Goal: Task Accomplishment & Management: Use online tool/utility

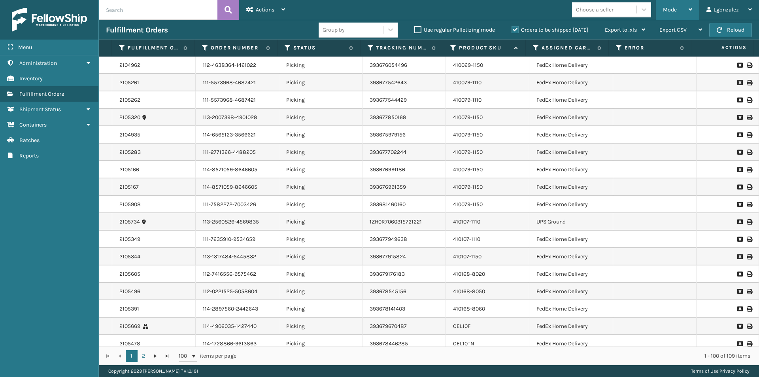
click at [686, 10] on div "Mode" at bounding box center [677, 10] width 29 height 20
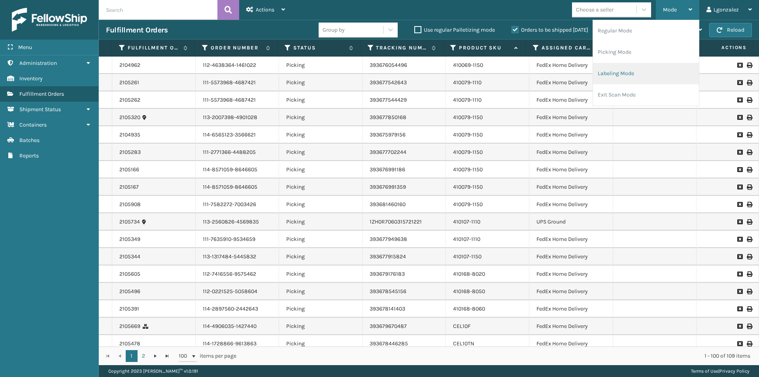
click at [624, 77] on li "Labeling Mode" at bounding box center [646, 73] width 106 height 21
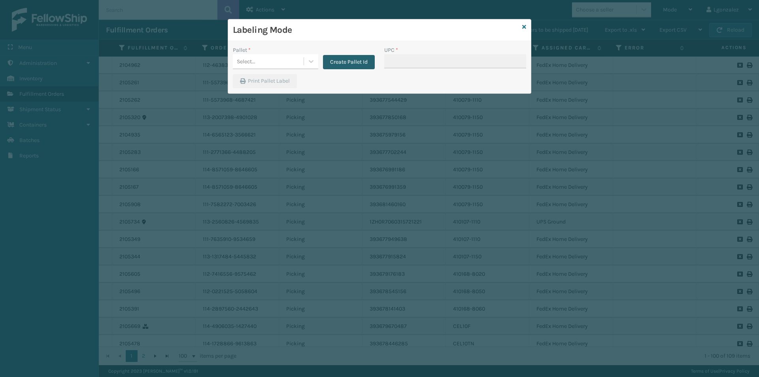
click at [365, 62] on button "Create Pallet Id" at bounding box center [349, 62] width 52 height 14
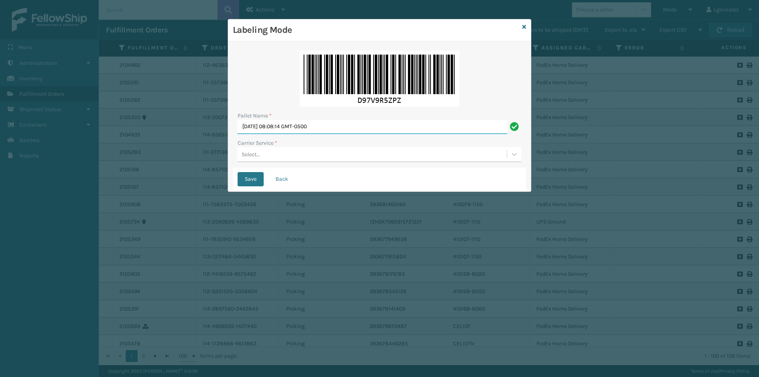
click at [330, 128] on input "[DATE] 08:08:14 GMT-0500" at bounding box center [371, 127] width 269 height 14
type input "TRINTY AVE"
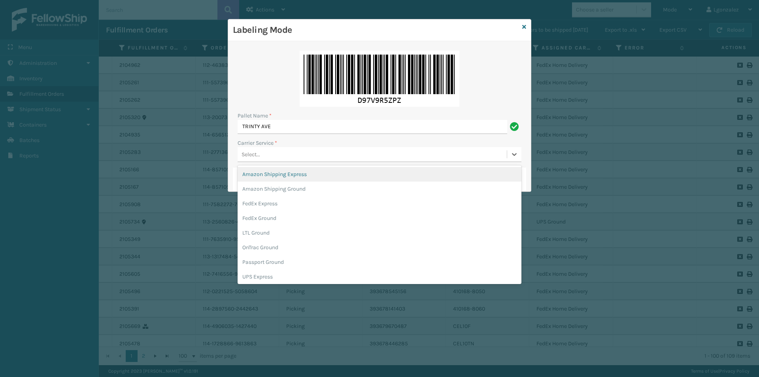
click at [300, 154] on div "Select..." at bounding box center [371, 154] width 269 height 13
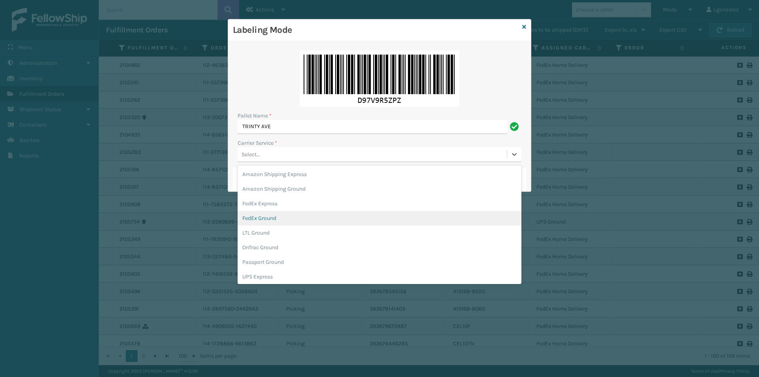
click at [275, 215] on div "FedEx Ground" at bounding box center [379, 218] width 284 height 15
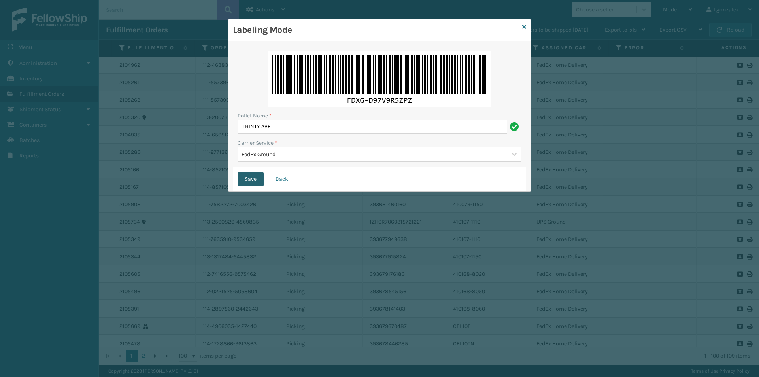
click at [257, 177] on button "Save" at bounding box center [250, 179] width 26 height 14
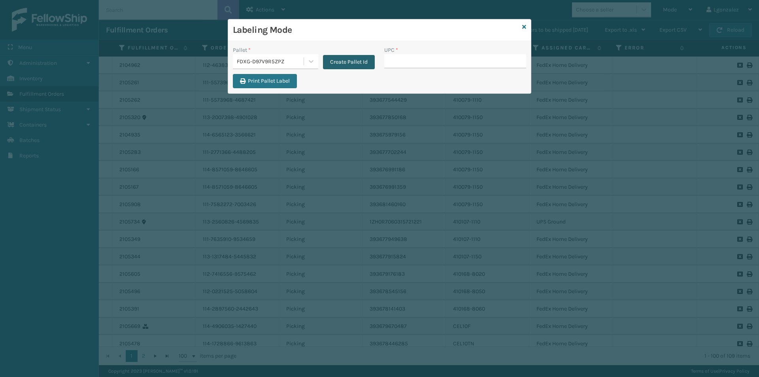
click at [344, 63] on button "Create Pallet Id" at bounding box center [349, 62] width 52 height 14
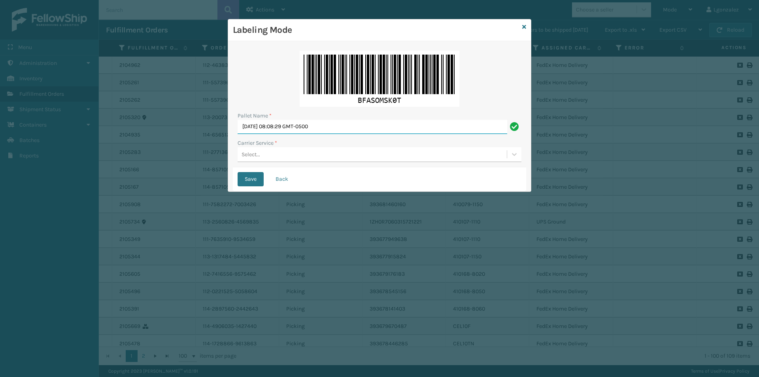
click at [327, 127] on input "[DATE] 08:08:29 GMT-0500" at bounding box center [371, 127] width 269 height 14
type input "TRINTY AVE"
click at [291, 158] on div "Select..." at bounding box center [371, 154] width 269 height 13
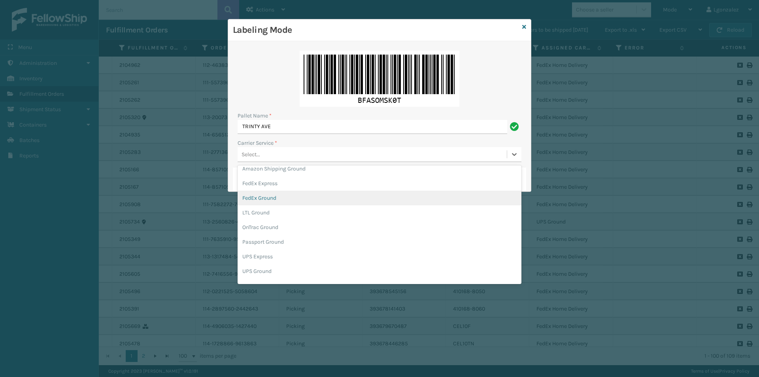
scroll to position [40, 0]
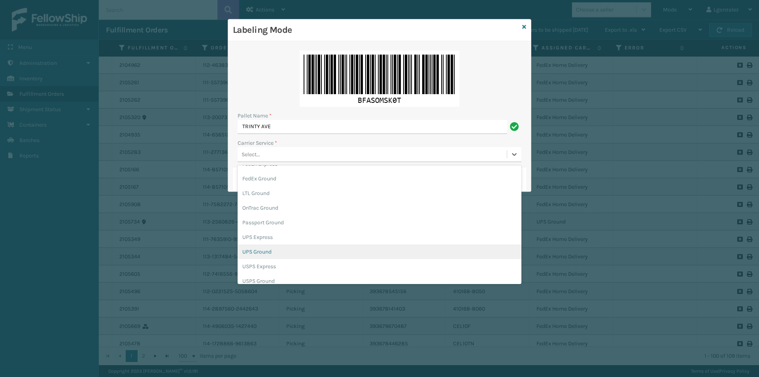
click at [255, 254] on div "UPS Ground" at bounding box center [379, 251] width 284 height 15
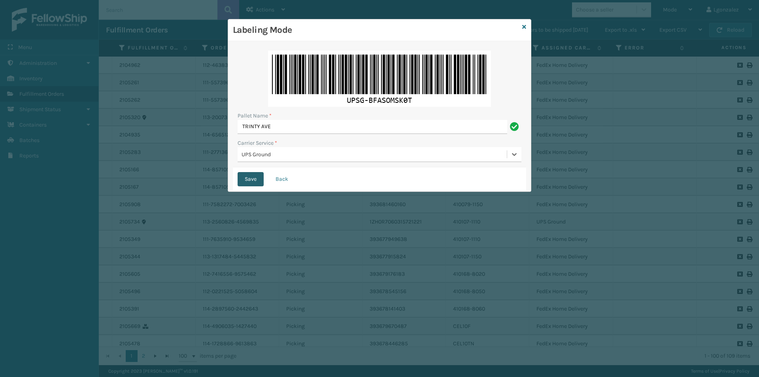
click at [257, 184] on button "Save" at bounding box center [250, 179] width 26 height 14
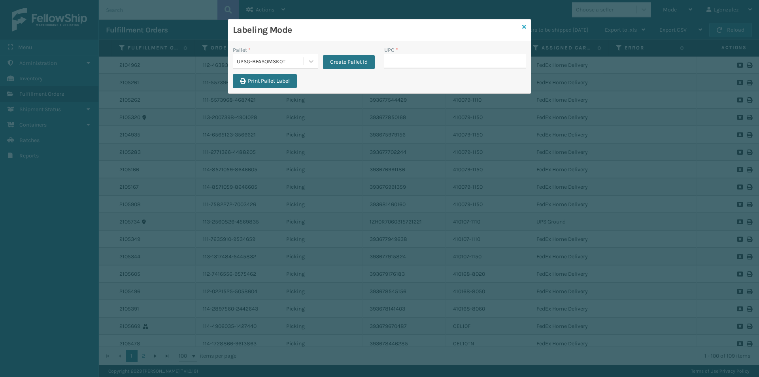
click at [523, 27] on icon at bounding box center [524, 27] width 4 height 6
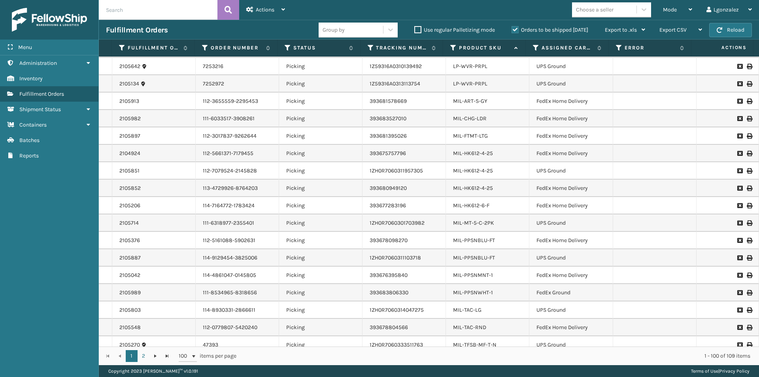
scroll to position [1512, 0]
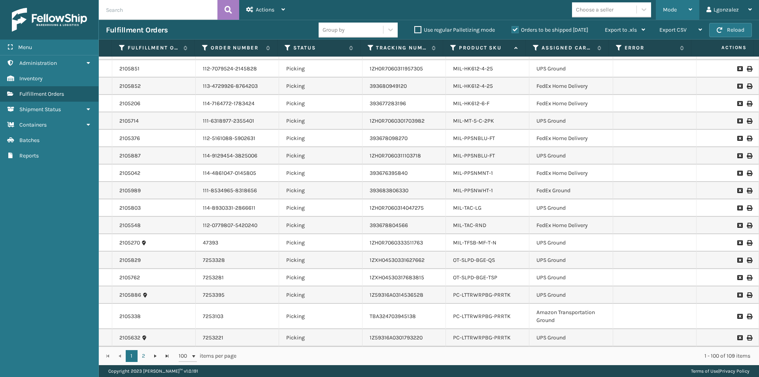
click at [694, 7] on div "Mode Regular Mode Picking Mode Labeling Mode Exit Scan Mode" at bounding box center [677, 10] width 43 height 20
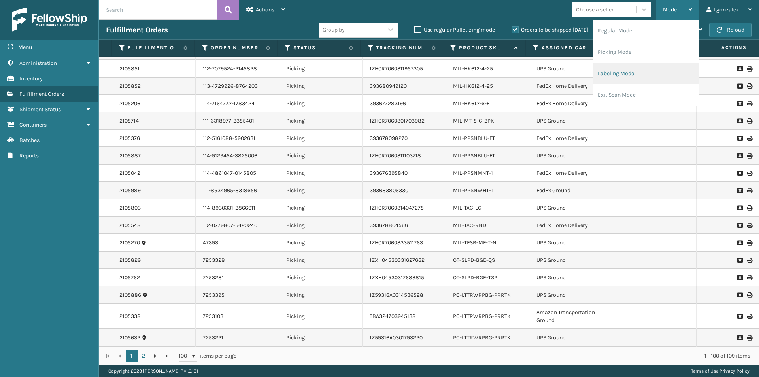
click at [616, 75] on li "Labeling Mode" at bounding box center [646, 73] width 106 height 21
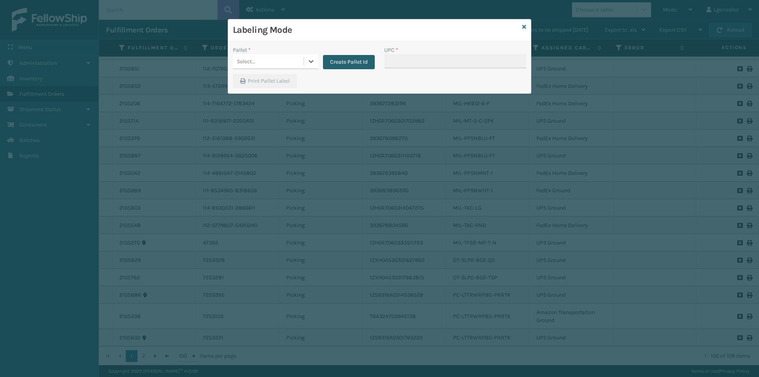
click at [340, 60] on button "Create Pallet Id" at bounding box center [349, 62] width 52 height 14
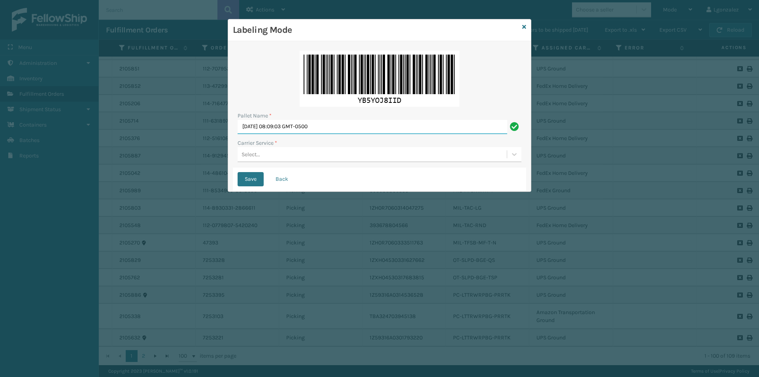
click at [313, 122] on input "[DATE] 08:09:03 GMT-0500" at bounding box center [371, 127] width 269 height 14
type input "TRINTY AVE"
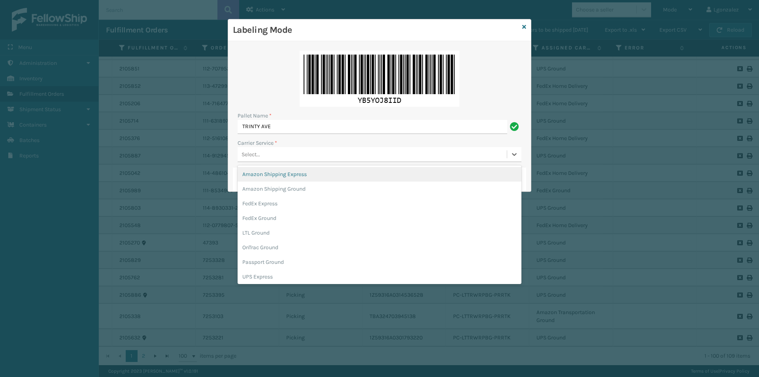
click at [302, 155] on div "Select..." at bounding box center [371, 154] width 269 height 13
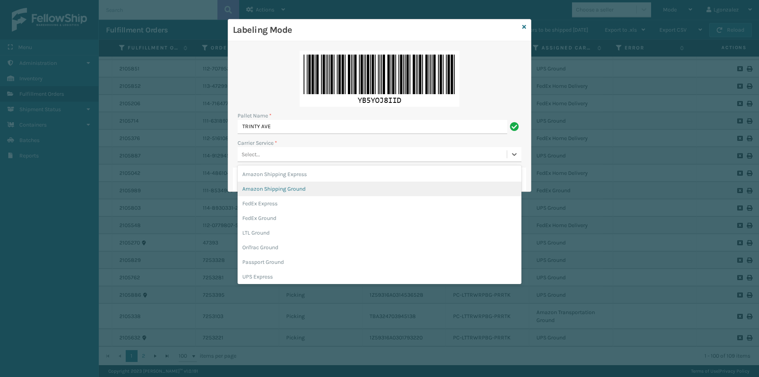
click at [283, 188] on div "Amazon Shipping Ground" at bounding box center [379, 188] width 284 height 15
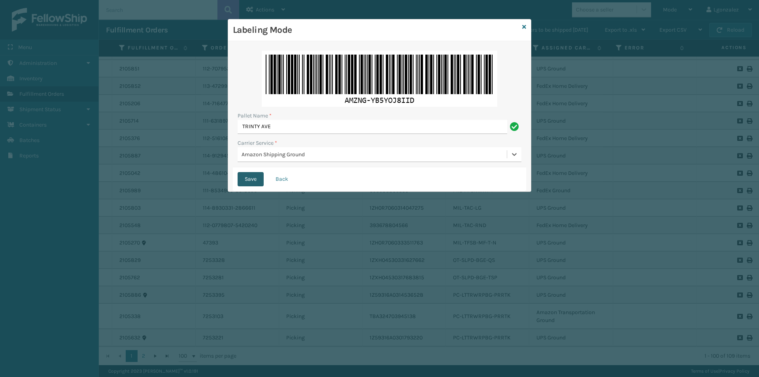
click at [251, 180] on button "Save" at bounding box center [250, 179] width 26 height 14
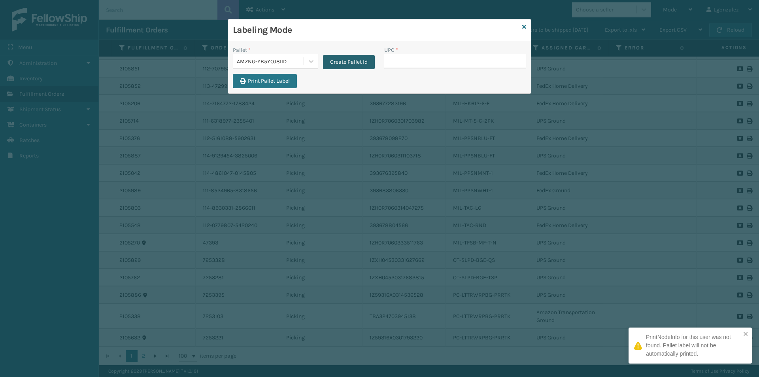
click at [354, 62] on button "Create Pallet Id" at bounding box center [349, 62] width 52 height 14
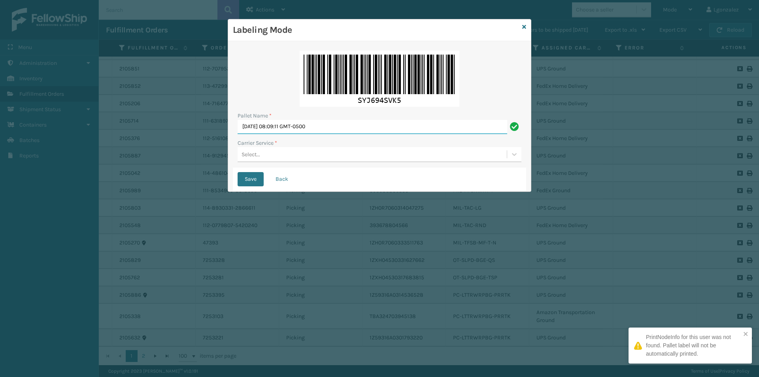
click at [316, 125] on input "[DATE] 08:09:11 GMT-0500" at bounding box center [371, 127] width 269 height 14
type input "TRINTY AVE"
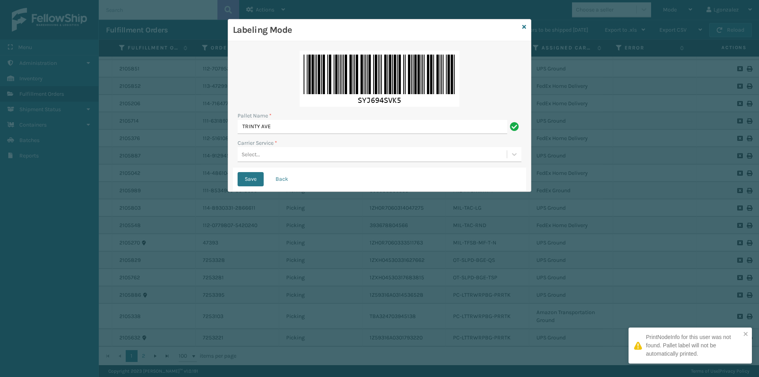
click at [286, 154] on div "Select..." at bounding box center [371, 154] width 269 height 13
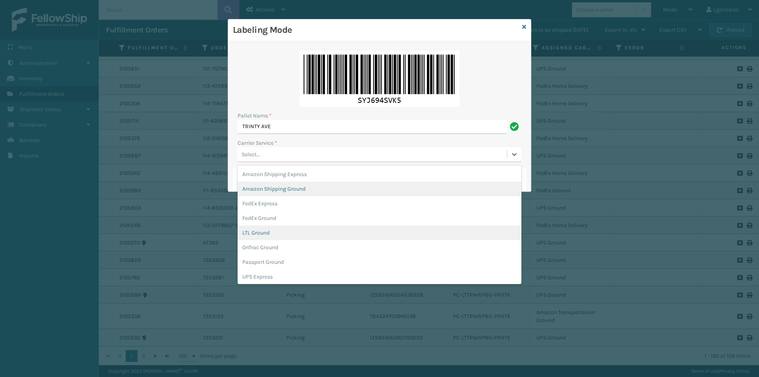
scroll to position [45, 0]
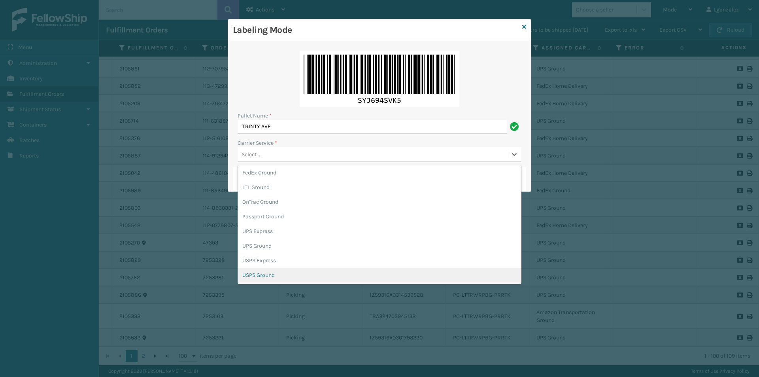
click at [260, 273] on div "USPS Ground" at bounding box center [379, 275] width 284 height 15
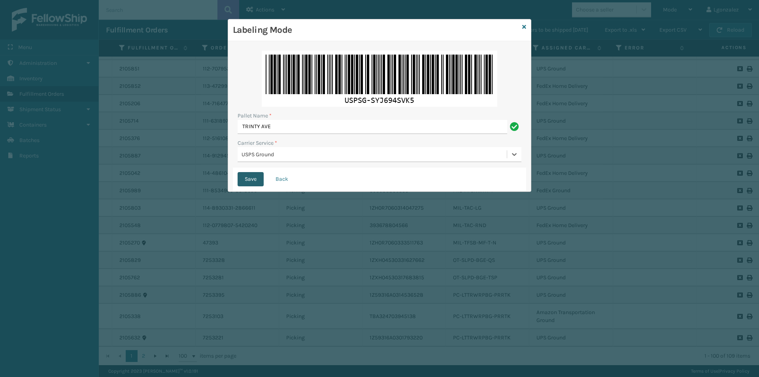
click at [256, 179] on button "Save" at bounding box center [250, 179] width 26 height 14
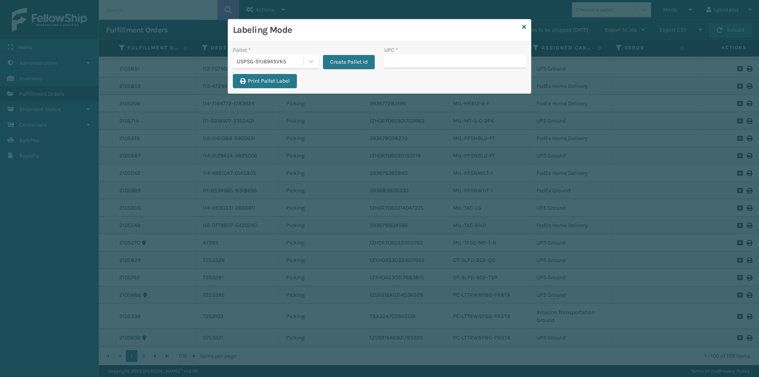
click at [522, 26] on div "Labeling Mode" at bounding box center [379, 30] width 303 height 22
click at [524, 26] on icon at bounding box center [524, 27] width 4 height 6
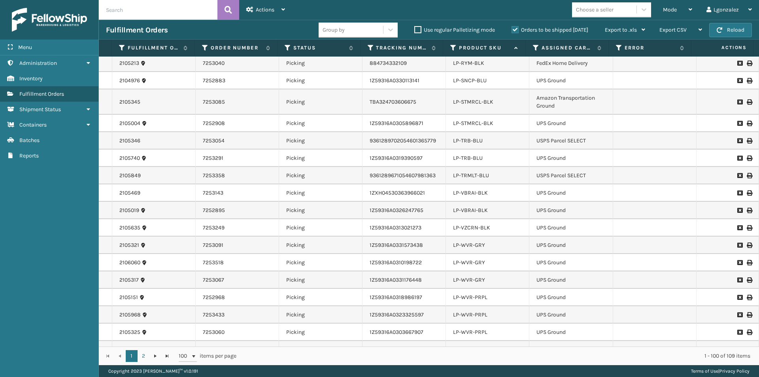
scroll to position [919, 0]
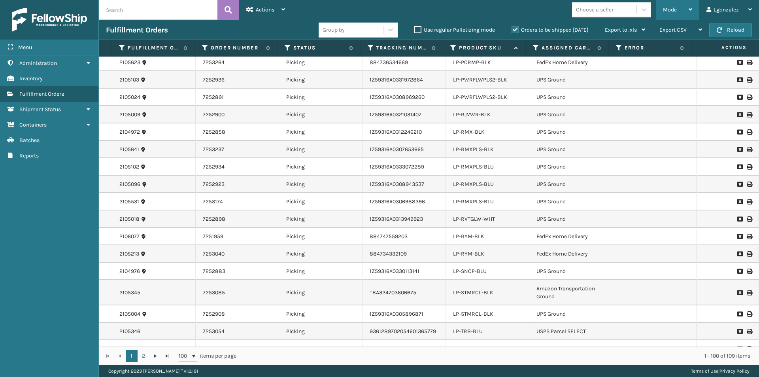
click at [692, 7] on icon at bounding box center [690, 10] width 4 height 6
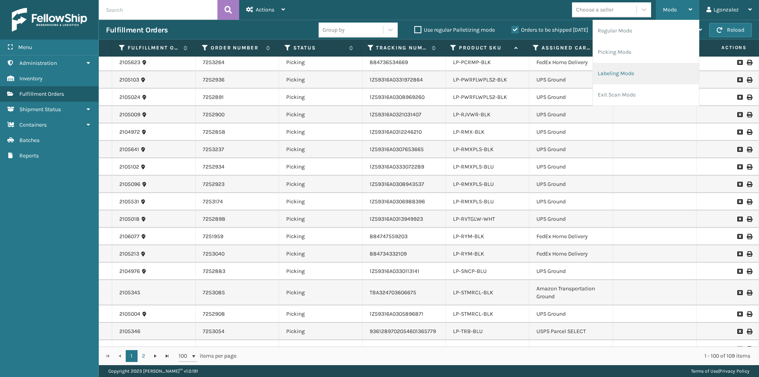
click at [611, 73] on li "Labeling Mode" at bounding box center [646, 73] width 106 height 21
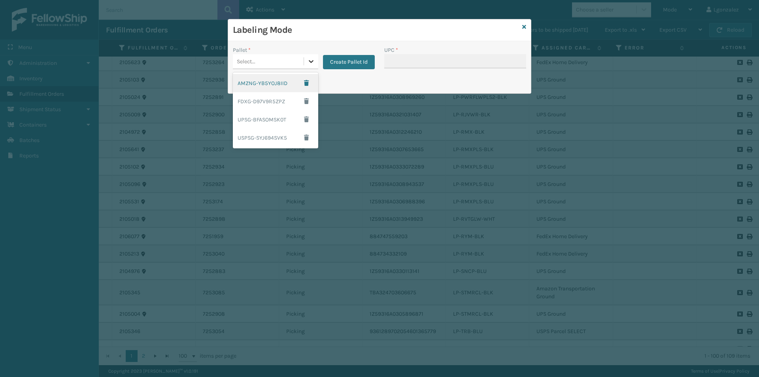
click at [313, 62] on icon at bounding box center [311, 61] width 8 height 8
click at [281, 102] on div "FDXG-D97V9R5ZPZ" at bounding box center [275, 101] width 85 height 18
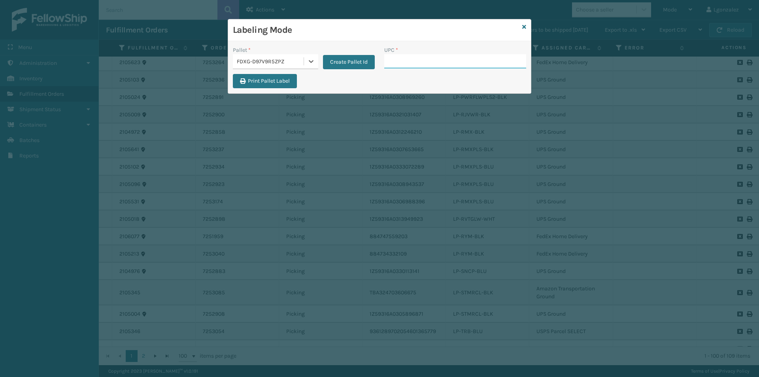
click at [404, 60] on input "UPC *" at bounding box center [455, 61] width 142 height 14
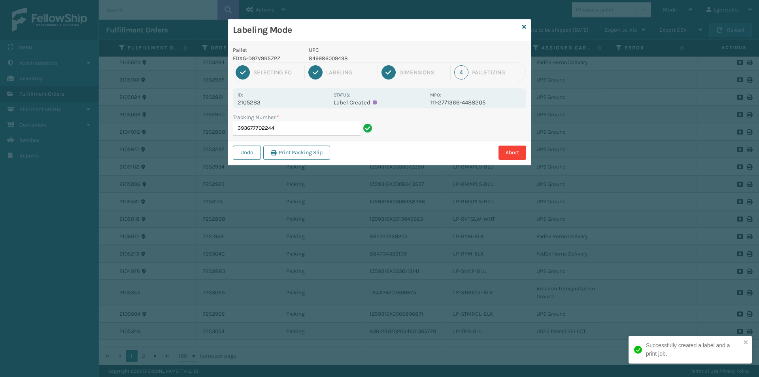
click at [334, 59] on p "849986009498" at bounding box center [367, 58] width 117 height 8
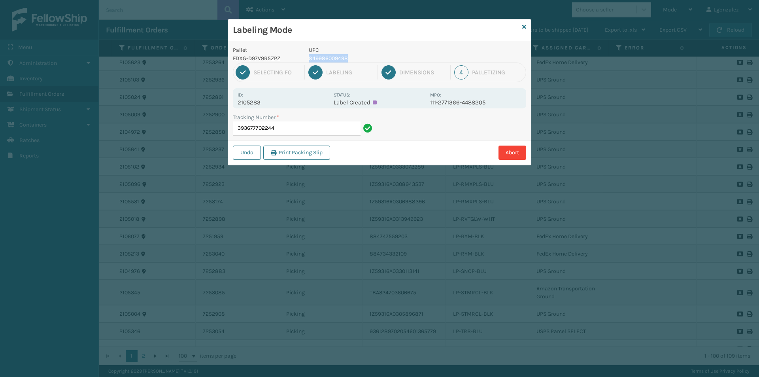
copy p "849986009498"
click at [347, 128] on input "393677702244" at bounding box center [297, 128] width 128 height 14
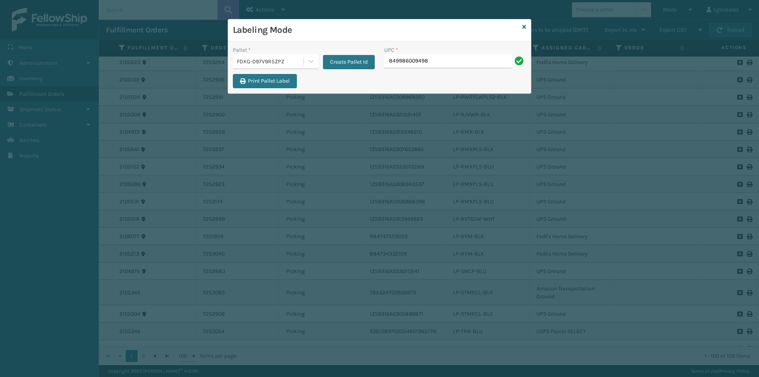
type input "849986009498"
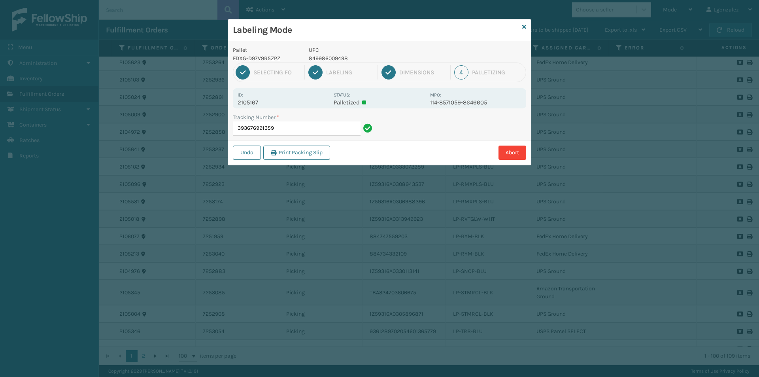
type input "393676991359849986009498"
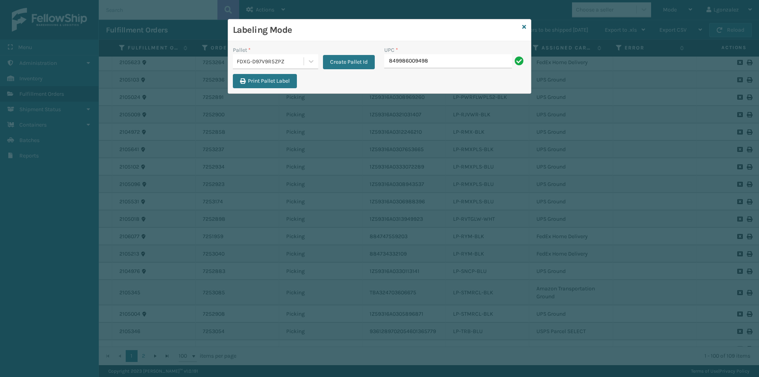
type input "849986009498"
type input "V"
type input "849986009498"
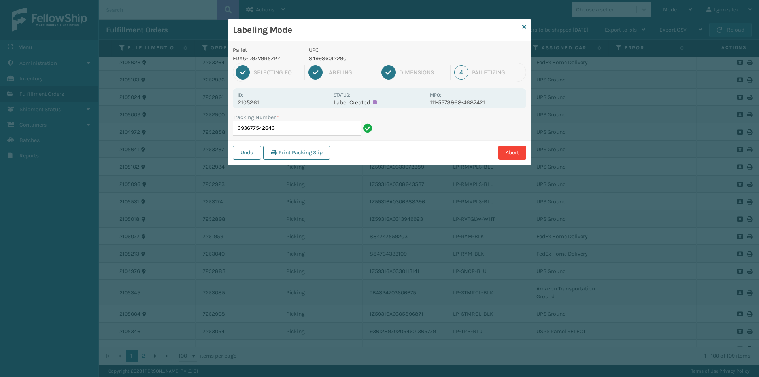
click at [332, 60] on p "849986012290" at bounding box center [367, 58] width 117 height 8
copy p "849986012290"
click at [335, 128] on input "393677542643" at bounding box center [297, 128] width 128 height 14
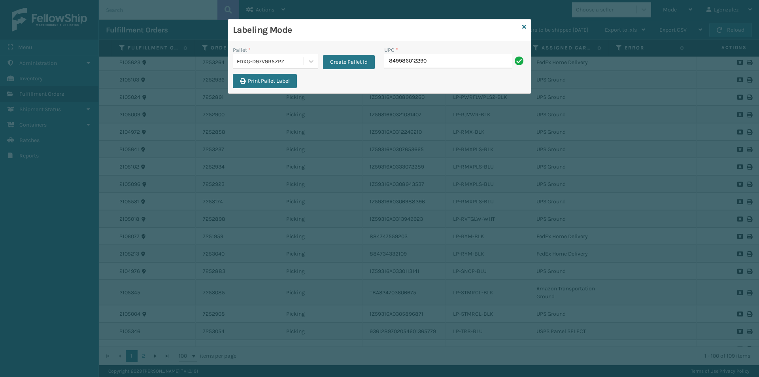
type input "849986012290"
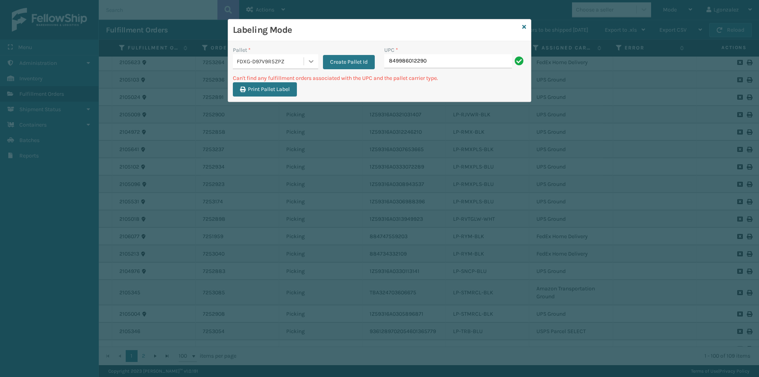
click at [307, 61] on icon at bounding box center [311, 61] width 8 height 8
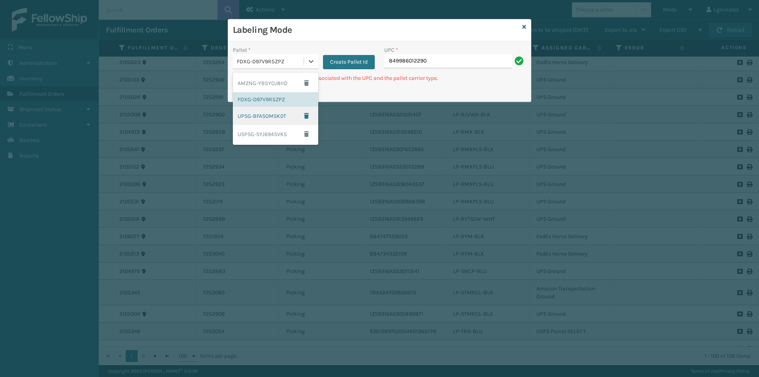
click at [269, 119] on div "UPSG-BFASOMSK0T" at bounding box center [275, 116] width 85 height 18
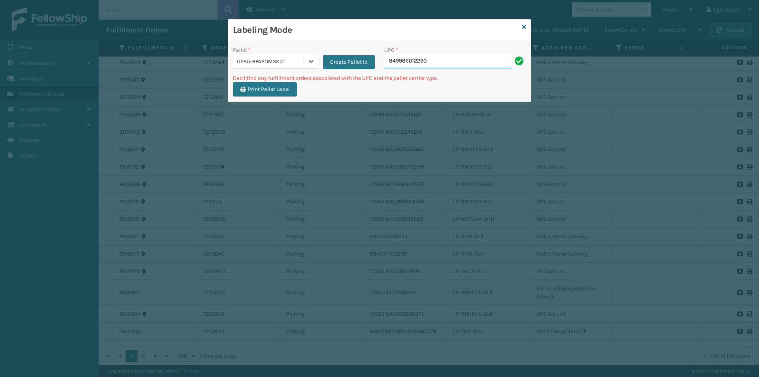
click at [433, 66] on input "849986012290" at bounding box center [448, 61] width 128 height 14
click at [434, 63] on input "849986012290849986014034" at bounding box center [448, 61] width 128 height 14
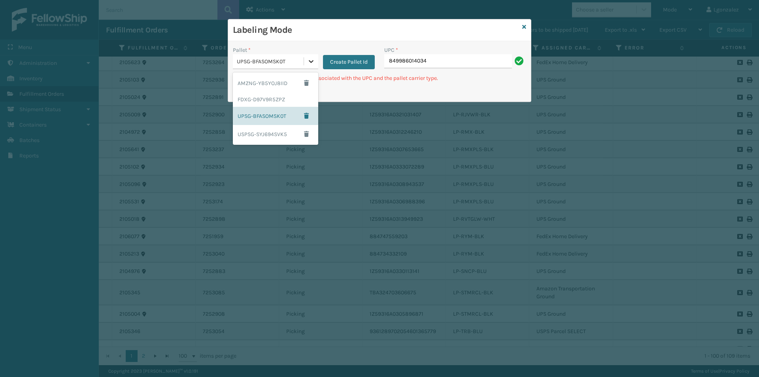
click at [312, 62] on icon at bounding box center [311, 61] width 8 height 8
click at [283, 105] on div "FDXG-D97V9R5ZPZ" at bounding box center [275, 99] width 85 height 15
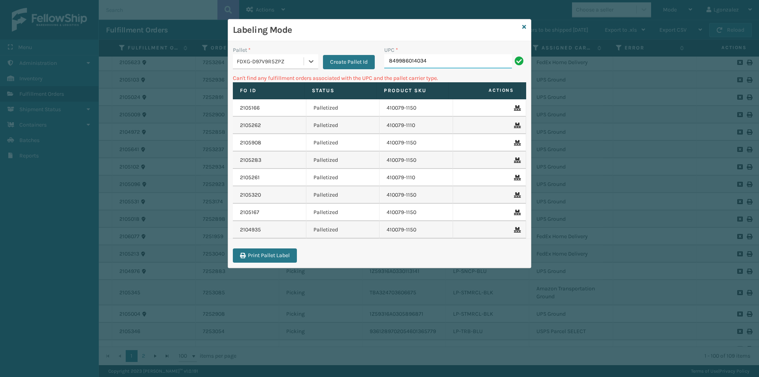
click at [471, 58] on input "849986014034" at bounding box center [448, 61] width 128 height 14
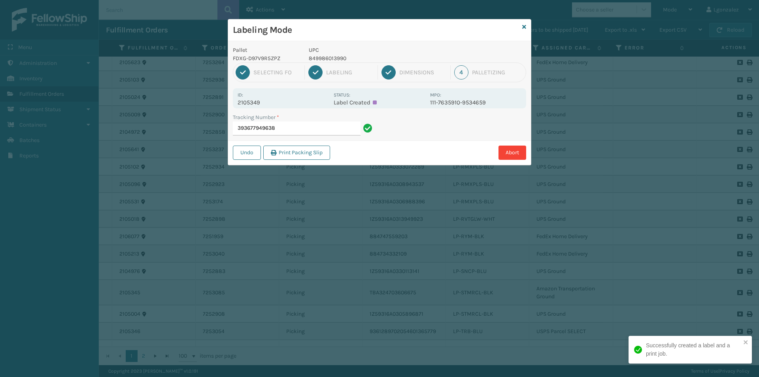
click at [327, 60] on p "849986013990" at bounding box center [367, 58] width 117 height 8
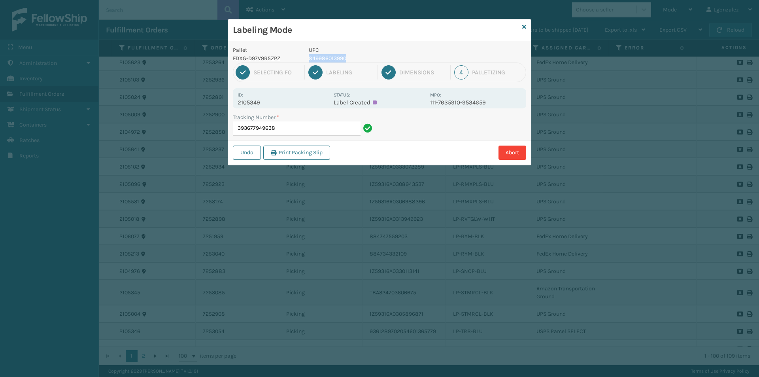
click at [327, 60] on p "849986013990" at bounding box center [367, 58] width 117 height 8
copy p "849986013990"
click at [320, 126] on input "393677949638" at bounding box center [297, 128] width 128 height 14
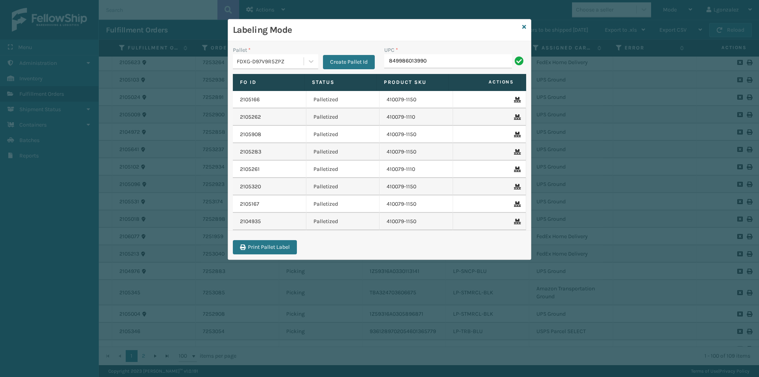
type input "849986013990"
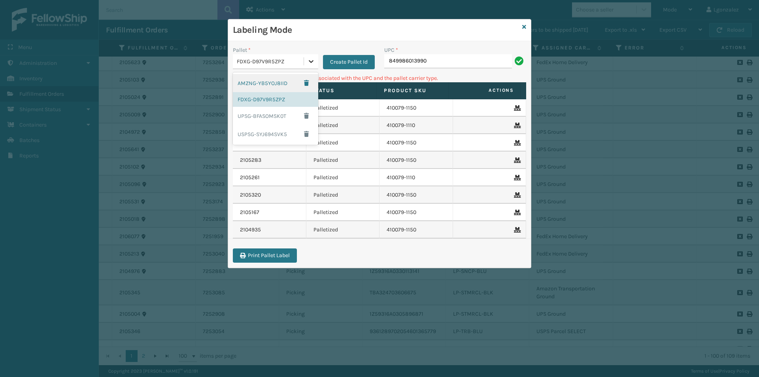
click at [311, 61] on icon at bounding box center [311, 61] width 8 height 8
click at [275, 122] on div "UPSG-BFASOMSK0T" at bounding box center [275, 116] width 85 height 18
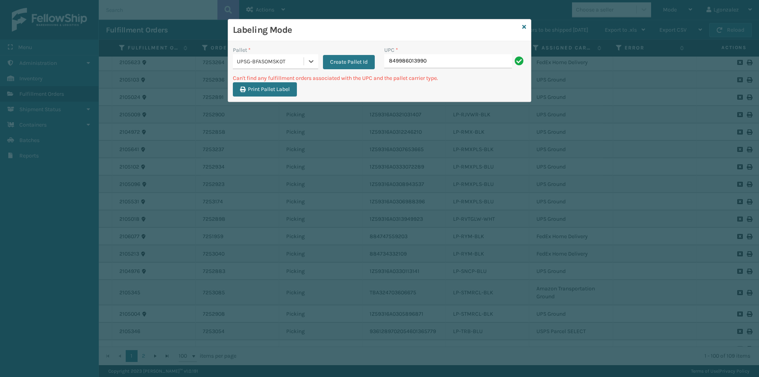
click at [459, 54] on div "UPC *" at bounding box center [455, 50] width 142 height 8
click at [435, 66] on input "849986013990" at bounding box center [448, 61] width 128 height 14
click at [310, 65] on div at bounding box center [311, 61] width 14 height 14
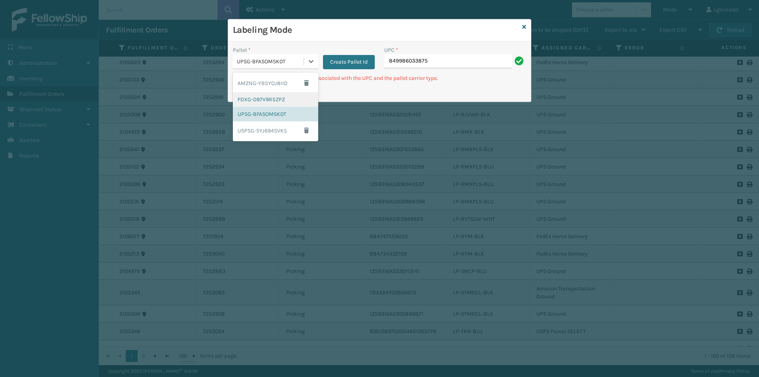
click at [285, 100] on div "FDXG-D97V9R5ZPZ" at bounding box center [275, 99] width 85 height 15
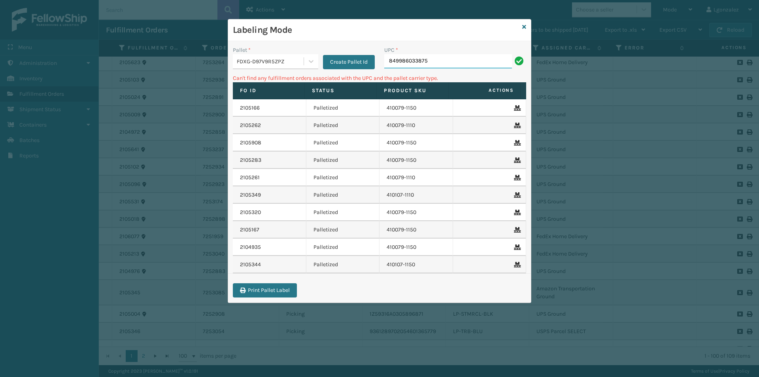
click at [440, 59] on input "849986033875" at bounding box center [448, 61] width 128 height 14
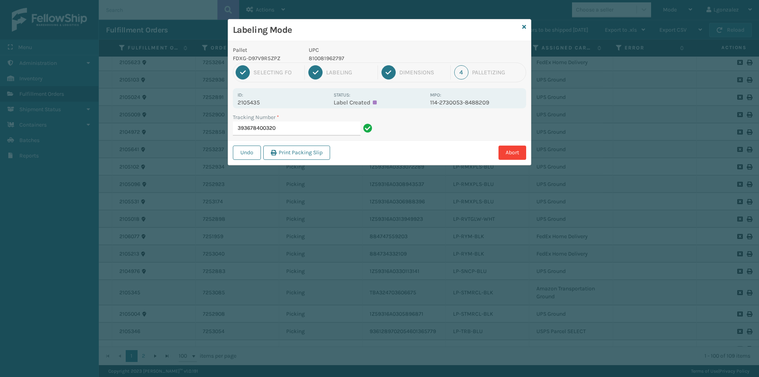
click at [328, 60] on p "810081962797" at bounding box center [367, 58] width 117 height 8
copy p "810081962797"
click at [304, 135] on input "393678400320" at bounding box center [297, 128] width 128 height 14
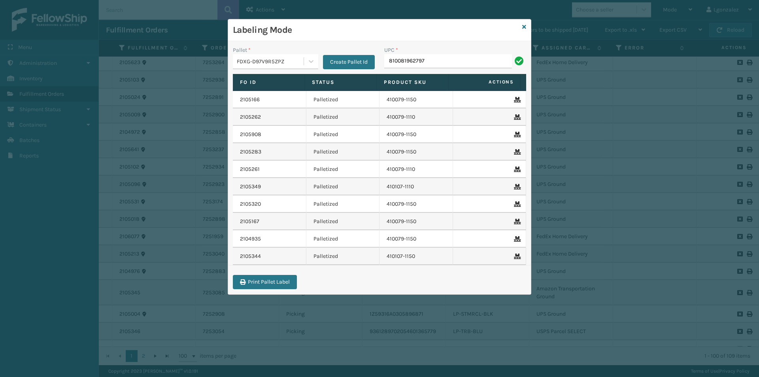
type input "810081962797"
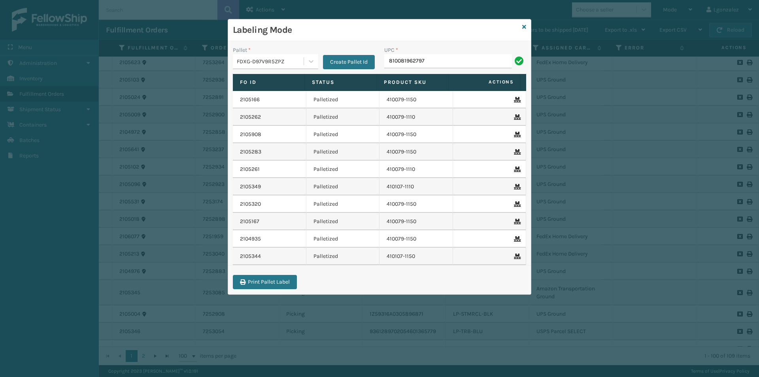
type input "810081962797"
type input "8048794862"
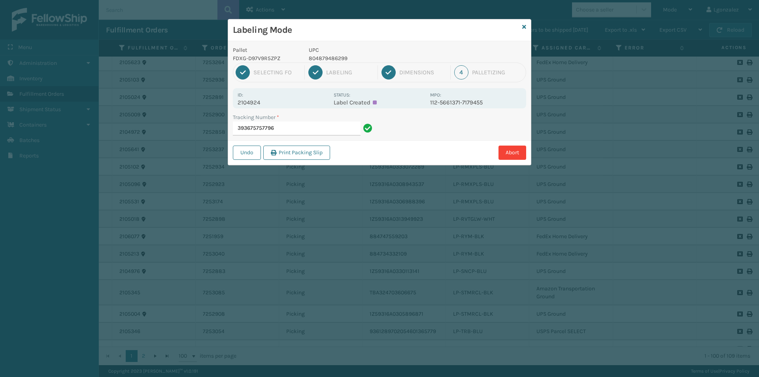
click at [333, 60] on p "804879486299" at bounding box center [367, 58] width 117 height 8
copy p "804879486299"
click at [324, 128] on input "393675757796" at bounding box center [297, 128] width 128 height 14
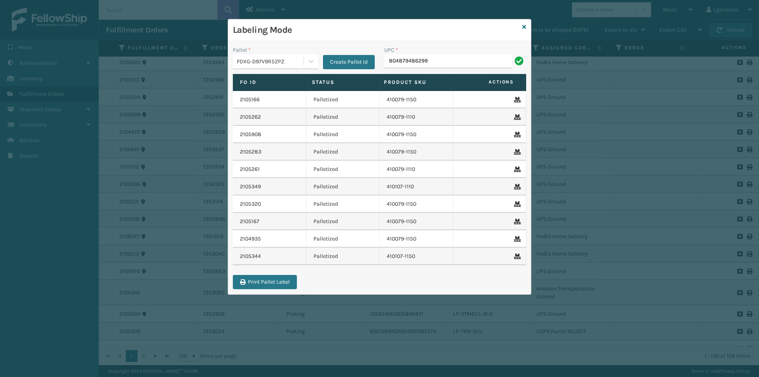
type input "804879486299"
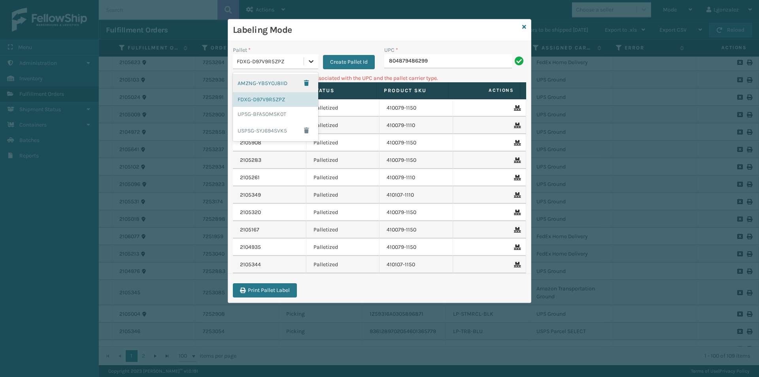
drag, startPoint x: 317, startPoint y: 62, endPoint x: 295, endPoint y: 89, distance: 35.4
click at [317, 62] on div at bounding box center [311, 61] width 14 height 14
click at [281, 109] on div "UPSG-BFASOMSK0T" at bounding box center [275, 114] width 85 height 15
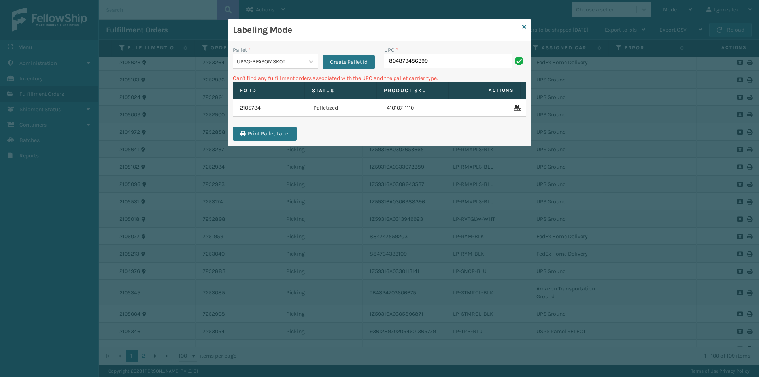
click at [442, 55] on input "804879486299" at bounding box center [448, 61] width 128 height 14
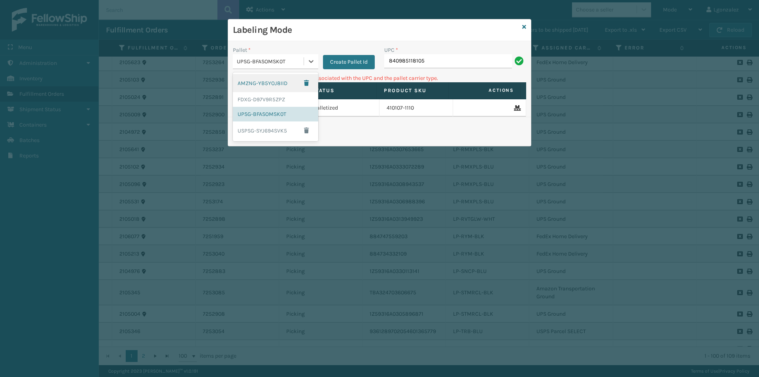
click at [310, 66] on div at bounding box center [311, 61] width 14 height 14
click at [284, 97] on div "FDXG-D97V9R5ZPZ" at bounding box center [275, 99] width 85 height 15
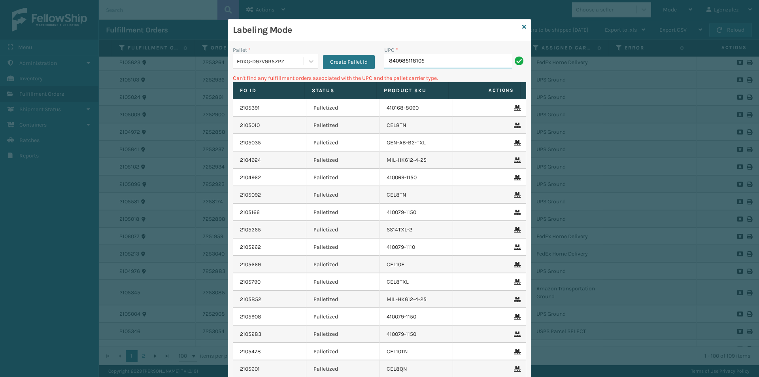
click at [433, 60] on input "840985118105" at bounding box center [448, 61] width 128 height 14
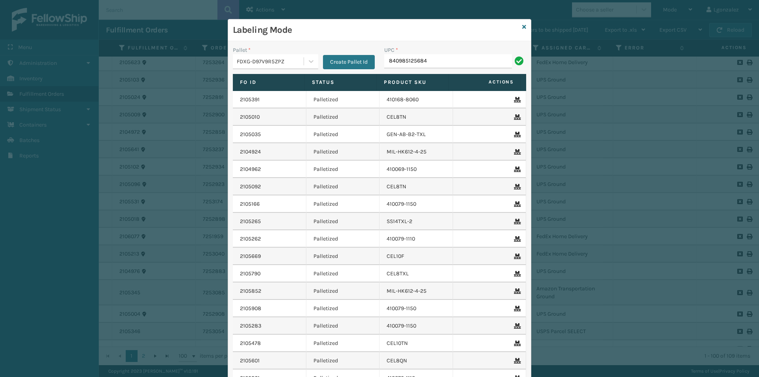
type input "840985125684"
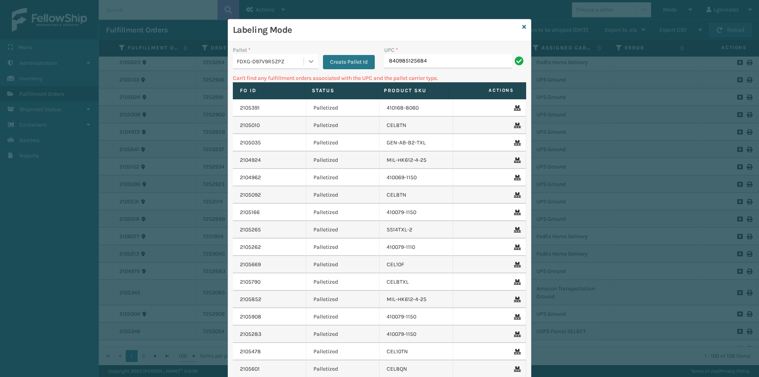
click at [309, 60] on icon at bounding box center [311, 61] width 8 height 8
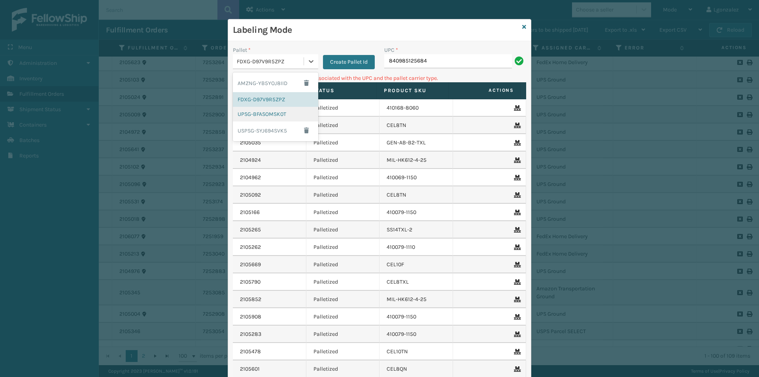
click at [273, 113] on div "UPSG-BFASOMSK0T" at bounding box center [275, 114] width 85 height 15
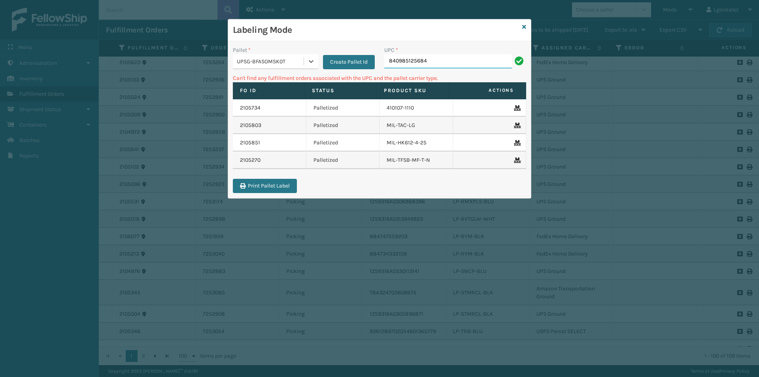
click at [439, 55] on input "840985125684" at bounding box center [448, 61] width 128 height 14
click at [315, 56] on div at bounding box center [311, 61] width 14 height 14
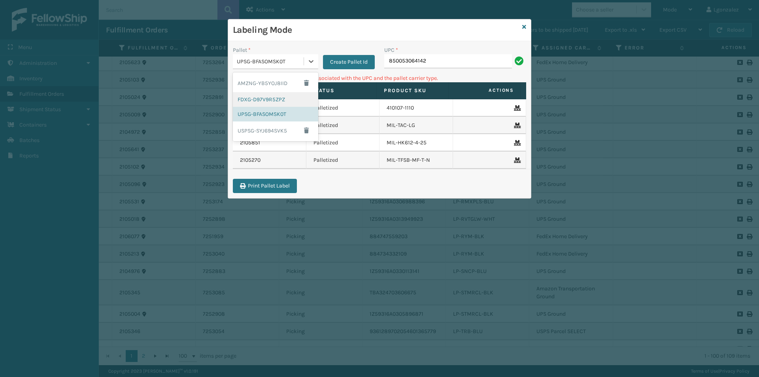
click at [284, 99] on div "FDXG-D97V9R5ZPZ" at bounding box center [275, 99] width 85 height 15
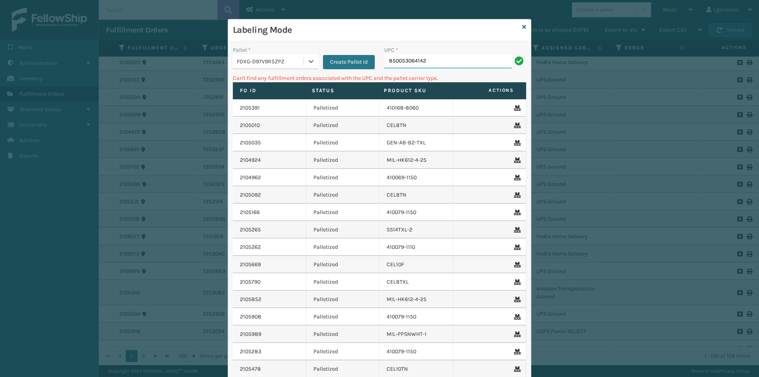
click at [426, 63] on input "850053064142" at bounding box center [448, 61] width 128 height 14
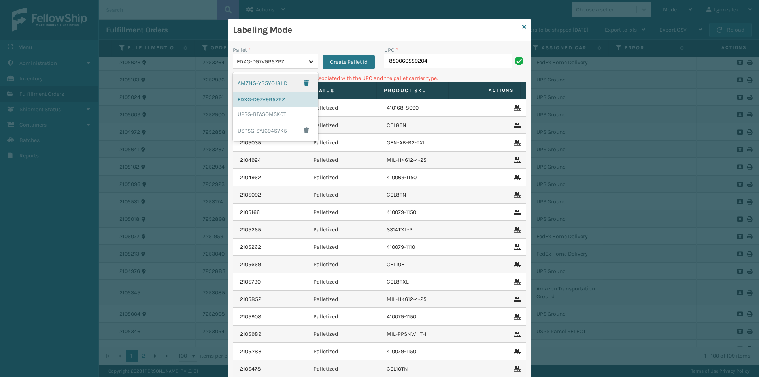
click at [305, 66] on div at bounding box center [311, 61] width 14 height 14
click at [288, 111] on div "UPSG-BFASOMSK0T" at bounding box center [275, 114] width 85 height 15
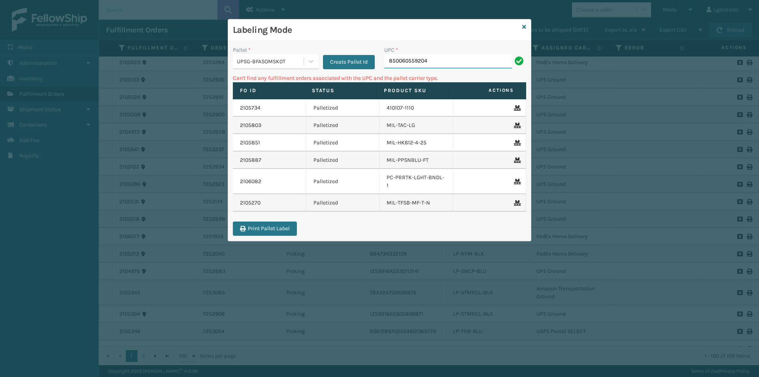
click at [450, 55] on input "850060559204" at bounding box center [448, 61] width 128 height 14
click at [526, 28] on icon at bounding box center [524, 27] width 4 height 6
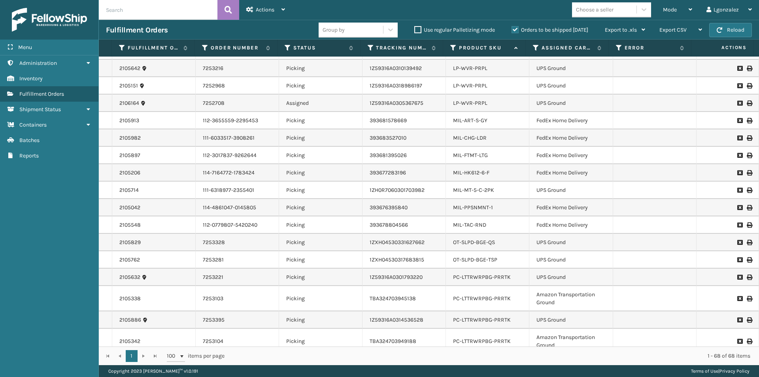
scroll to position [909, 0]
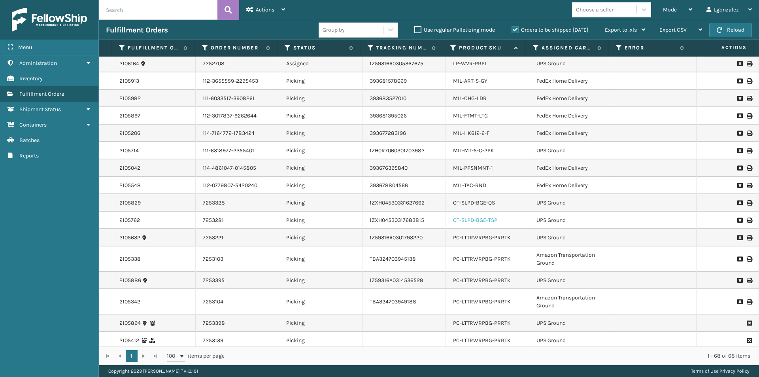
click at [484, 217] on link "OT-SLPD-BGE-TSP" at bounding box center [475, 220] width 44 height 7
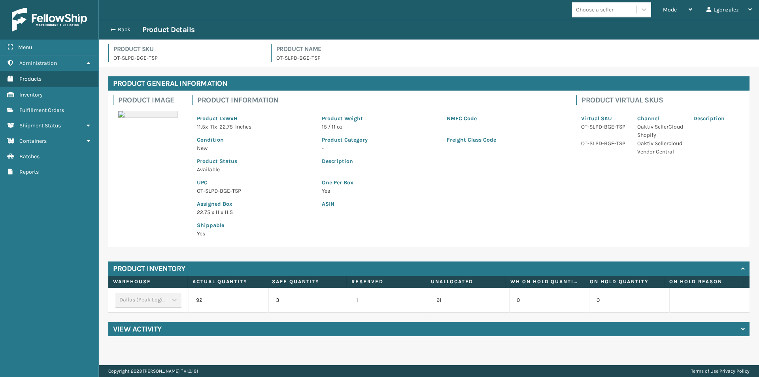
click at [234, 191] on p "OT-SLPD-BGE-TSP" at bounding box center [254, 191] width 115 height 8
copy p "OT-SLPD-BGE-TSP"
click at [122, 22] on div "Back Product Details" at bounding box center [429, 30] width 660 height 20
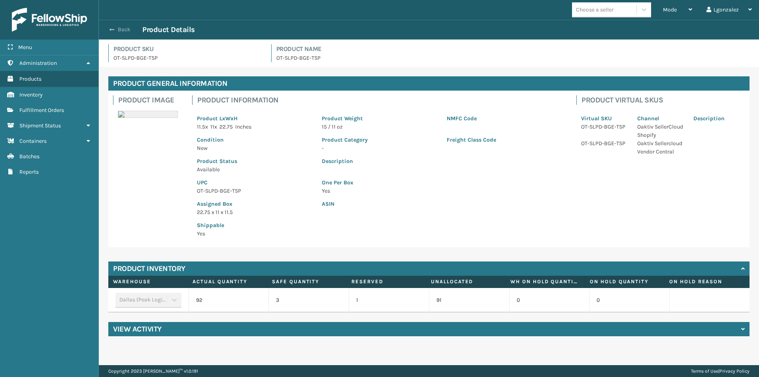
click at [124, 27] on button "Back" at bounding box center [124, 29] width 36 height 7
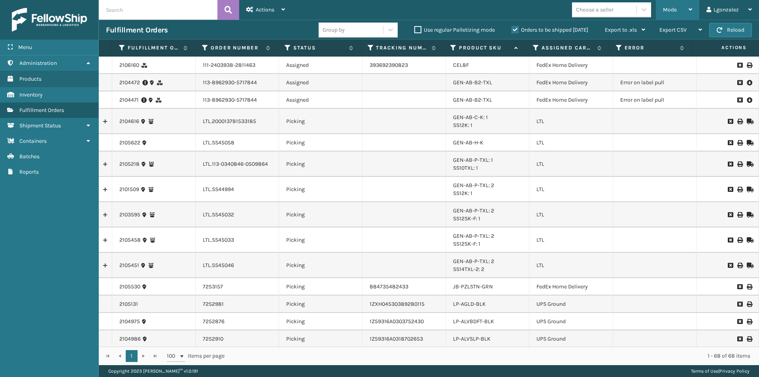
click at [676, 9] on span "Mode" at bounding box center [670, 9] width 14 height 7
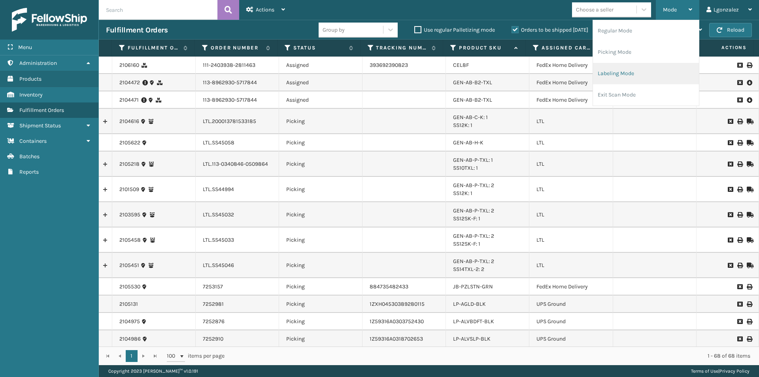
click at [627, 69] on li "Labeling Mode" at bounding box center [646, 73] width 106 height 21
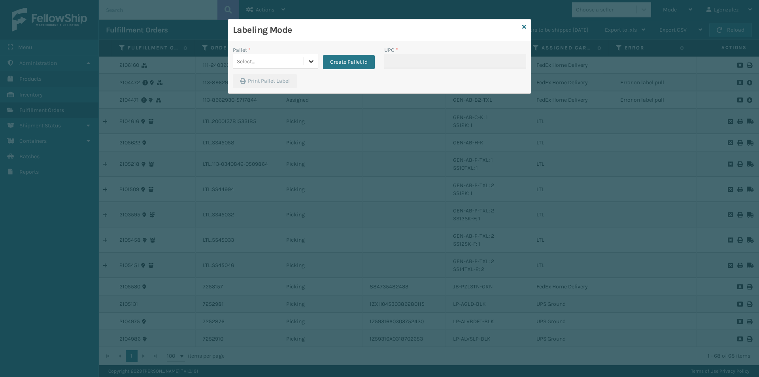
click at [310, 59] on icon at bounding box center [311, 61] width 8 height 8
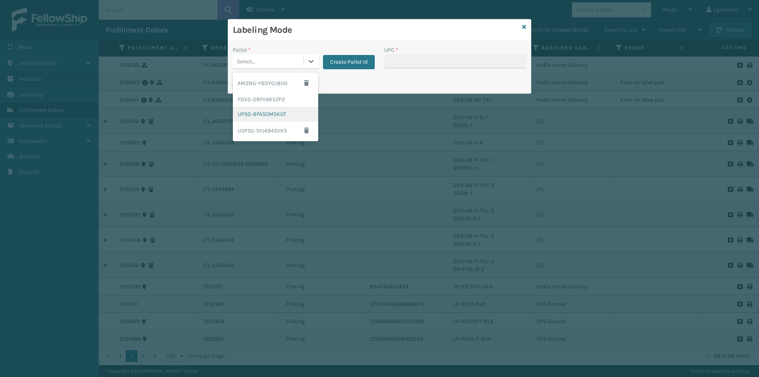
click at [277, 113] on div "UPSG-BFASOMSK0T" at bounding box center [275, 114] width 85 height 15
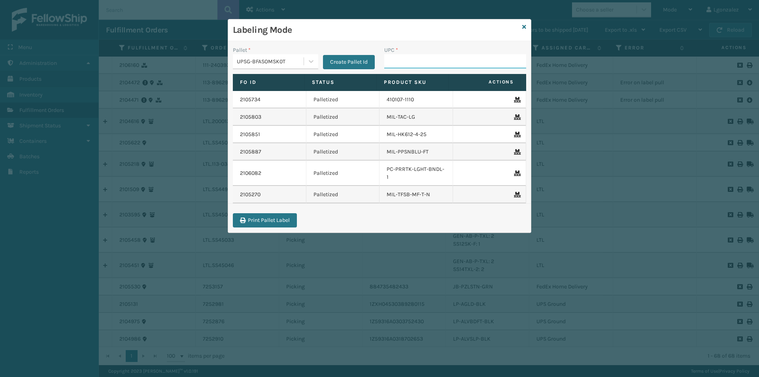
click at [413, 58] on input "UPC *" at bounding box center [455, 61] width 142 height 14
paste input "OT-SLPD-BGE-TSP"
type input "OT-SLPD-BGE-TSP"
click at [523, 26] on icon at bounding box center [524, 27] width 4 height 6
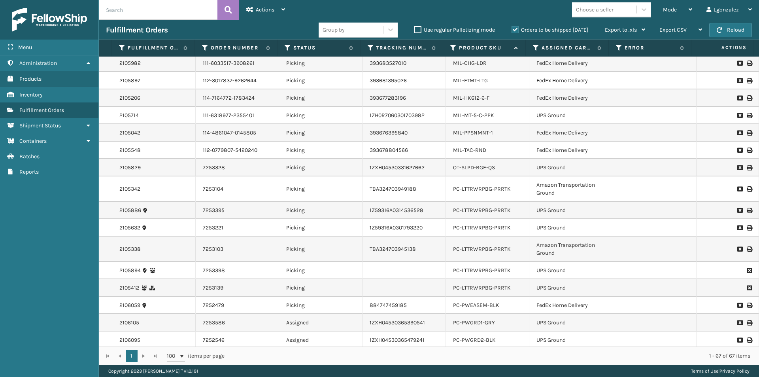
scroll to position [946, 0]
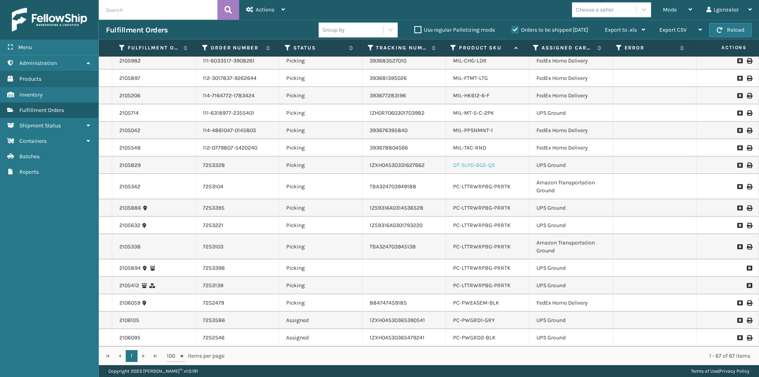
click at [478, 163] on link "OT-SLPD-BGE-QS" at bounding box center [474, 165] width 42 height 7
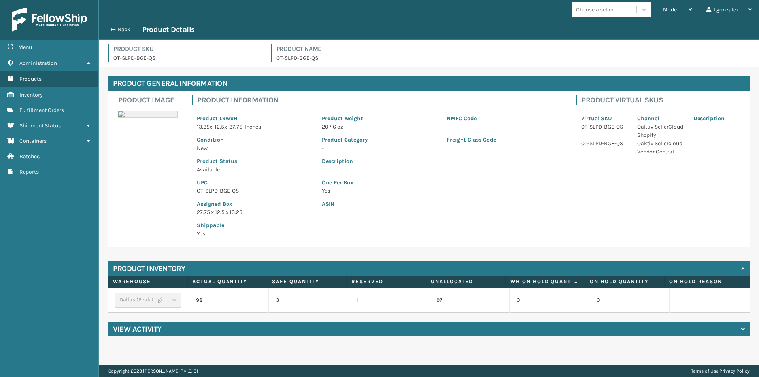
click at [228, 192] on p "OT-SLPD-BGE-QS" at bounding box center [254, 191] width 115 height 8
copy p "OT-SLPD-BGE-QS"
click at [125, 24] on div "Back Product Details" at bounding box center [429, 30] width 660 height 20
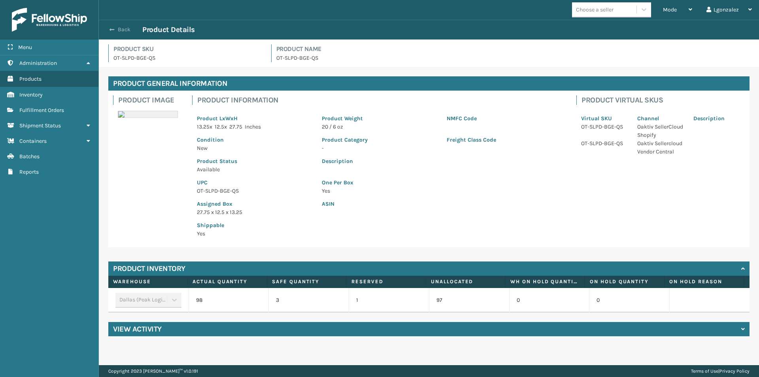
click at [123, 31] on button "Back" at bounding box center [124, 29] width 36 height 7
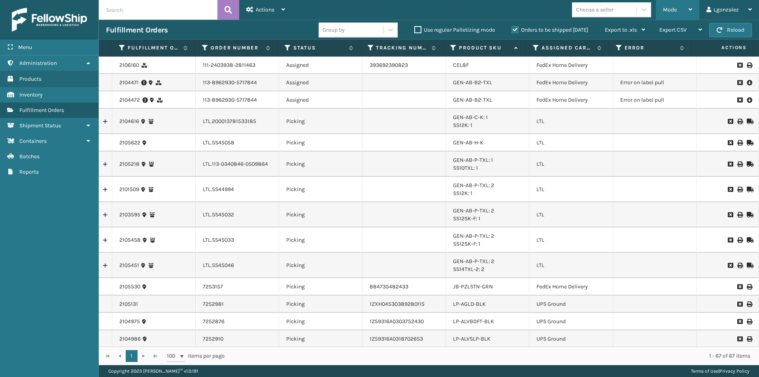
click at [686, 9] on div "Mode" at bounding box center [677, 10] width 29 height 20
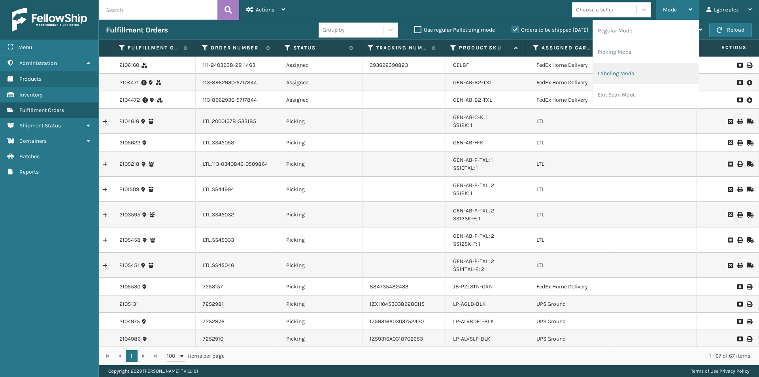
click at [612, 72] on li "Labeling Mode" at bounding box center [646, 73] width 106 height 21
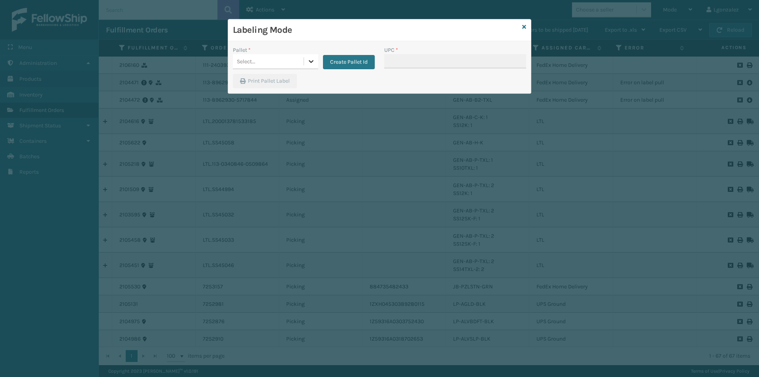
click at [313, 64] on icon at bounding box center [311, 61] width 8 height 8
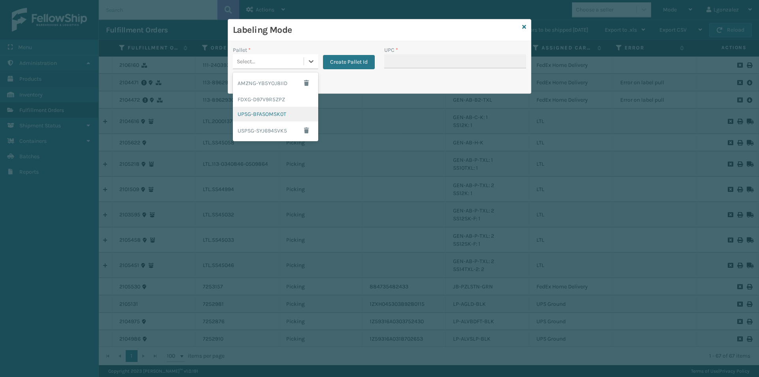
click at [264, 116] on div "UPSG-BFASOMSK0T" at bounding box center [275, 114] width 85 height 15
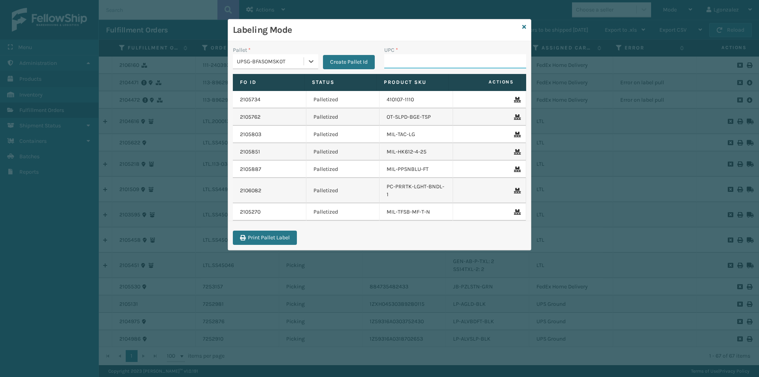
click at [409, 64] on input "UPC *" at bounding box center [455, 61] width 142 height 14
paste input "OT-SLPD-BGE-QS"
type input "OT-SLPD-BGE-QS"
click at [525, 26] on icon at bounding box center [524, 27] width 4 height 6
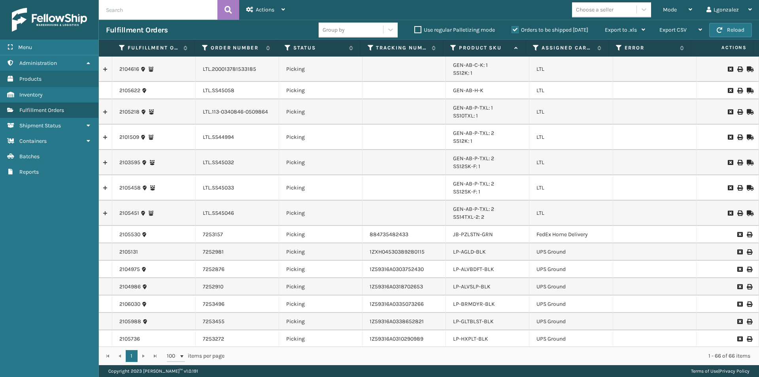
scroll to position [40, 0]
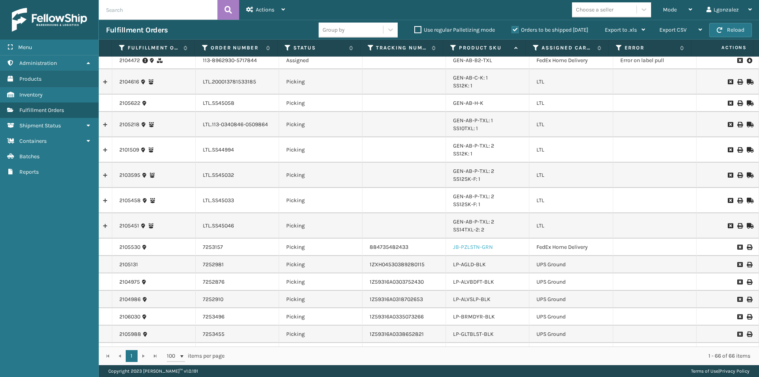
click at [477, 244] on link "JB-PZLSTN-GRN" at bounding box center [473, 246] width 40 height 7
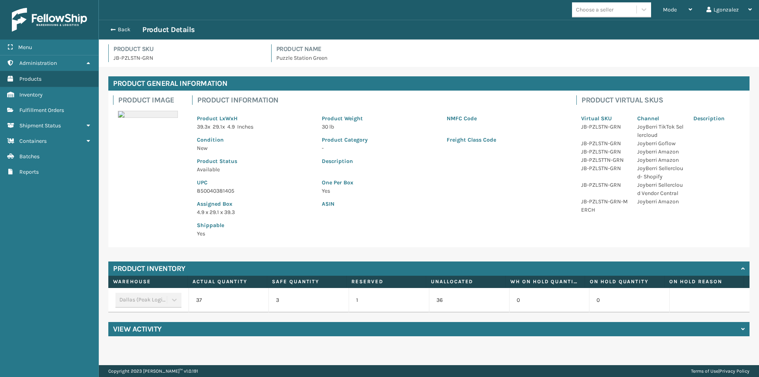
click at [216, 188] on p "850040381405" at bounding box center [254, 191] width 115 height 8
copy p "850040381405"
click at [115, 32] on button "Back" at bounding box center [124, 29] width 36 height 7
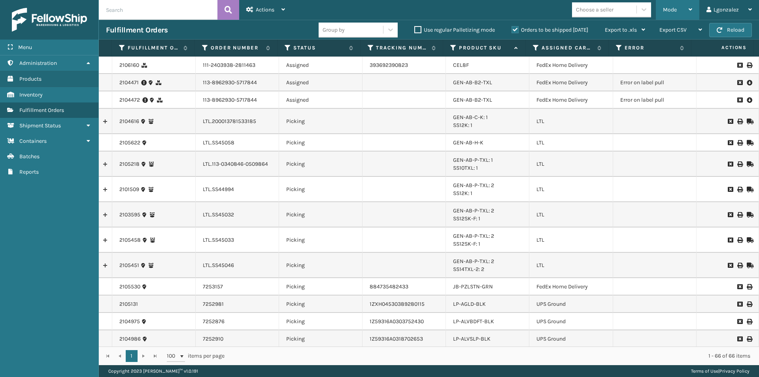
click at [691, 7] on icon at bounding box center [690, 10] width 4 height 6
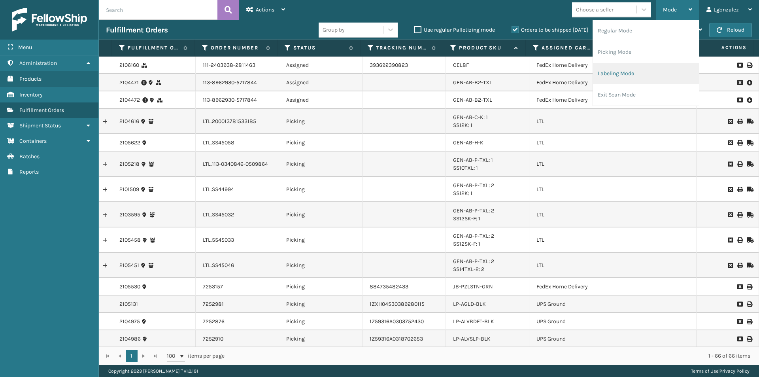
click at [629, 70] on li "Labeling Mode" at bounding box center [646, 73] width 106 height 21
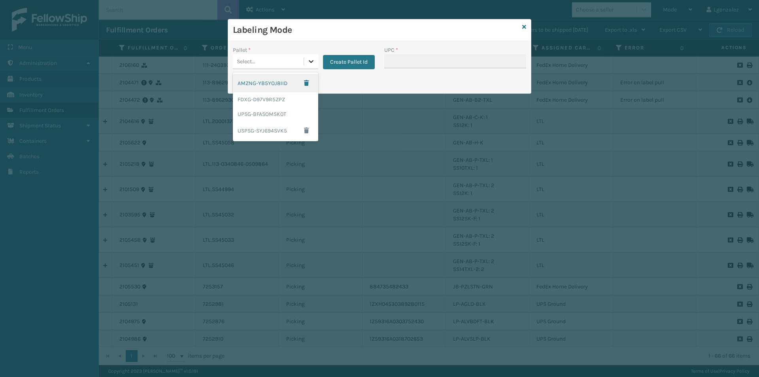
click at [312, 64] on icon at bounding box center [311, 61] width 8 height 8
click at [289, 99] on div "FDXG-D97V9R5ZPZ" at bounding box center [275, 99] width 85 height 15
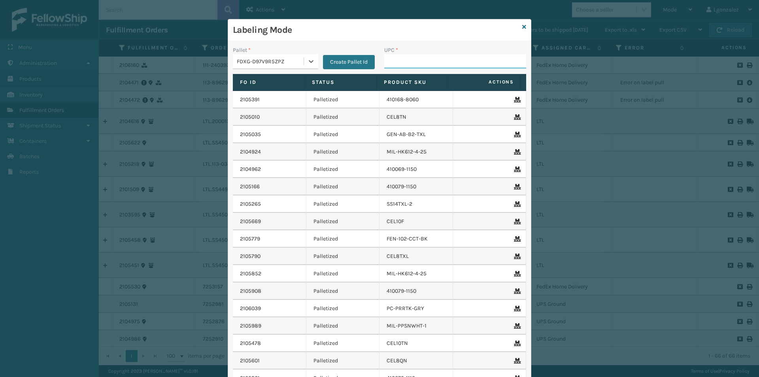
click at [392, 62] on input "UPC *" at bounding box center [455, 61] width 142 height 14
paste input "850040381405"
type input "850040381405"
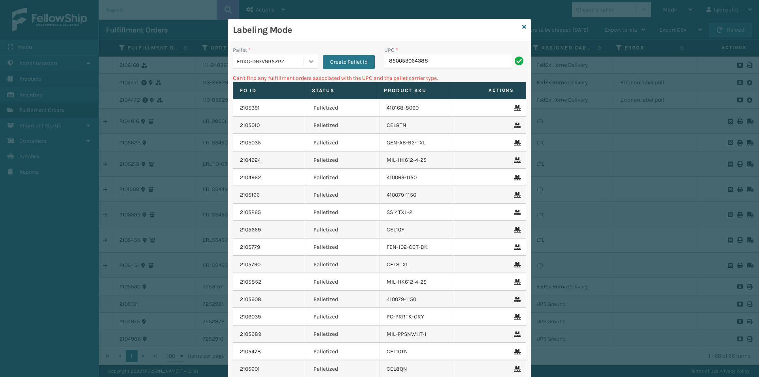
click at [307, 59] on icon at bounding box center [311, 61] width 8 height 8
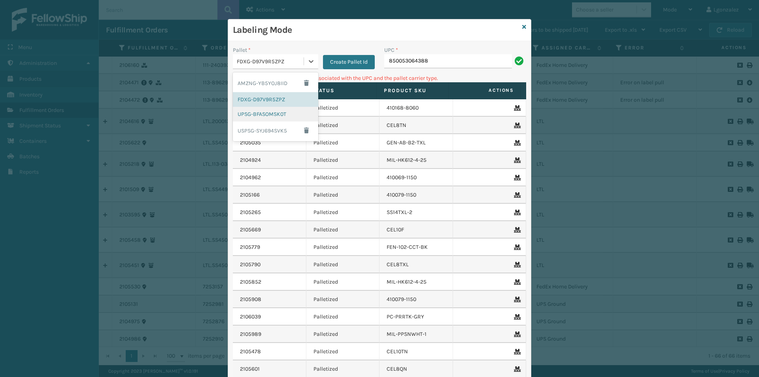
drag, startPoint x: 277, startPoint y: 114, endPoint x: 353, endPoint y: 85, distance: 82.0
click at [277, 114] on div "UPSG-BFASOMSK0T" at bounding box center [275, 114] width 85 height 15
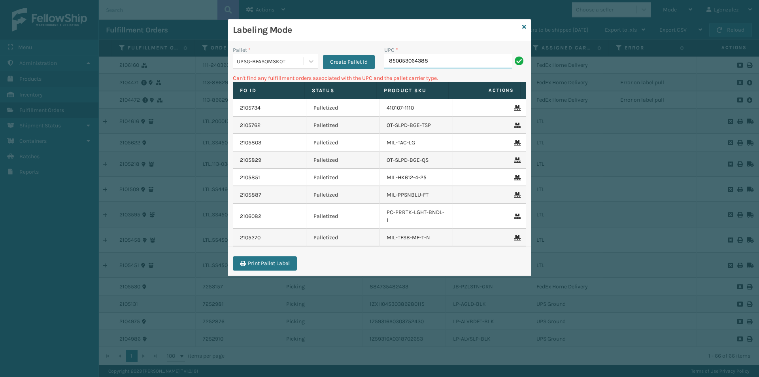
drag, startPoint x: 437, startPoint y: 61, endPoint x: 436, endPoint y: 57, distance: 4.6
click at [437, 60] on input "850053064388" at bounding box center [448, 61] width 128 height 14
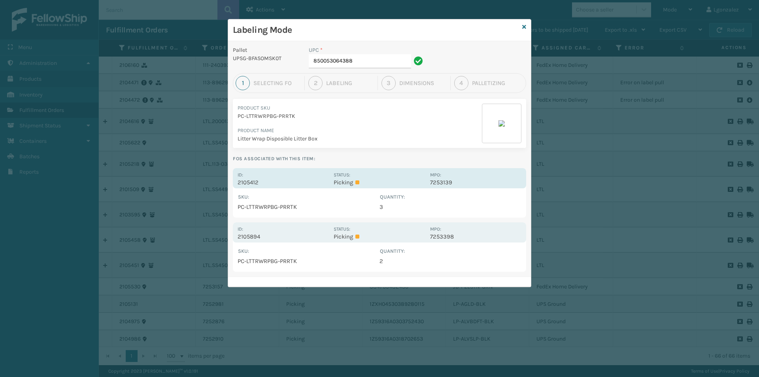
click at [383, 175] on div "Status: Picking" at bounding box center [378, 177] width 91 height 15
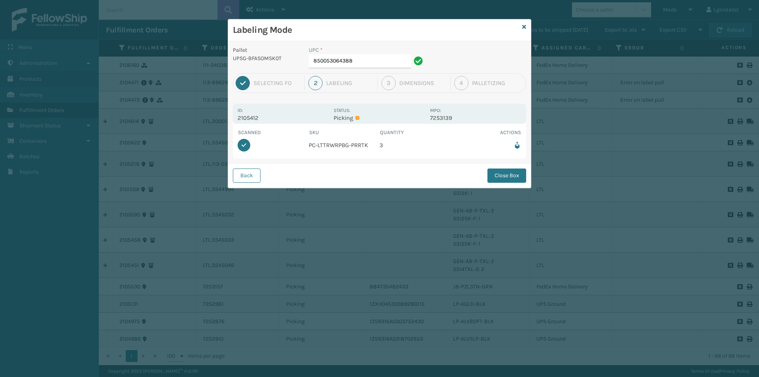
click at [509, 177] on button "Close Box" at bounding box center [506, 175] width 39 height 14
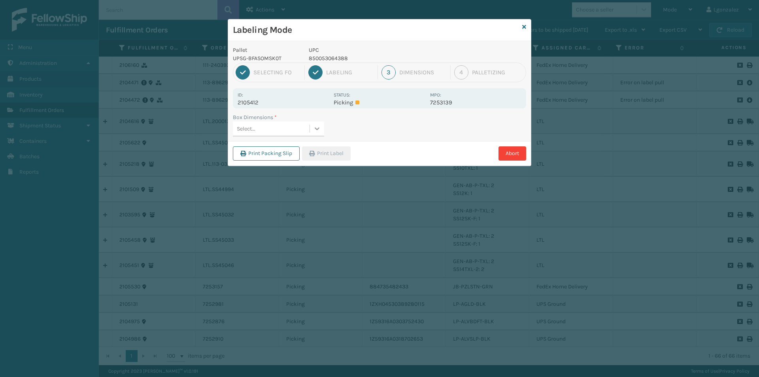
click at [312, 130] on div at bounding box center [317, 128] width 14 height 14
click at [284, 163] on div "FEN-103-CCT" at bounding box center [278, 163] width 91 height 15
click at [315, 153] on icon "button" at bounding box center [312, 154] width 6 height 6
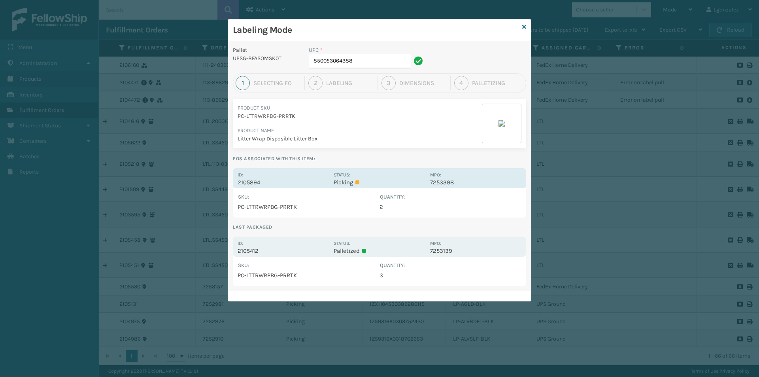
click at [387, 180] on p "Picking" at bounding box center [378, 182] width 91 height 7
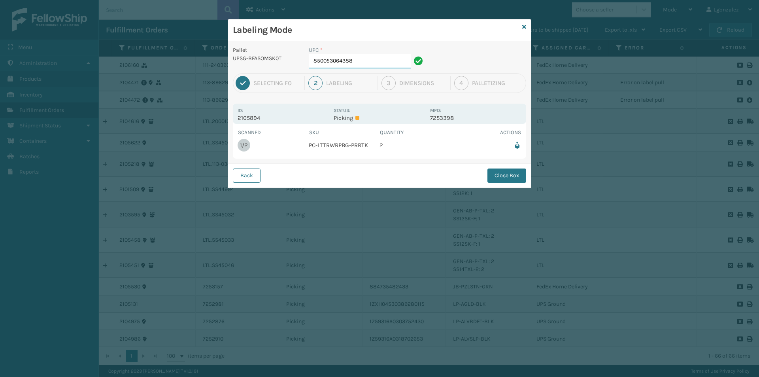
click at [386, 58] on input "850053064388" at bounding box center [360, 61] width 102 height 14
click at [495, 183] on div "Back Close Box" at bounding box center [379, 175] width 303 height 24
click at [494, 174] on button "Close Box" at bounding box center [506, 175] width 39 height 14
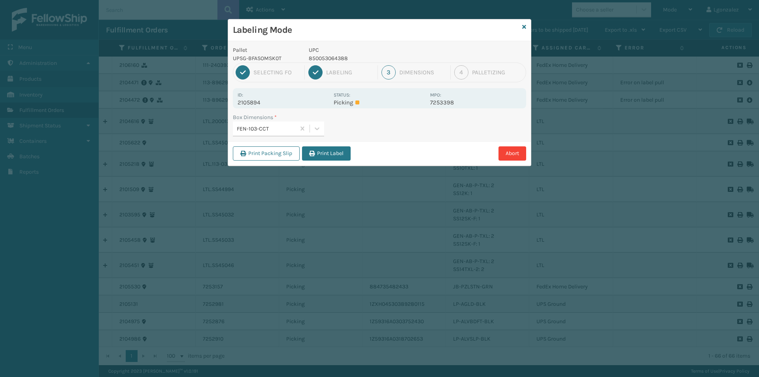
click at [322, 151] on button "Print Label" at bounding box center [326, 153] width 49 height 14
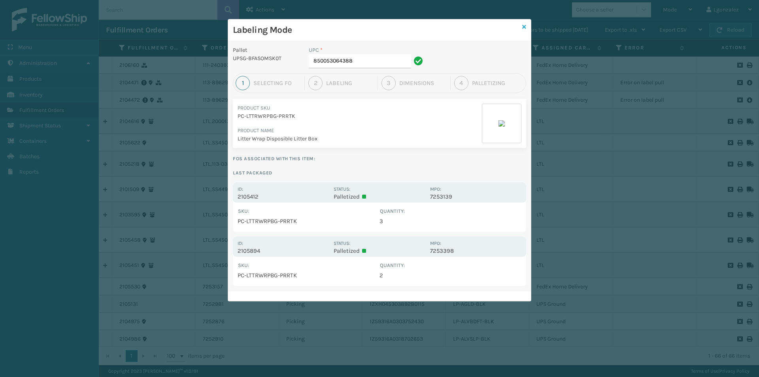
click at [524, 27] on icon at bounding box center [524, 27] width 4 height 6
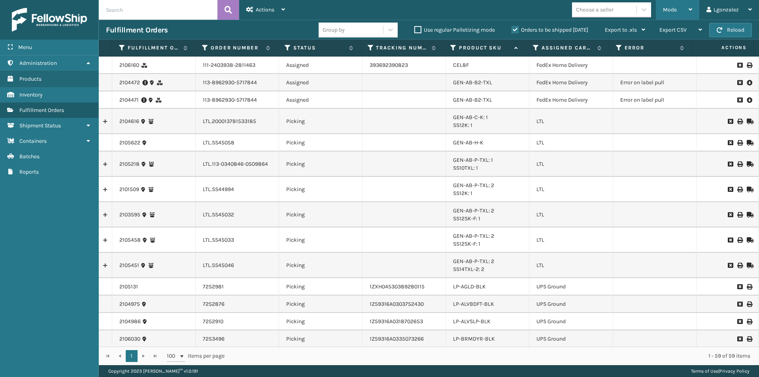
click at [692, 10] on icon at bounding box center [690, 10] width 4 height 6
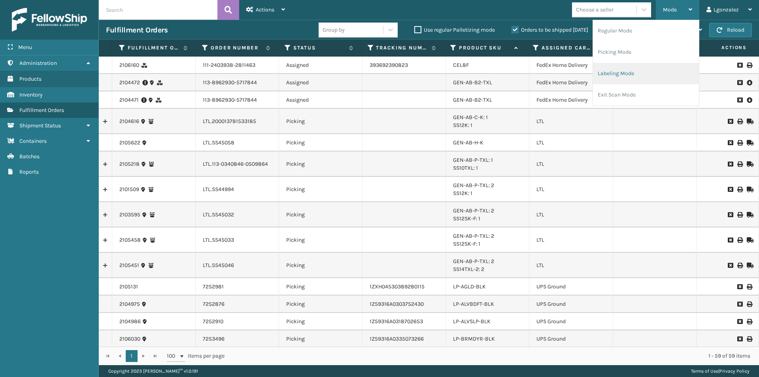
click at [617, 71] on li "Labeling Mode" at bounding box center [646, 73] width 106 height 21
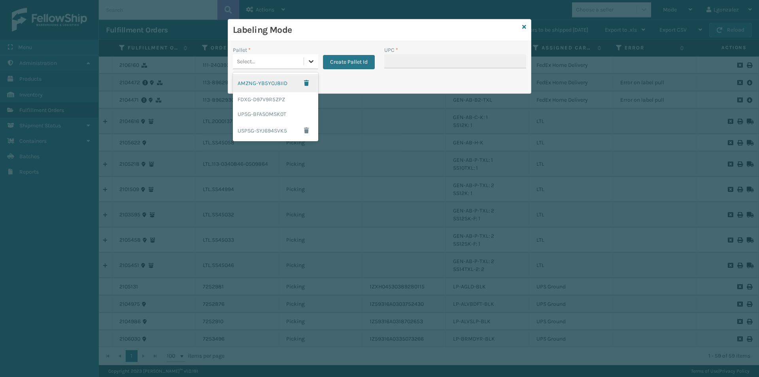
click at [308, 65] on div at bounding box center [311, 61] width 14 height 14
click at [273, 118] on div "UPSG-BFASOMSK0T" at bounding box center [275, 114] width 85 height 15
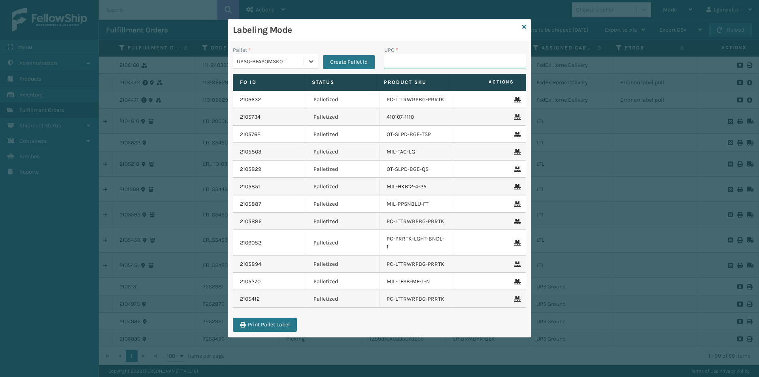
click at [412, 63] on input "UPC *" at bounding box center [455, 61] width 142 height 14
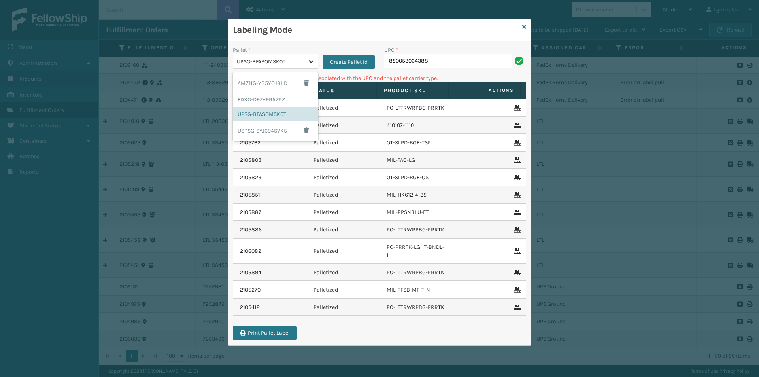
click at [305, 66] on div at bounding box center [311, 61] width 14 height 14
click at [277, 85] on div "AMZNG-YB5YOJ8IID" at bounding box center [275, 83] width 85 height 18
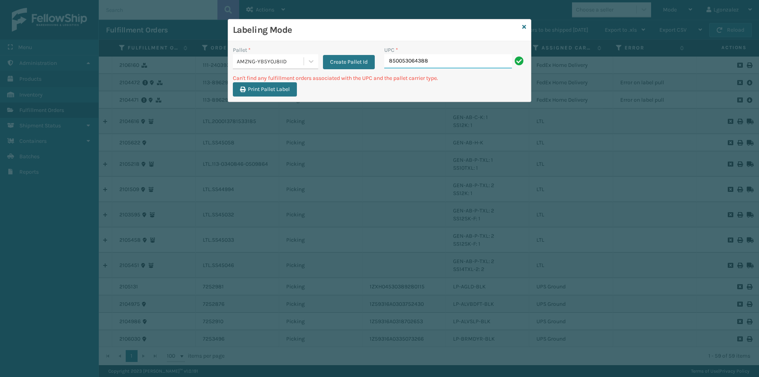
click at [475, 63] on input "850053064388" at bounding box center [448, 61] width 128 height 14
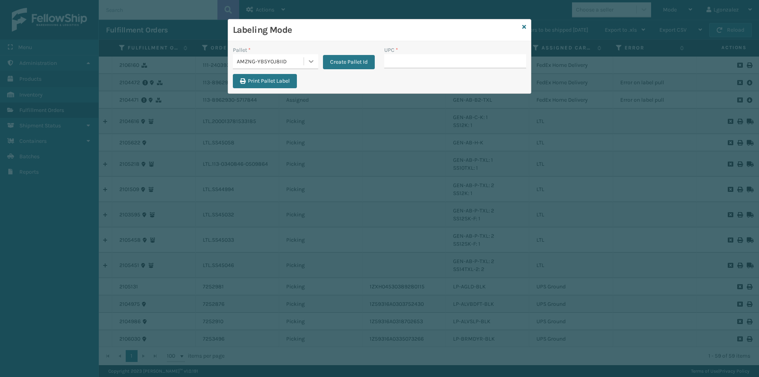
click at [311, 66] on div at bounding box center [311, 61] width 14 height 14
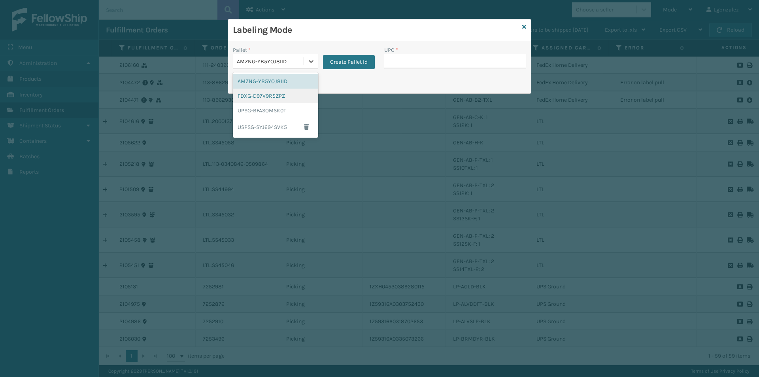
click at [307, 95] on div "FDXG-D97V9R5ZPZ" at bounding box center [275, 96] width 85 height 15
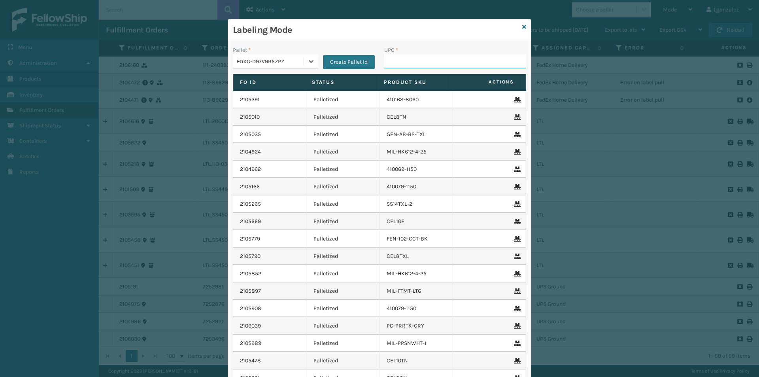
click at [390, 64] on input "UPC *" at bounding box center [455, 61] width 142 height 14
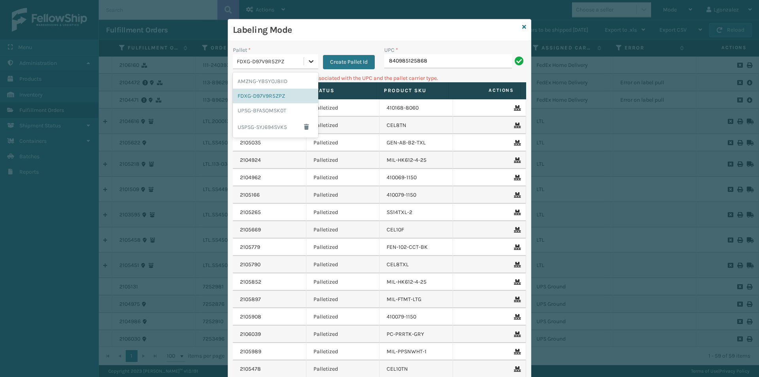
click at [307, 61] on icon at bounding box center [311, 61] width 8 height 8
click at [278, 110] on div "UPSG-BFASOMSK0T" at bounding box center [275, 110] width 85 height 15
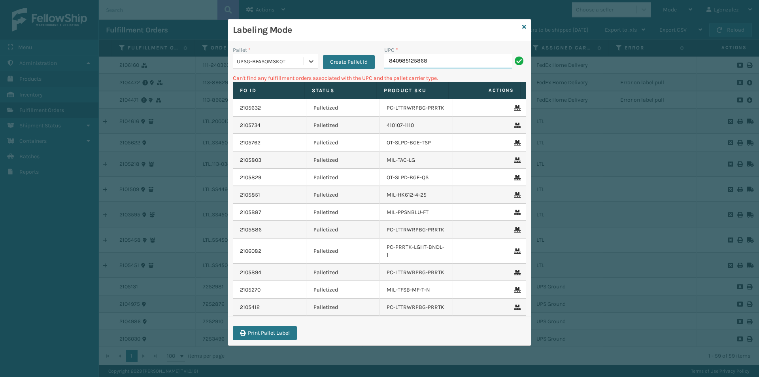
click at [447, 60] on input "840985125868" at bounding box center [448, 61] width 128 height 14
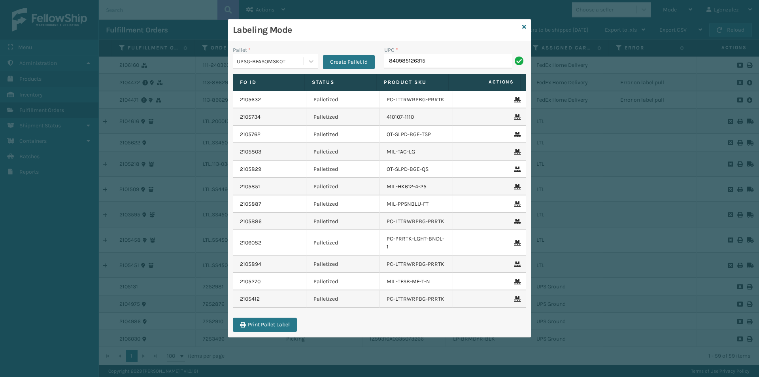
type input "840985126315"
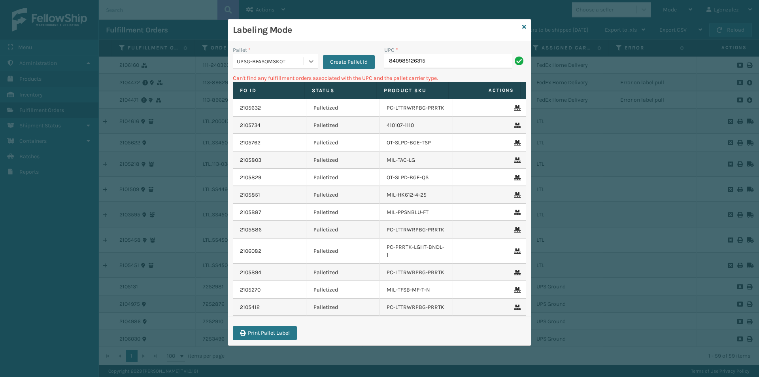
click at [317, 60] on div at bounding box center [311, 61] width 14 height 14
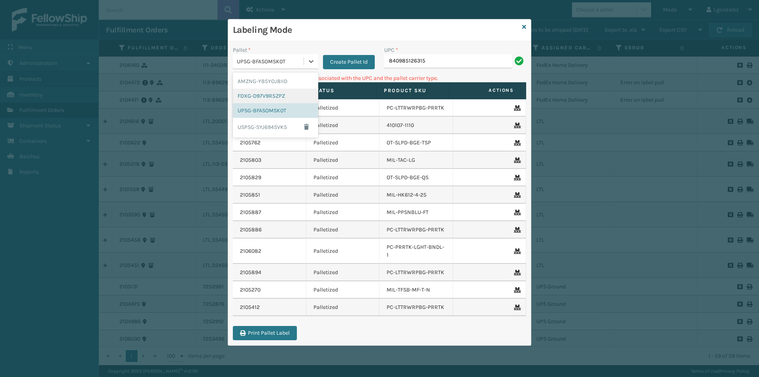
click at [291, 99] on div "FDXG-D97V9R5ZPZ" at bounding box center [275, 96] width 85 height 15
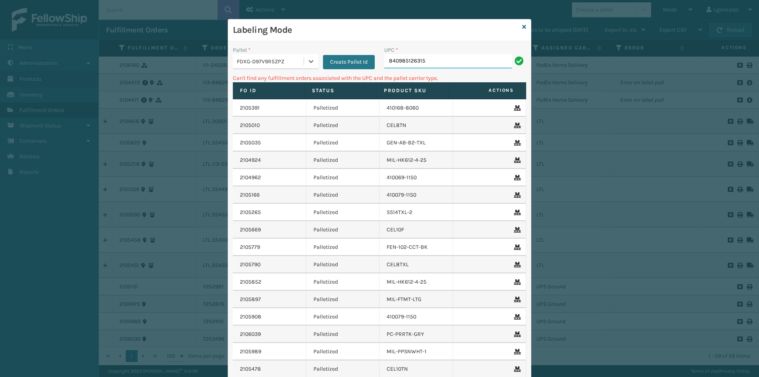
click at [452, 59] on input "840985126315" at bounding box center [448, 61] width 128 height 14
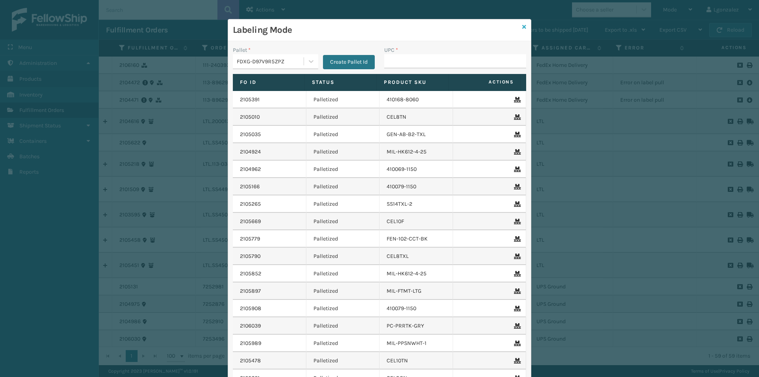
click at [522, 28] on icon at bounding box center [524, 27] width 4 height 6
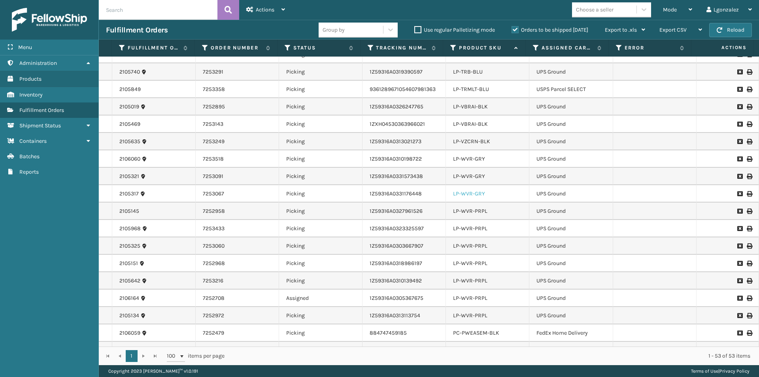
scroll to position [687, 0]
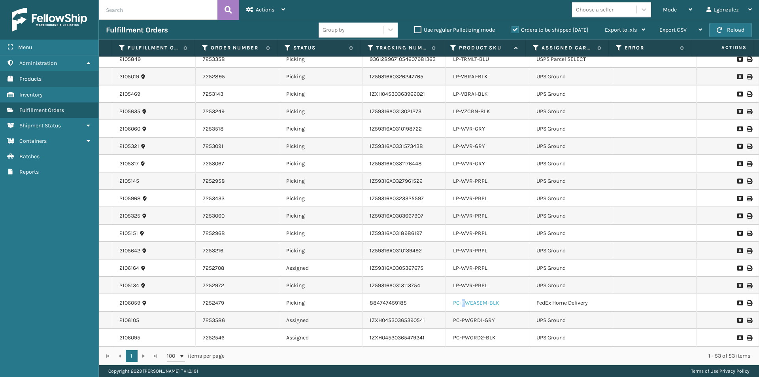
click at [460, 300] on link "PC-PWEASEM-BLK" at bounding box center [476, 302] width 46 height 7
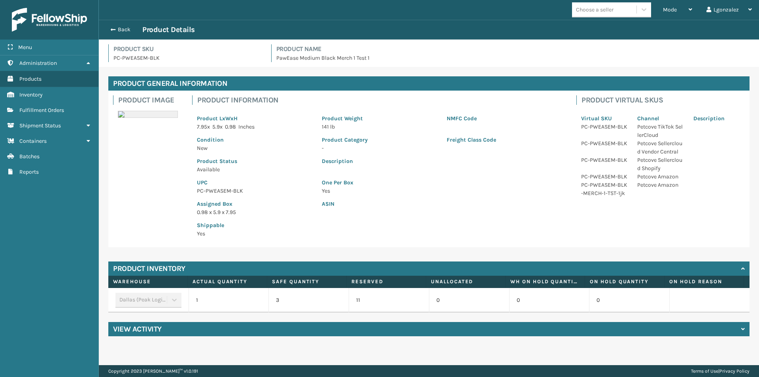
click at [219, 191] on p "PC-PWEASEM-BLK" at bounding box center [254, 191] width 115 height 8
copy p "PC-PWEASEM-BLK"
click at [125, 26] on button "Back" at bounding box center [124, 29] width 36 height 7
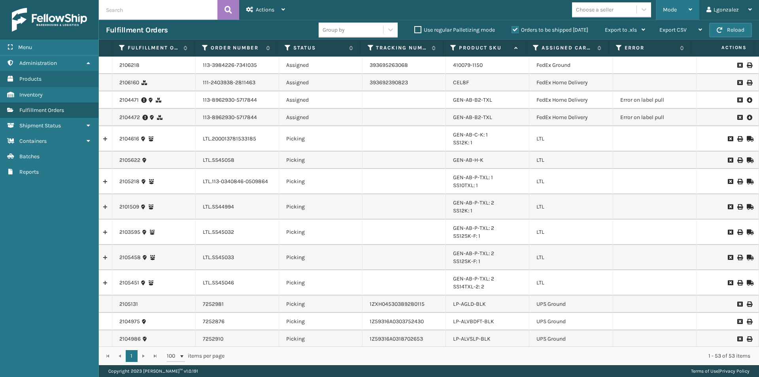
click at [678, 9] on div "Mode" at bounding box center [677, 10] width 29 height 20
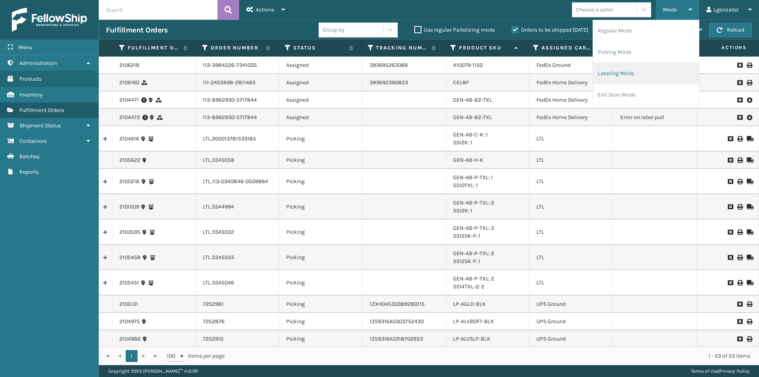
click at [631, 77] on li "Labeling Mode" at bounding box center [646, 73] width 106 height 21
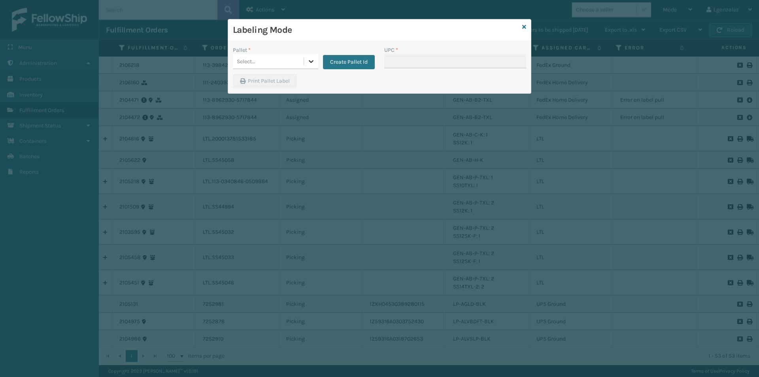
click at [307, 68] on div at bounding box center [311, 61] width 14 height 14
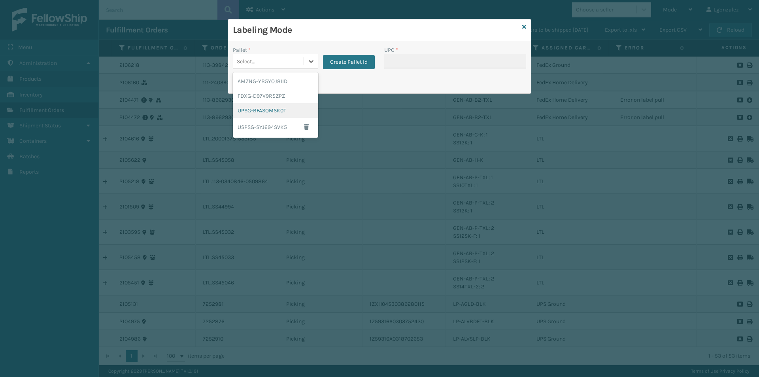
click at [278, 111] on div "UPSG-BFASOMSK0T" at bounding box center [275, 110] width 85 height 15
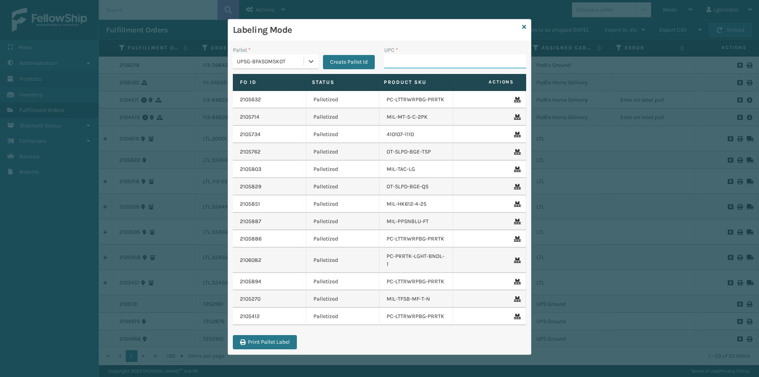
click at [392, 58] on input "UPC *" at bounding box center [455, 61] width 142 height 14
click at [524, 26] on icon at bounding box center [524, 27] width 4 height 6
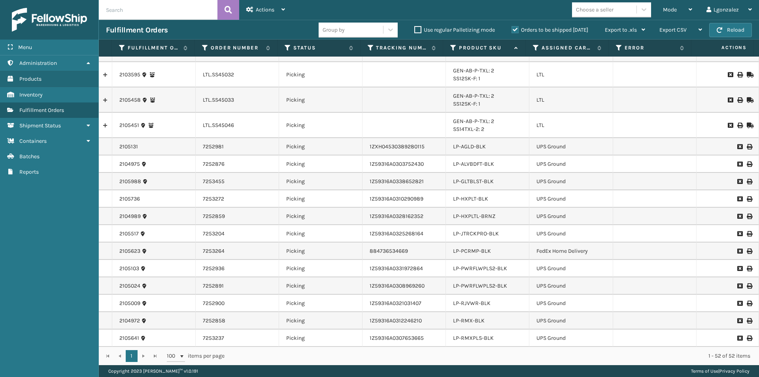
scroll to position [198, 0]
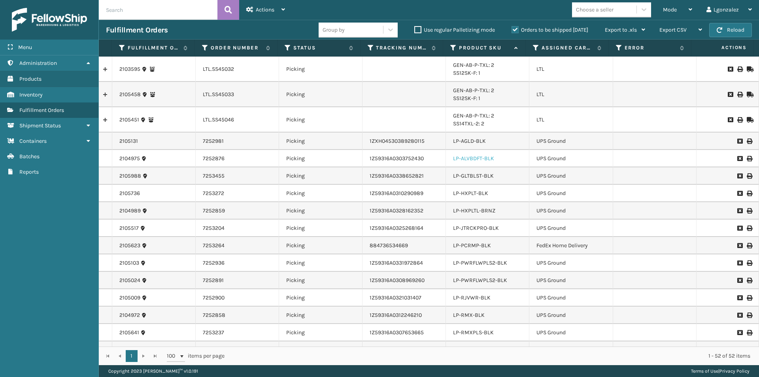
click at [477, 160] on link "LP-ALVBDFT-BLK" at bounding box center [473, 158] width 41 height 7
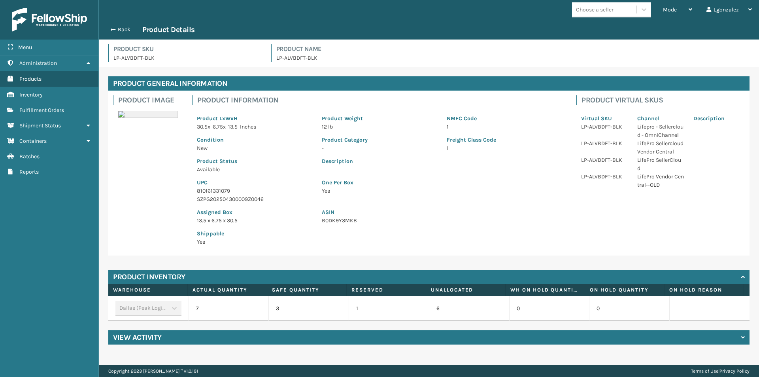
click at [215, 189] on p "810161331079" at bounding box center [254, 191] width 115 height 8
copy p "810161331079"
click at [129, 27] on button "Back" at bounding box center [124, 29] width 36 height 7
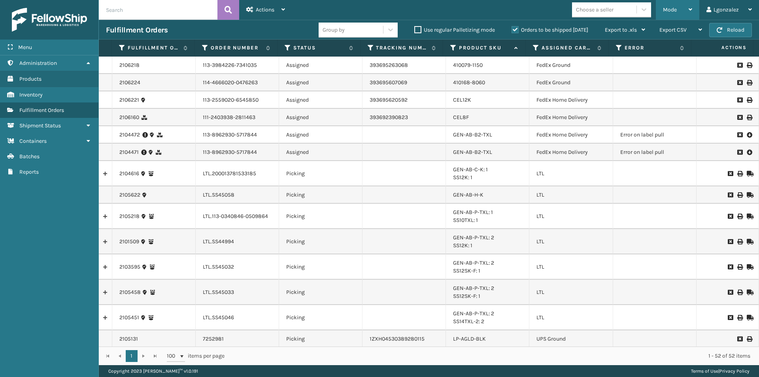
click at [691, 4] on div "Mode" at bounding box center [677, 10] width 29 height 20
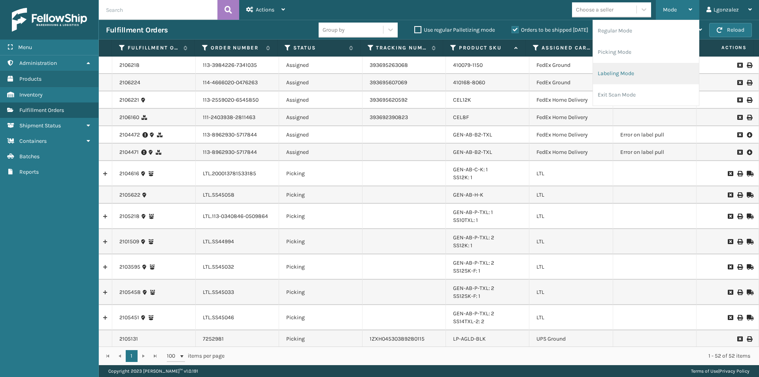
click at [623, 75] on li "Labeling Mode" at bounding box center [646, 73] width 106 height 21
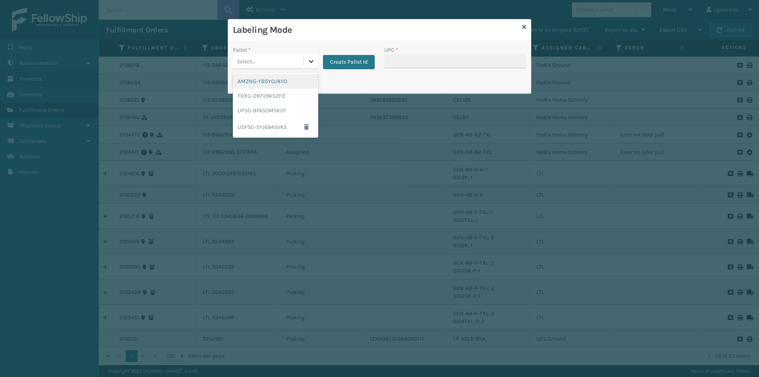
click at [313, 64] on icon at bounding box center [311, 61] width 8 height 8
click at [288, 108] on div "UPSG-BFASOMSK0T" at bounding box center [275, 110] width 85 height 15
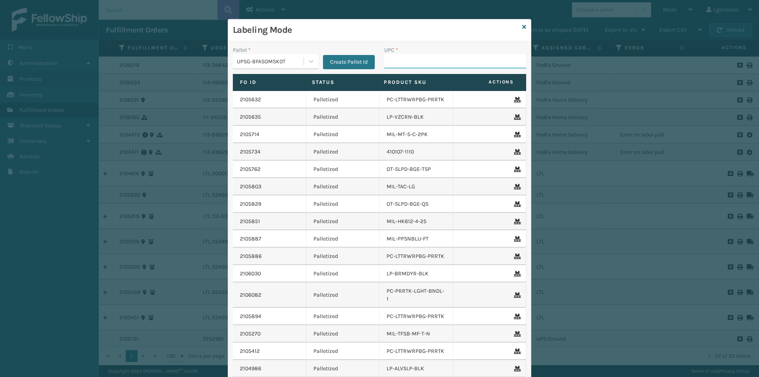
click at [433, 59] on input "UPC *" at bounding box center [455, 61] width 142 height 14
paste input "810161331079"
type input "810161331079"
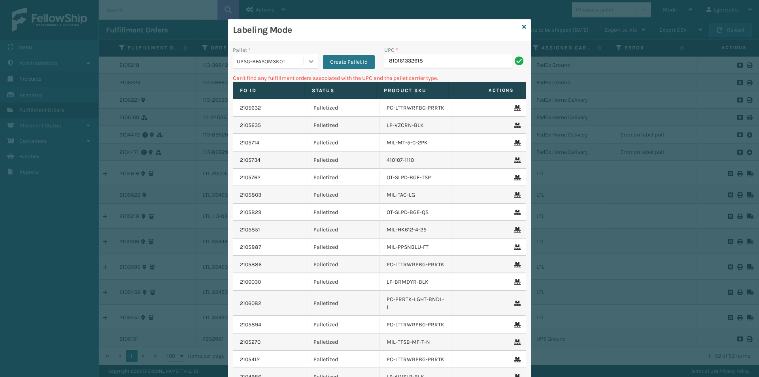
click at [311, 61] on icon at bounding box center [311, 61] width 8 height 8
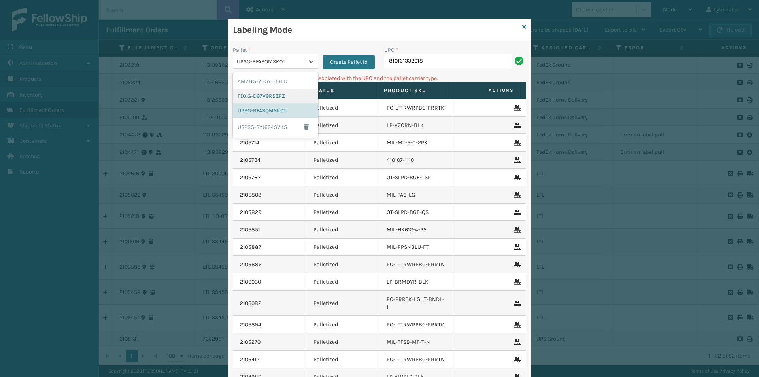
drag, startPoint x: 282, startPoint y: 96, endPoint x: 300, endPoint y: 85, distance: 21.6
click at [283, 96] on div "FDXG-D97V9R5ZPZ" at bounding box center [275, 96] width 85 height 15
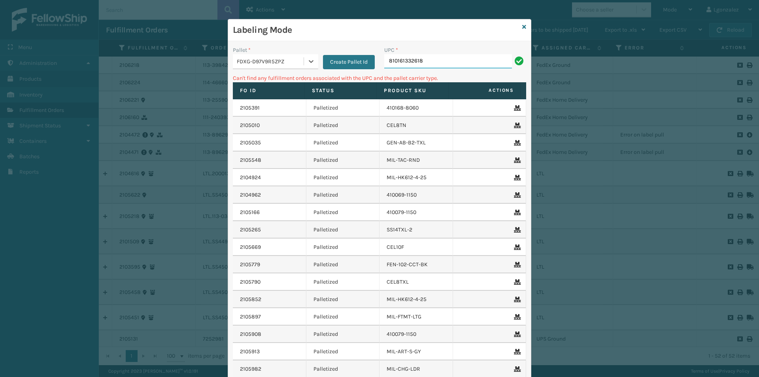
click at [426, 58] on input "810161332618" at bounding box center [448, 61] width 128 height 14
drag, startPoint x: 305, startPoint y: 66, endPoint x: 296, endPoint y: 72, distance: 11.7
click at [305, 66] on div at bounding box center [311, 61] width 14 height 14
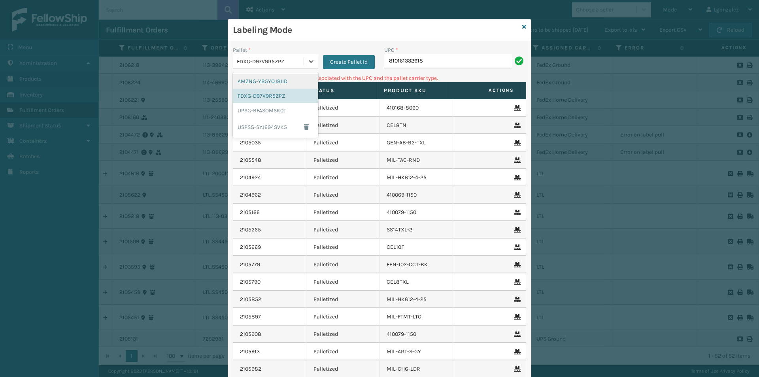
click at [280, 86] on div "AMZNG-YB5YOJ8IID" at bounding box center [275, 81] width 85 height 15
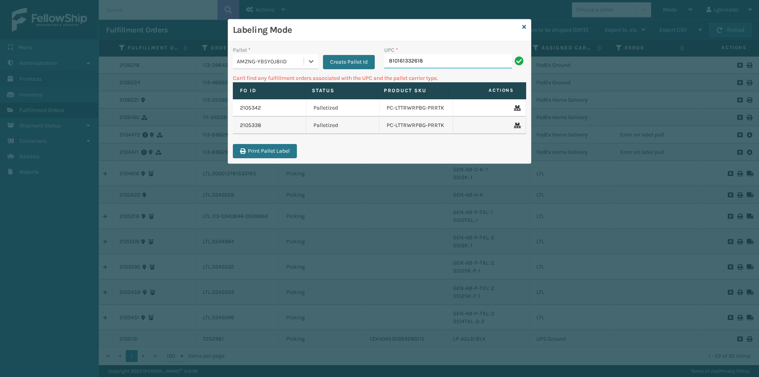
click at [439, 58] on input "810161332618" at bounding box center [448, 61] width 128 height 14
click at [524, 28] on icon at bounding box center [524, 27] width 4 height 6
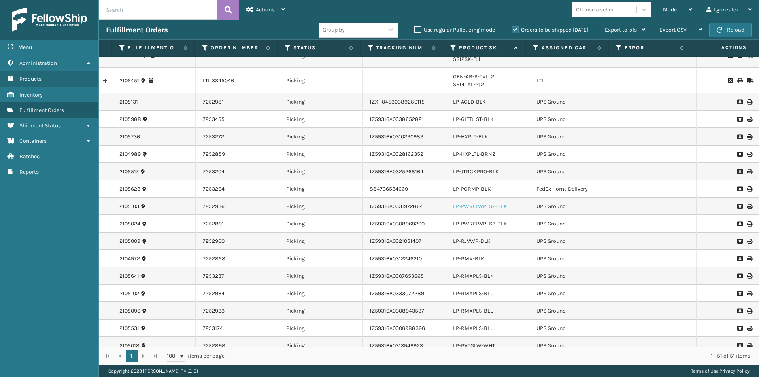
scroll to position [237, 0]
click at [473, 104] on link "LP-AGLD-BLK" at bounding box center [469, 101] width 33 height 7
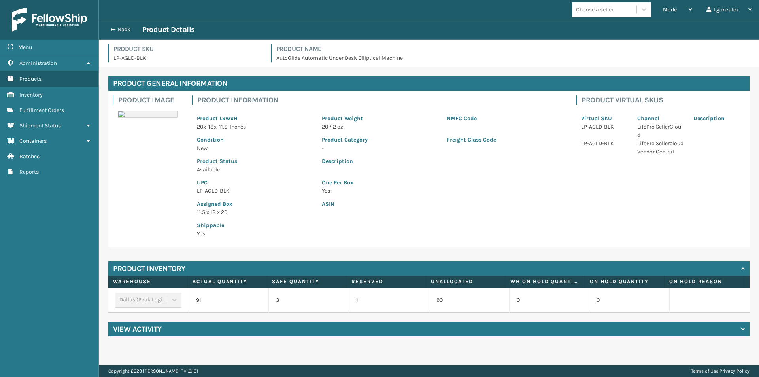
click at [205, 197] on div "Assigned Box 11.5 x 18 x 20" at bounding box center [254, 205] width 125 height 21
click at [205, 190] on p "LP-AGLD-BLK" at bounding box center [254, 191] width 115 height 8
click at [206, 190] on p "LP-AGLD-BLK" at bounding box center [254, 191] width 115 height 8
drag, startPoint x: 121, startPoint y: 28, endPoint x: 132, endPoint y: 26, distance: 10.9
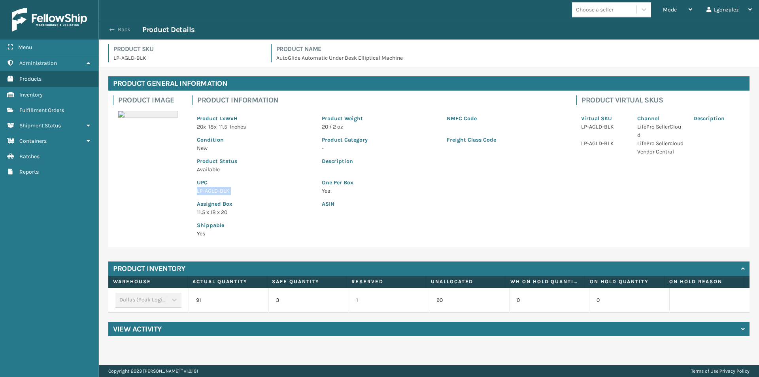
click at [121, 28] on button "Back" at bounding box center [124, 29] width 36 height 7
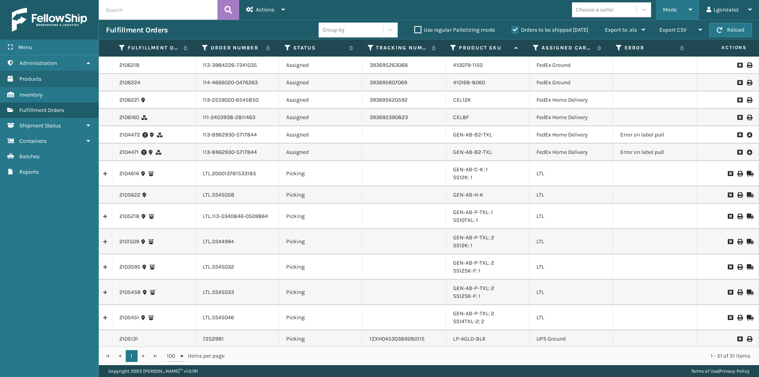
click at [676, 13] on div "Mode" at bounding box center [677, 10] width 29 height 20
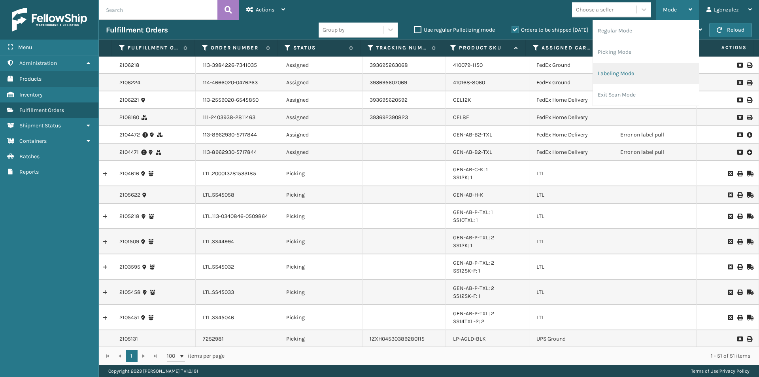
click at [632, 72] on li "Labeling Mode" at bounding box center [646, 73] width 106 height 21
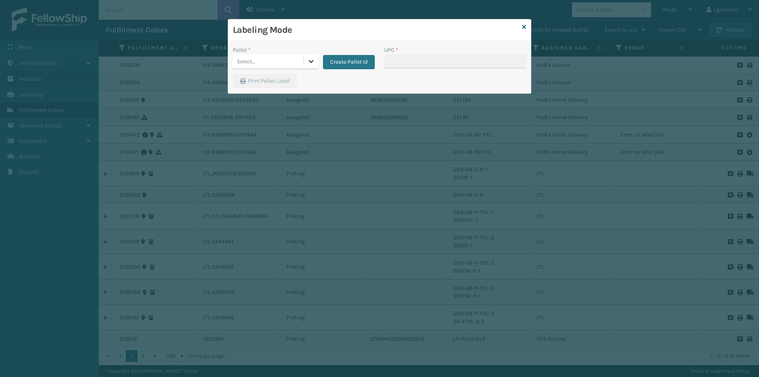
click at [309, 59] on icon at bounding box center [311, 61] width 8 height 8
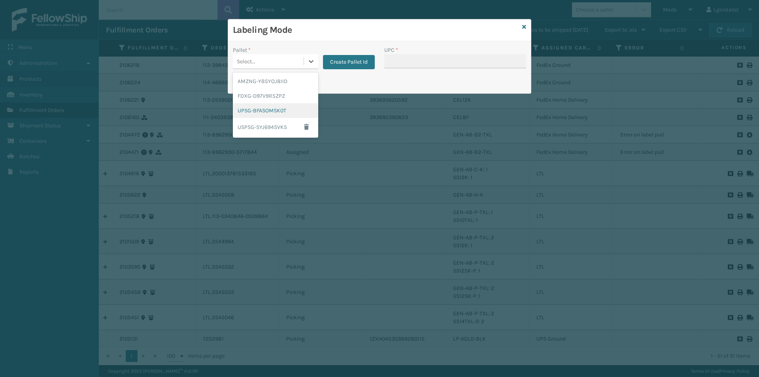
click at [272, 116] on div "UPSG-BFASOMSK0T" at bounding box center [275, 110] width 85 height 15
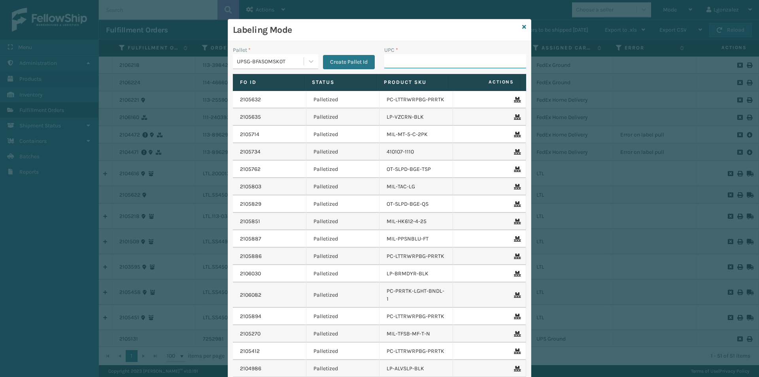
drag, startPoint x: 405, startPoint y: 55, endPoint x: 400, endPoint y: 58, distance: 5.2
click at [405, 55] on input "UPC *" at bounding box center [455, 61] width 142 height 14
paste input "LP-AGLD-BLK"
type input "LP-AGLD-BLK"
click at [522, 27] on icon at bounding box center [524, 27] width 4 height 6
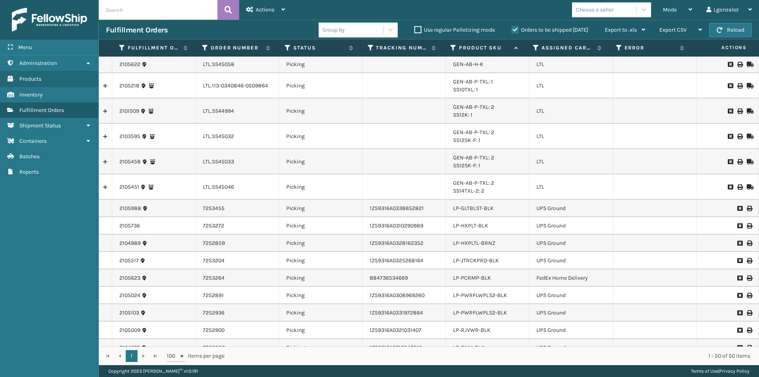
scroll to position [198, 0]
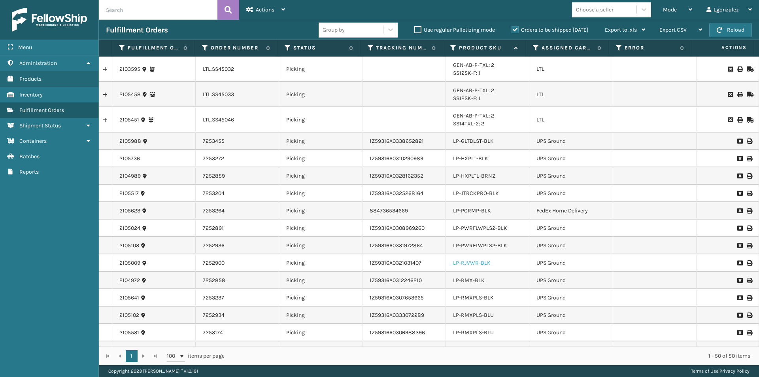
click at [471, 264] on link "LP-RJVWR-BLK" at bounding box center [472, 262] width 38 height 7
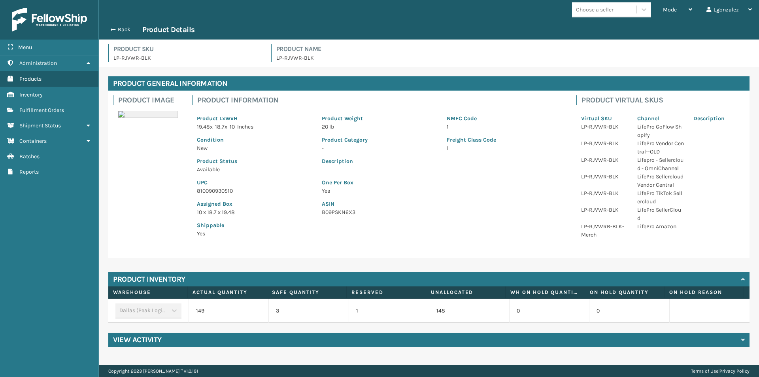
click at [228, 190] on p "810090930510" at bounding box center [254, 191] width 115 height 8
click at [124, 30] on button "Back" at bounding box center [124, 29] width 36 height 7
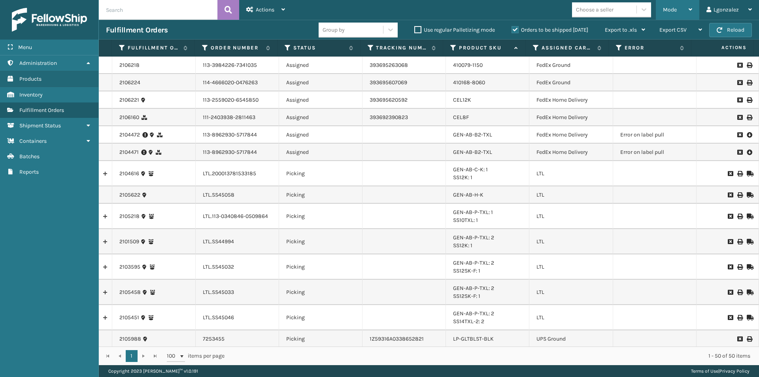
click at [673, 11] on span "Mode" at bounding box center [670, 9] width 14 height 7
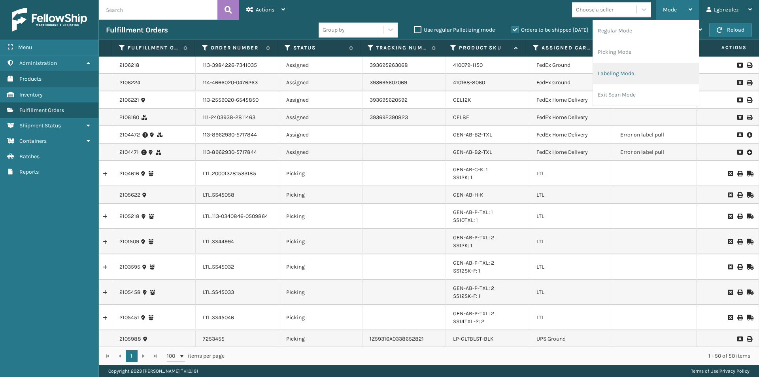
click at [648, 70] on li "Labeling Mode" at bounding box center [646, 73] width 106 height 21
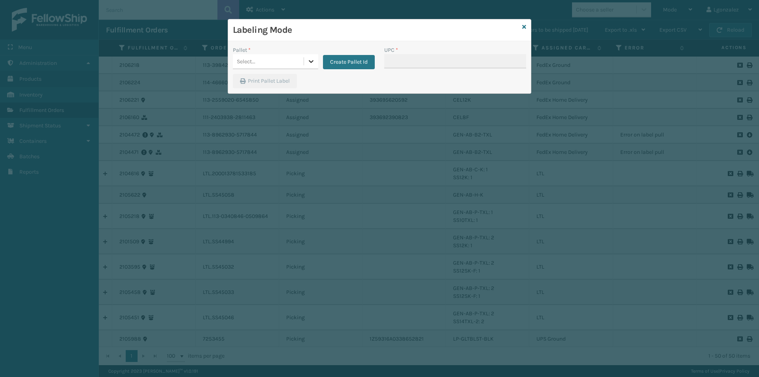
click at [309, 62] on icon at bounding box center [311, 61] width 8 height 8
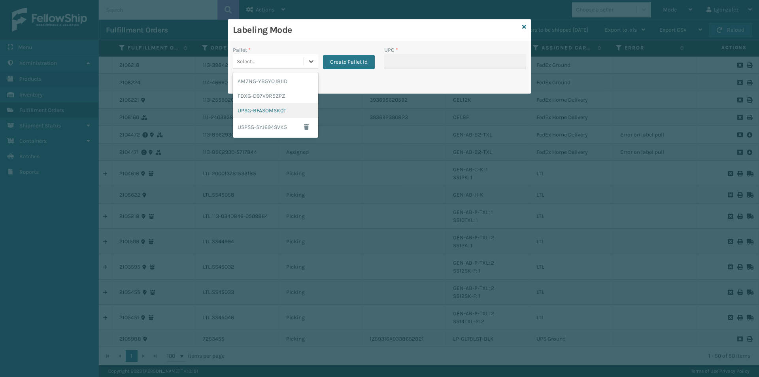
click at [280, 106] on div "UPSG-BFASOMSK0T" at bounding box center [275, 110] width 85 height 15
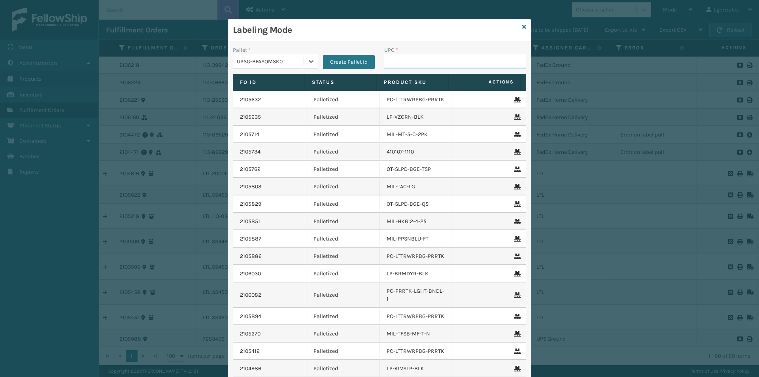
click at [385, 60] on input "UPC *" at bounding box center [455, 61] width 142 height 14
paste input "810090930510"
type input "810090930510"
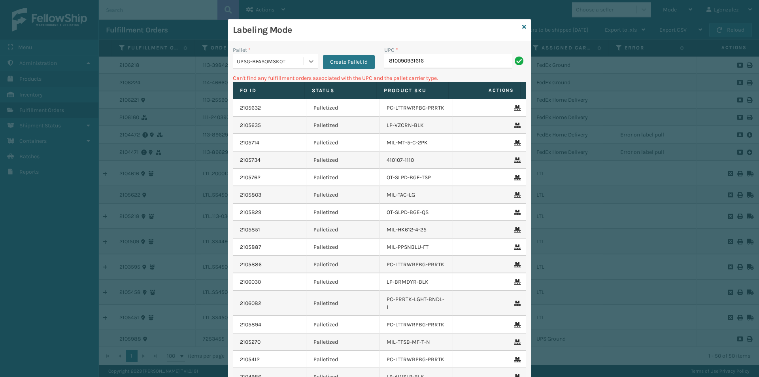
click at [311, 58] on icon at bounding box center [311, 61] width 8 height 8
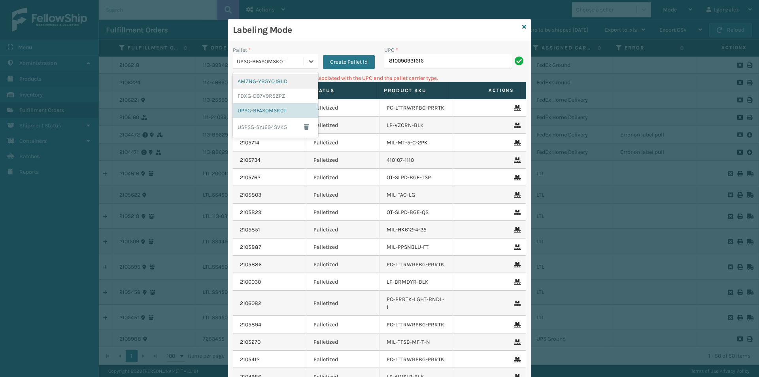
click at [288, 83] on div "AMZNG-YB5YOJ8IID" at bounding box center [275, 81] width 85 height 15
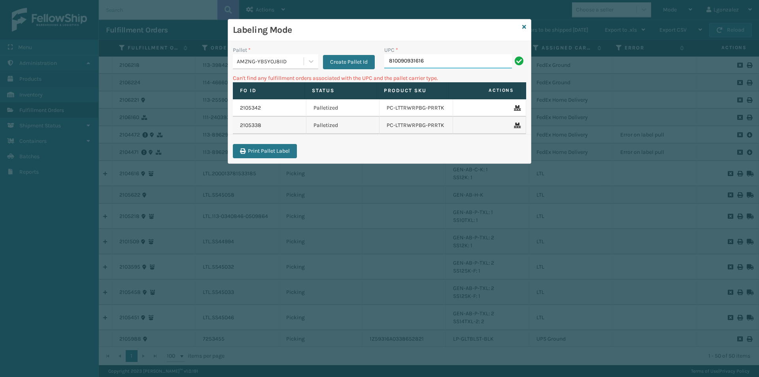
click at [438, 60] on input "810090931616" at bounding box center [448, 61] width 128 height 14
click at [524, 27] on icon at bounding box center [524, 27] width 4 height 6
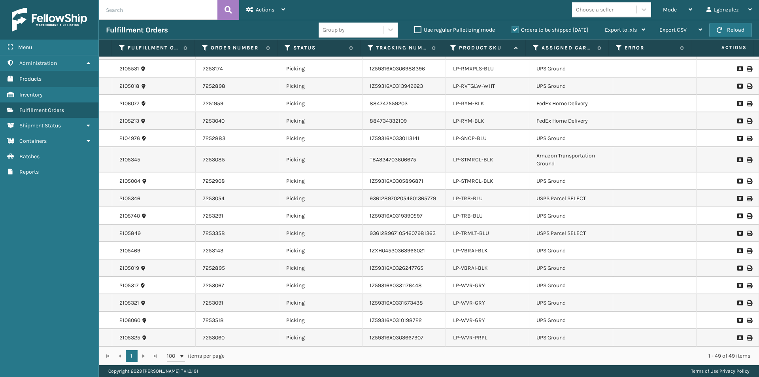
scroll to position [474, 0]
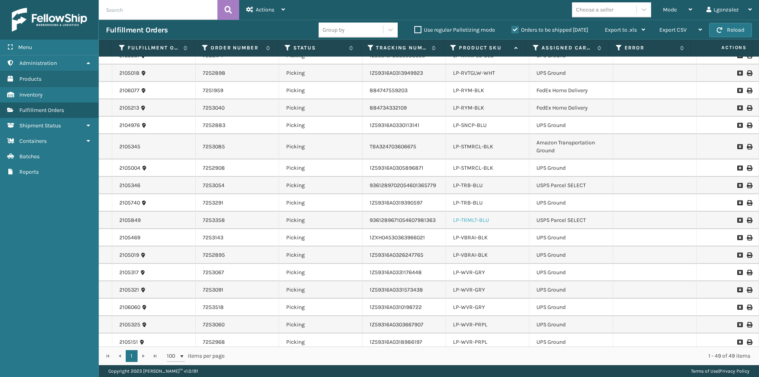
click at [475, 222] on link "LP-TRMLT-BLU" at bounding box center [471, 220] width 36 height 7
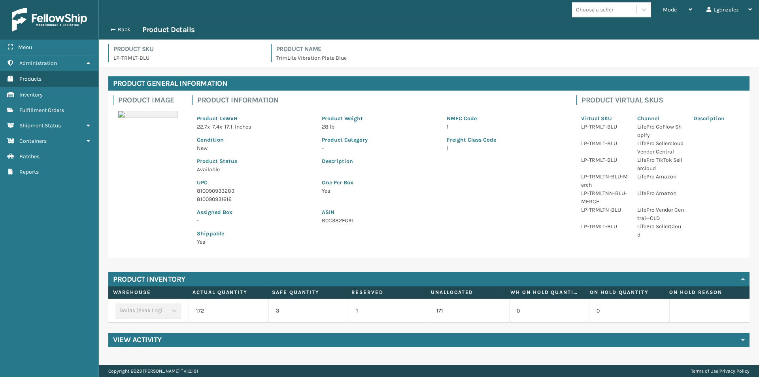
click at [216, 188] on p "810090933283" at bounding box center [254, 191] width 115 height 8
click at [127, 30] on button "Back" at bounding box center [124, 29] width 36 height 7
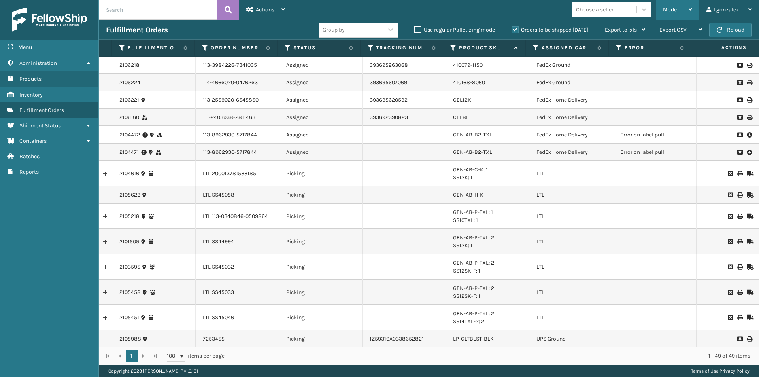
click at [674, 11] on span "Mode" at bounding box center [670, 9] width 14 height 7
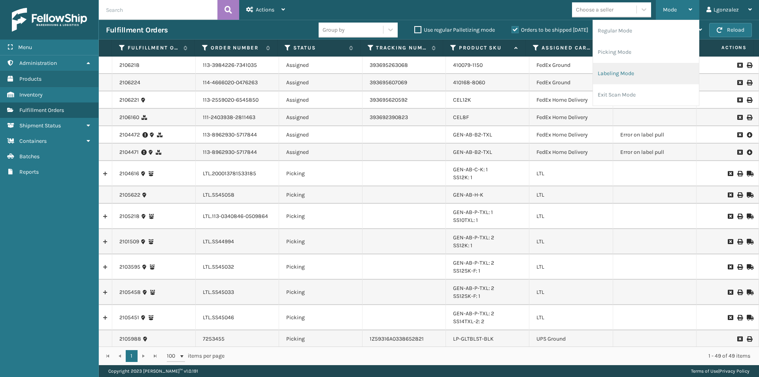
click at [642, 77] on li "Labeling Mode" at bounding box center [646, 73] width 106 height 21
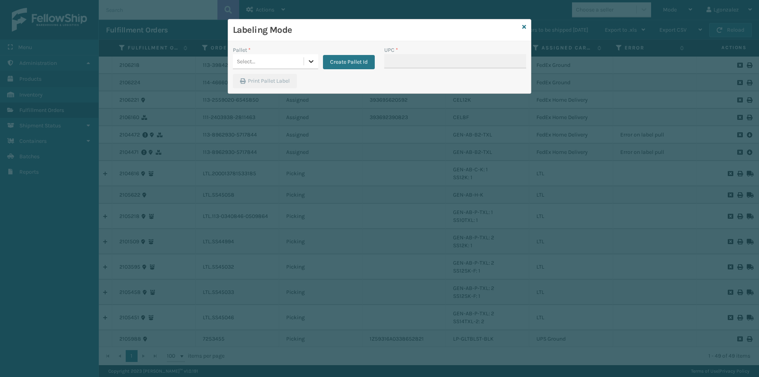
click at [315, 60] on div at bounding box center [311, 61] width 14 height 14
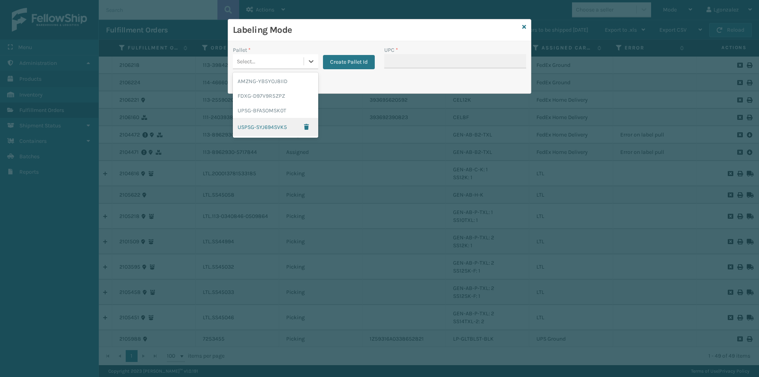
click at [277, 130] on div "USPSG-SYJ694SVK5" at bounding box center [275, 127] width 85 height 18
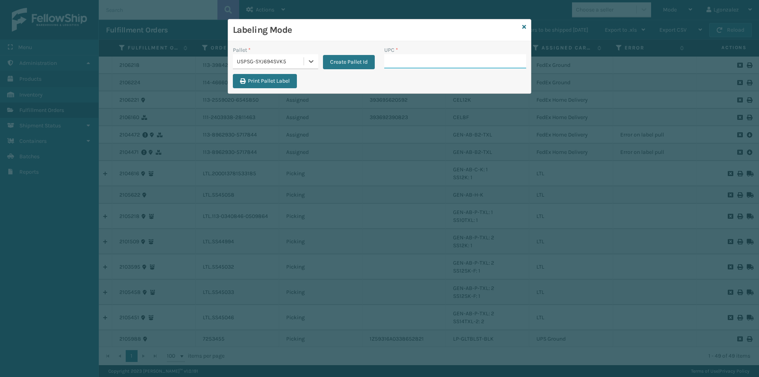
click at [413, 59] on input "UPC *" at bounding box center [455, 61] width 142 height 14
paste input "810090933283"
type input "810090933283"
type input "810090933702"
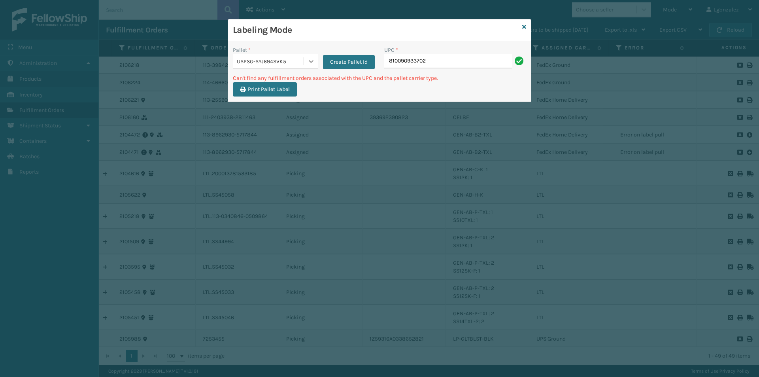
click at [314, 55] on div at bounding box center [311, 61] width 14 height 14
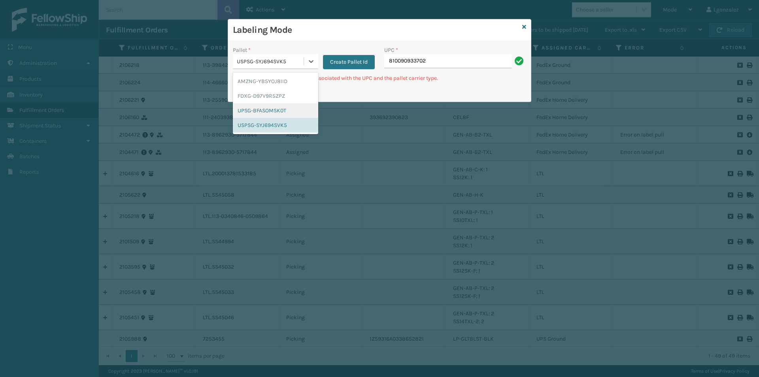
click at [288, 107] on div "UPSG-BFASOMSK0T" at bounding box center [275, 110] width 85 height 15
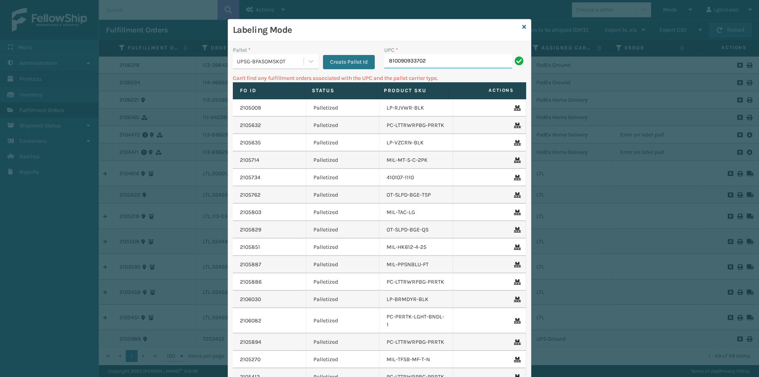
click at [449, 60] on input "810090933702" at bounding box center [448, 61] width 128 height 14
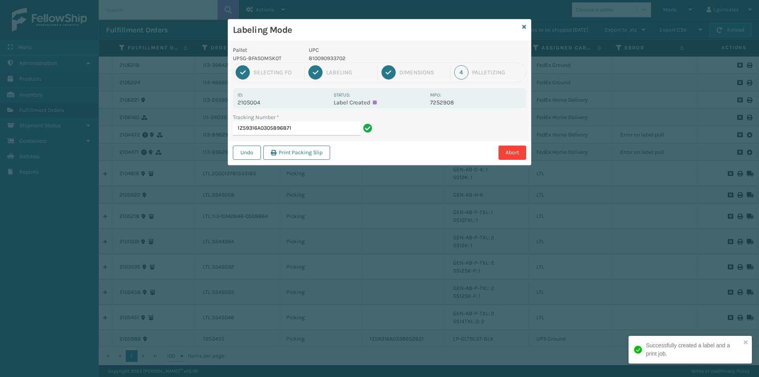
click at [333, 57] on p "810090933702" at bounding box center [367, 58] width 117 height 8
click at [320, 131] on input "1Z59316A0305896871" at bounding box center [297, 128] width 128 height 14
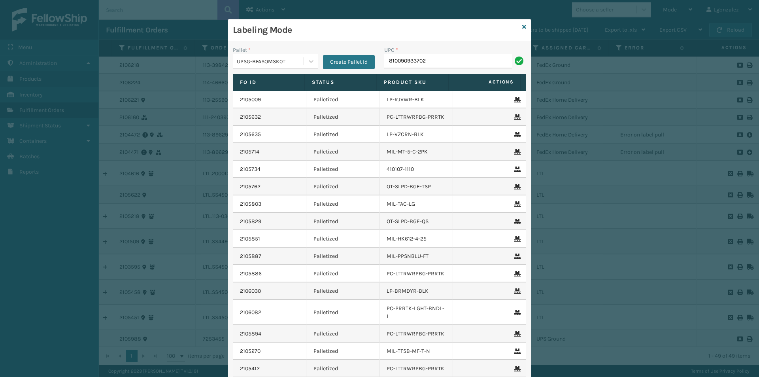
type input "810090933702"
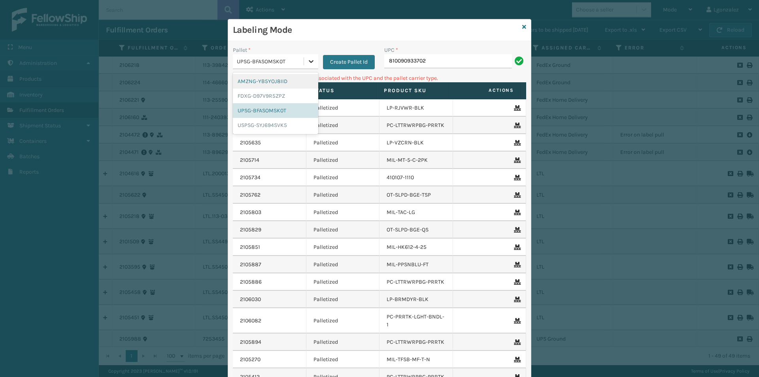
click at [304, 64] on div at bounding box center [311, 61] width 14 height 14
click at [290, 80] on div "AMZNG-YB5YOJ8IID" at bounding box center [275, 81] width 85 height 15
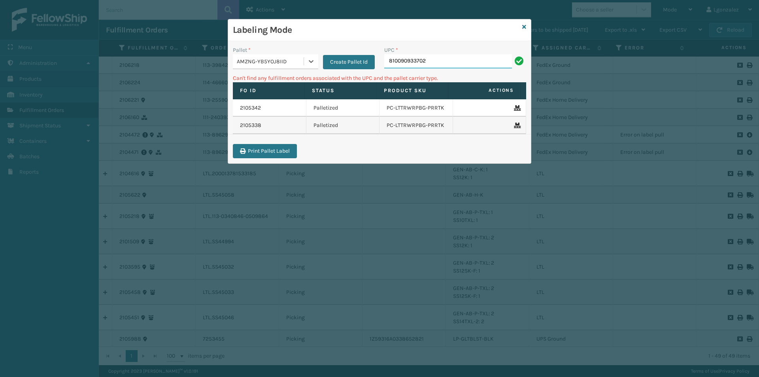
click at [462, 57] on input "810090933702" at bounding box center [448, 61] width 128 height 14
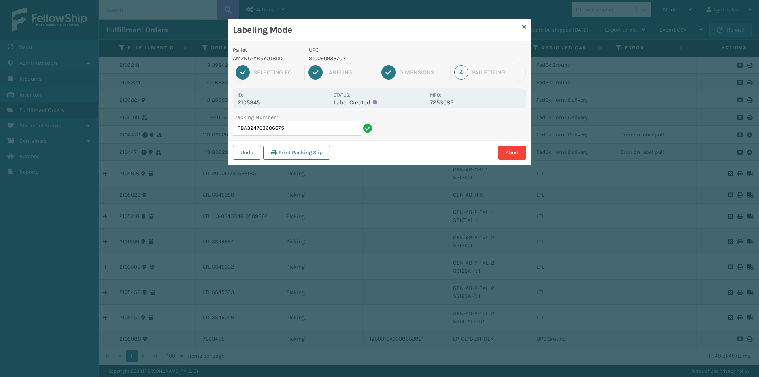
type input "TBA324703606675"
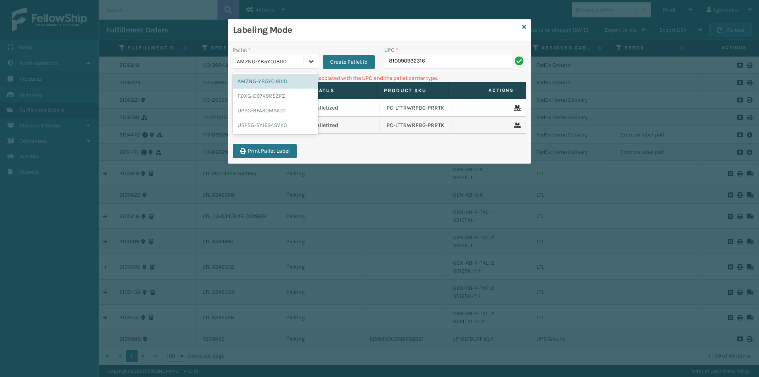
click at [309, 62] on icon at bounding box center [311, 61] width 8 height 8
click at [293, 109] on div "UPSG-BFASOMSK0T" at bounding box center [275, 110] width 85 height 15
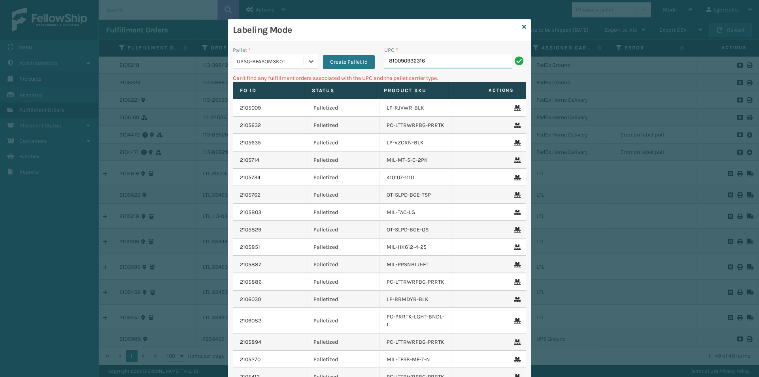
click at [466, 61] on input "810090932316" at bounding box center [448, 61] width 128 height 14
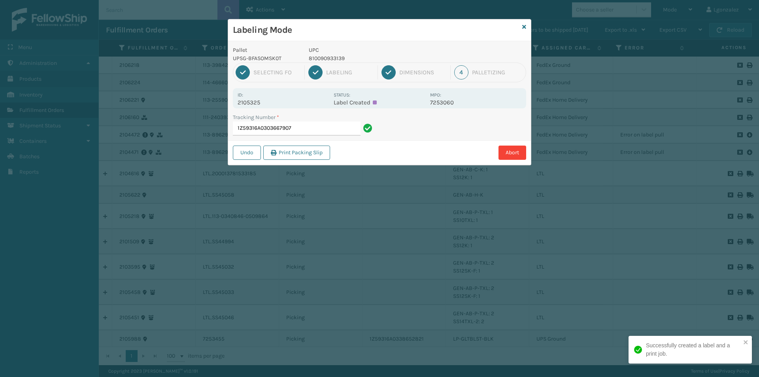
click at [328, 58] on p "810090933139" at bounding box center [367, 58] width 117 height 8
click at [328, 57] on p "810090933139" at bounding box center [367, 58] width 117 height 8
click at [344, 122] on input "1Z59316A0303667907" at bounding box center [297, 128] width 128 height 14
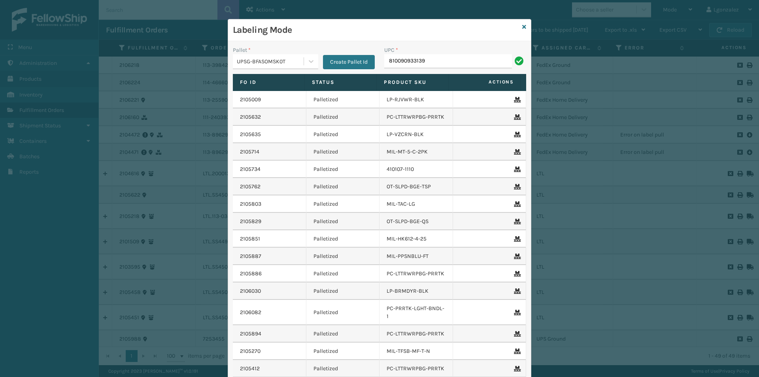
type input "810090933139"
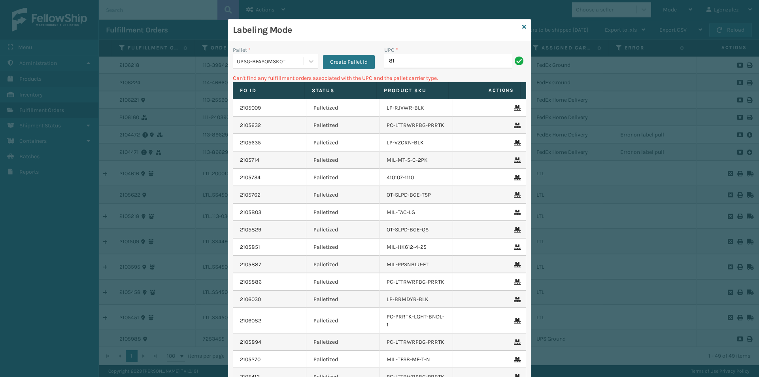
type input "8"
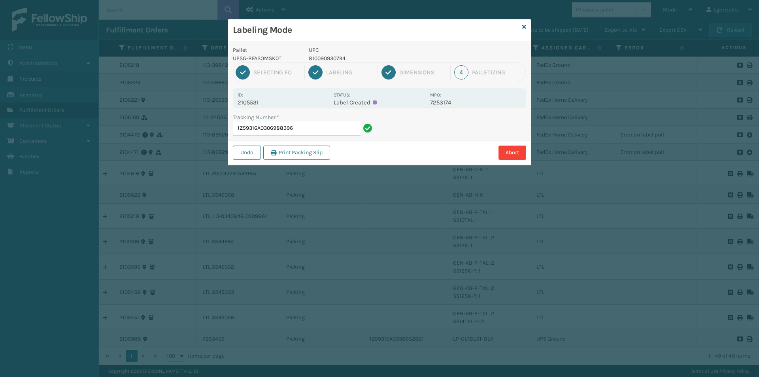
drag, startPoint x: 326, startPoint y: 64, endPoint x: 327, endPoint y: 60, distance: 4.5
click at [326, 64] on div "1 Selecting FO 2 Labeling 3 Dimensions 4 Palletizing" at bounding box center [379, 72] width 293 height 20
click at [328, 56] on p "810090930794" at bounding box center [367, 58] width 117 height 8
click at [309, 127] on input "1Z59316A0306988396" at bounding box center [297, 128] width 128 height 14
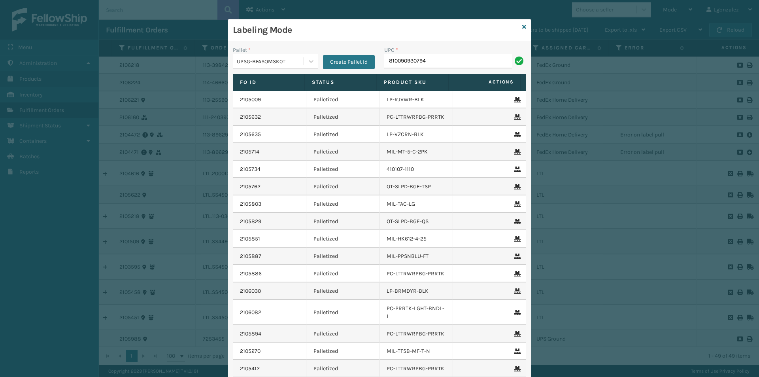
type input "810090930794"
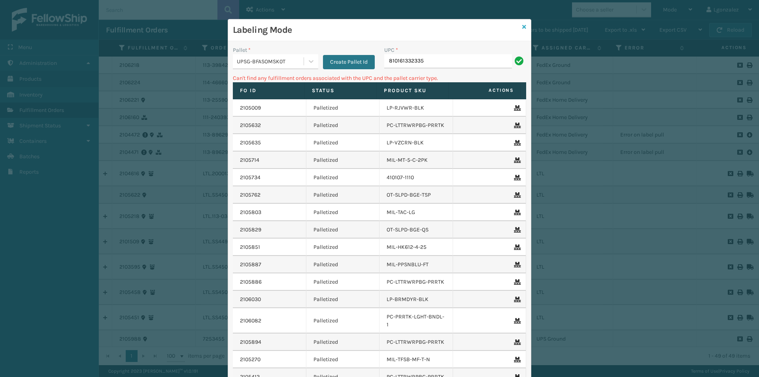
click at [522, 25] on icon at bounding box center [524, 27] width 4 height 6
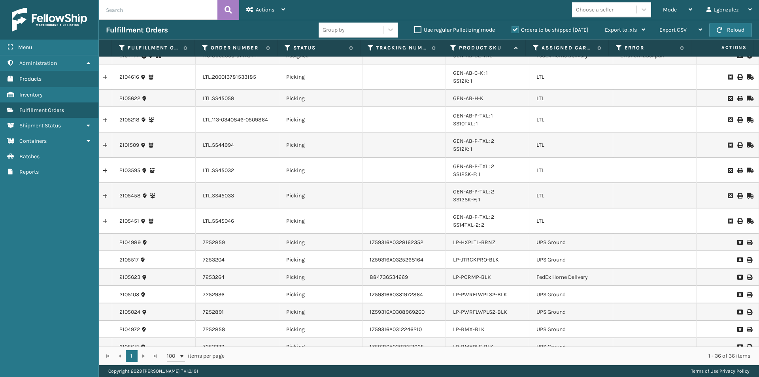
scroll to position [237, 0]
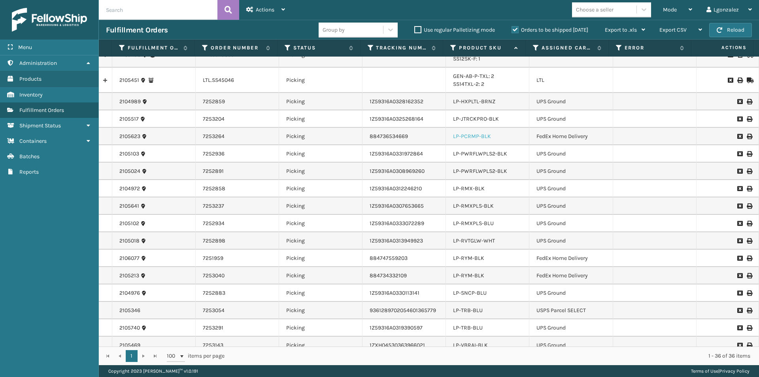
click at [480, 136] on link "LP-PCRMP-BLK" at bounding box center [472, 136] width 38 height 7
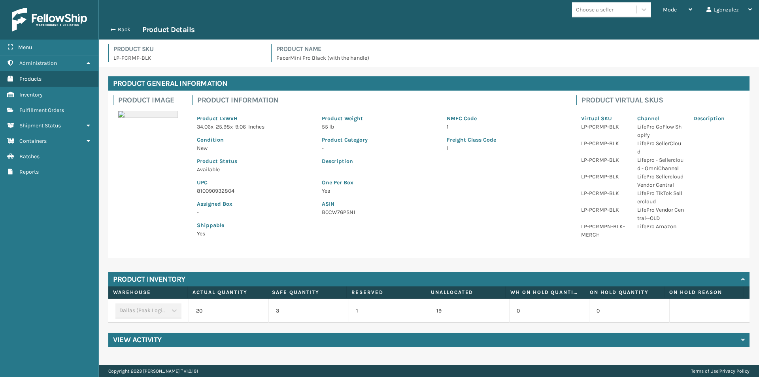
click at [222, 189] on p "810090932804" at bounding box center [254, 191] width 115 height 8
click at [128, 29] on button "Back" at bounding box center [124, 29] width 36 height 7
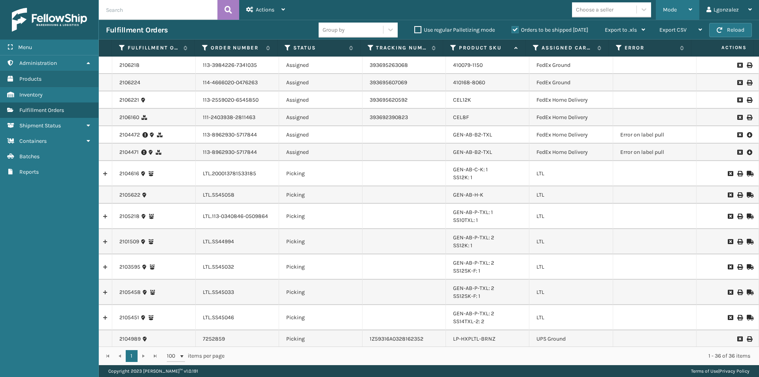
click at [668, 10] on span "Mode" at bounding box center [670, 9] width 14 height 7
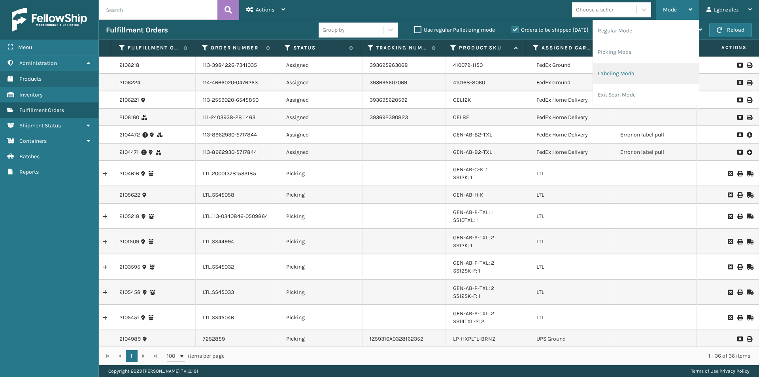
click at [617, 77] on li "Labeling Mode" at bounding box center [646, 73] width 106 height 21
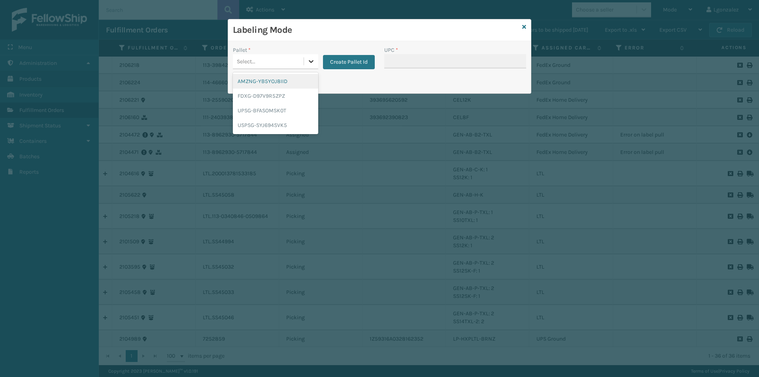
click at [310, 63] on icon at bounding box center [311, 61] width 8 height 8
click at [280, 113] on div "UPSG-BFASOMSK0T" at bounding box center [275, 110] width 85 height 15
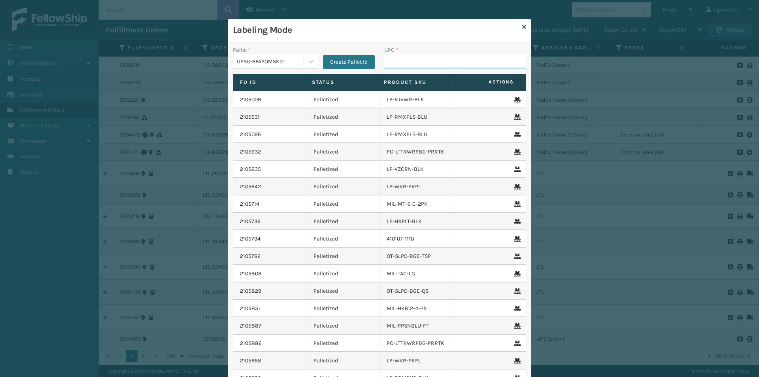
click at [429, 58] on input "UPC *" at bounding box center [455, 61] width 142 height 14
paste input "810090932804"
type input "810090932804"
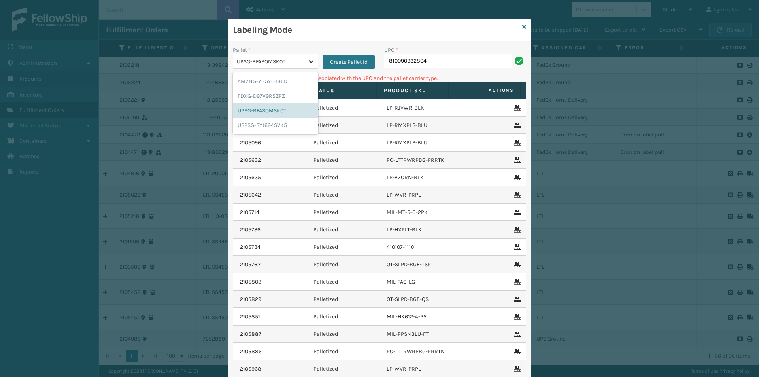
click at [309, 64] on icon at bounding box center [311, 61] width 8 height 8
click at [298, 79] on div "AMZNG-YB5YOJ8IID" at bounding box center [275, 81] width 85 height 15
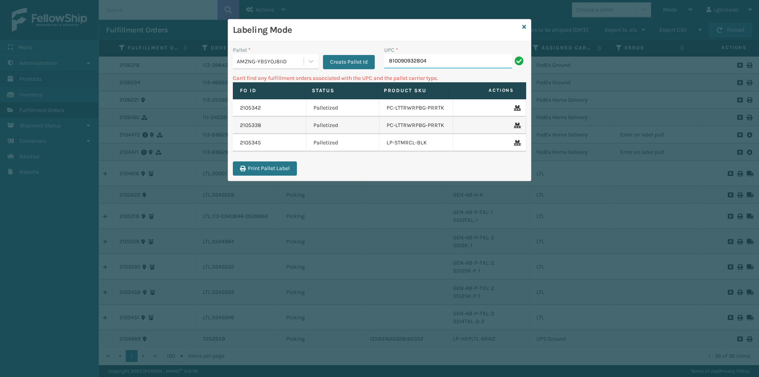
click at [438, 59] on input "810090932804" at bounding box center [448, 61] width 128 height 14
click at [317, 62] on div at bounding box center [311, 61] width 14 height 14
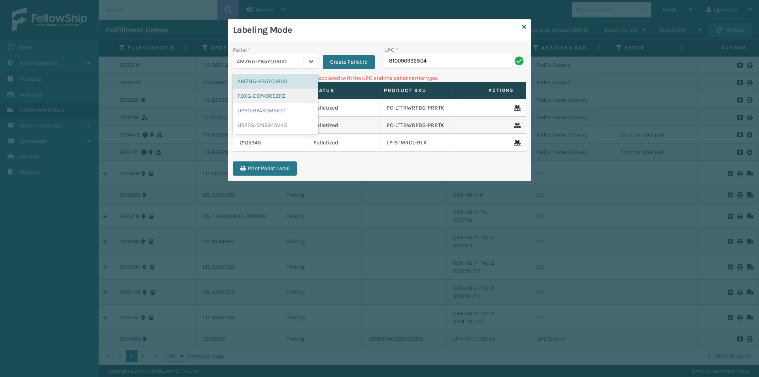
click at [287, 96] on div "FDXG-D97V9R5ZPZ" at bounding box center [275, 96] width 85 height 15
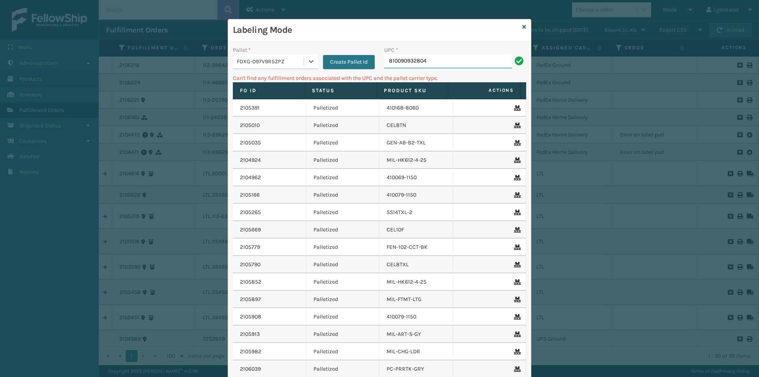
click at [431, 60] on input "810090932804" at bounding box center [448, 61] width 128 height 14
click at [315, 59] on div at bounding box center [311, 61] width 14 height 14
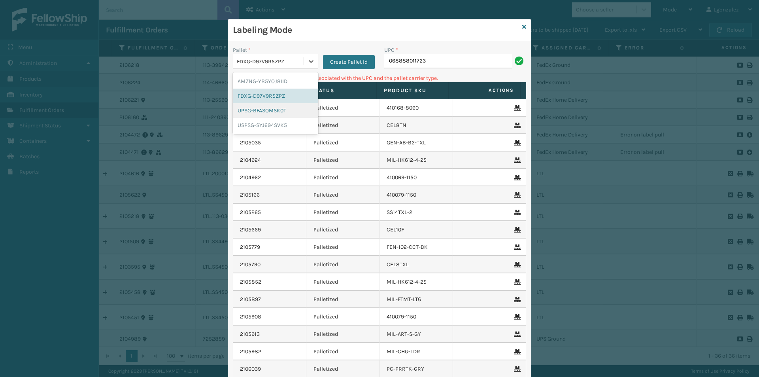
click at [269, 110] on div "UPSG-BFASOMSK0T" at bounding box center [275, 110] width 85 height 15
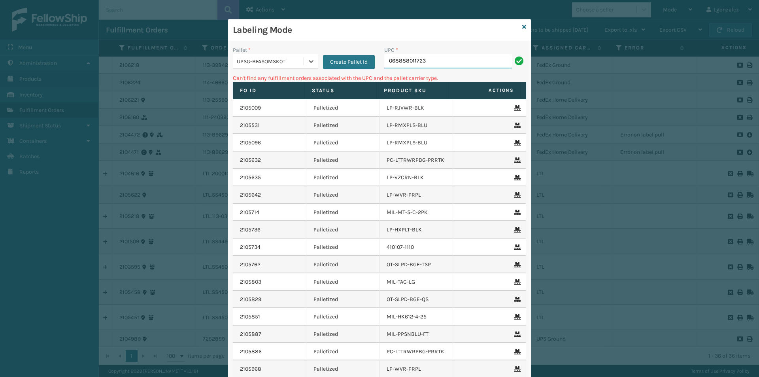
click at [422, 62] on input "068888011723" at bounding box center [448, 61] width 128 height 14
click at [387, 61] on input "068888011723" at bounding box center [448, 61] width 128 height 14
type input "68888011723"
click at [387, 59] on input "68888011723" at bounding box center [448, 61] width 128 height 14
click at [388, 60] on input "68888011723" at bounding box center [448, 61] width 128 height 14
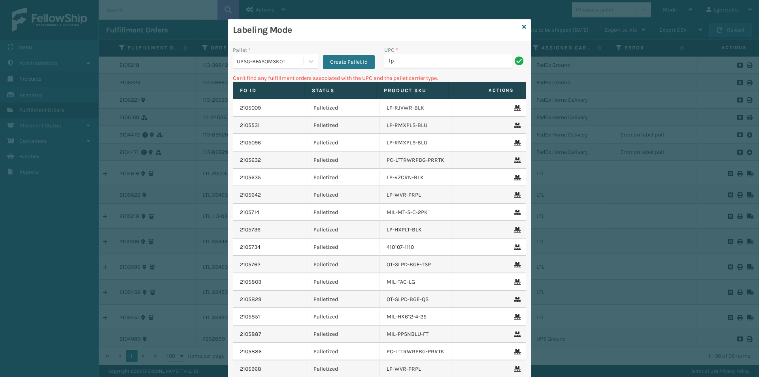
type input "LP-RMXPLS-BLK"
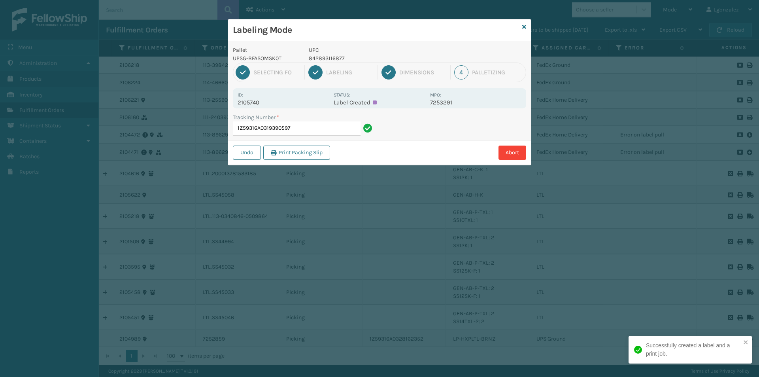
click at [329, 59] on p "842893116877" at bounding box center [367, 58] width 117 height 8
click at [306, 128] on input "1Z59316A0319390597" at bounding box center [297, 128] width 128 height 14
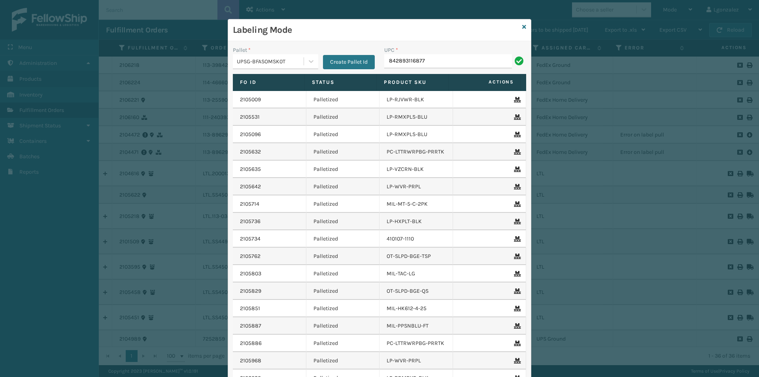
type input "842893116877"
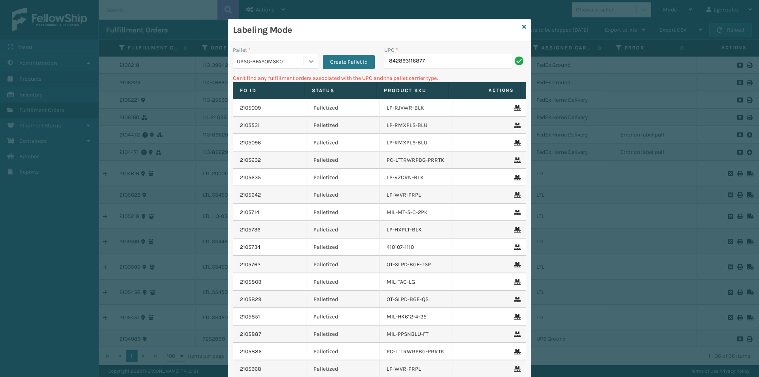
click at [313, 57] on div at bounding box center [311, 61] width 14 height 14
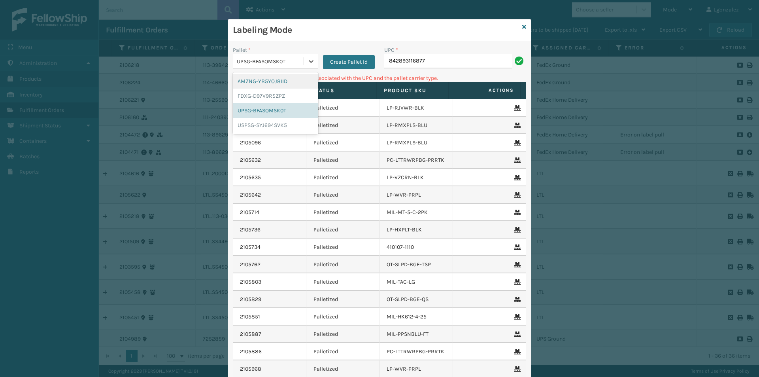
click at [294, 78] on div "AMZNG-YB5YOJ8IID" at bounding box center [275, 81] width 85 height 15
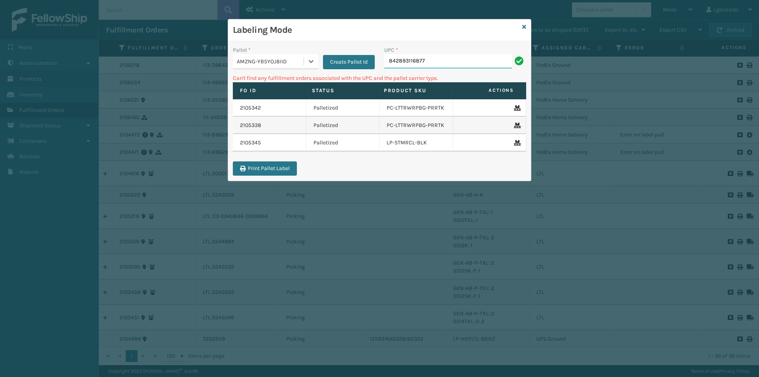
click at [428, 59] on input "842893116877" at bounding box center [448, 61] width 128 height 14
click at [311, 61] on icon at bounding box center [311, 61] width 5 height 3
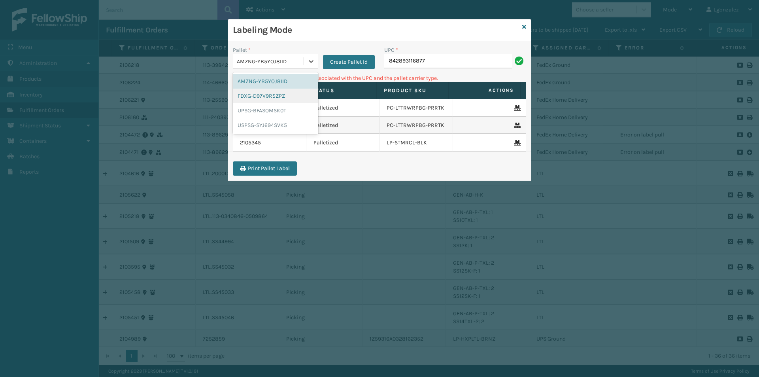
click at [279, 97] on div "FDXG-D97V9R5ZPZ" at bounding box center [275, 96] width 85 height 15
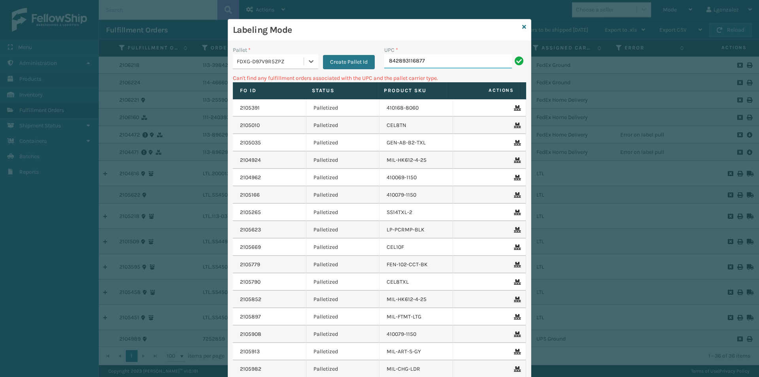
click at [433, 60] on input "842893116877" at bounding box center [448, 61] width 128 height 14
click at [313, 59] on div at bounding box center [311, 61] width 14 height 14
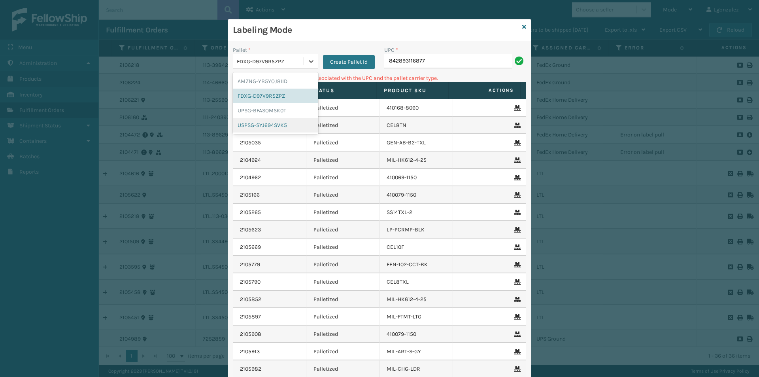
click at [269, 124] on div "USPSG-SYJ694SVK5" at bounding box center [275, 125] width 85 height 15
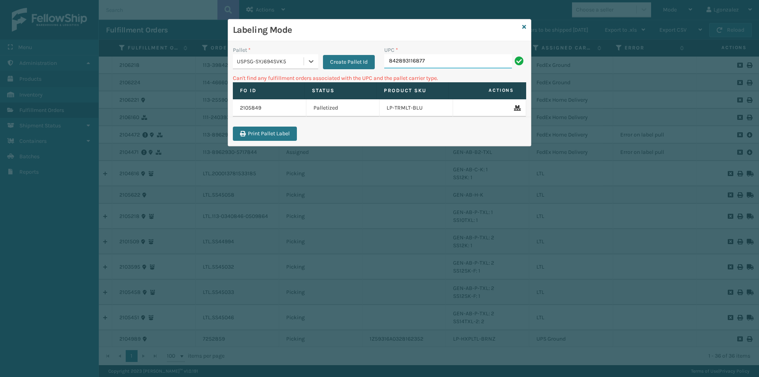
click at [431, 57] on input "842893116877" at bounding box center [448, 61] width 128 height 14
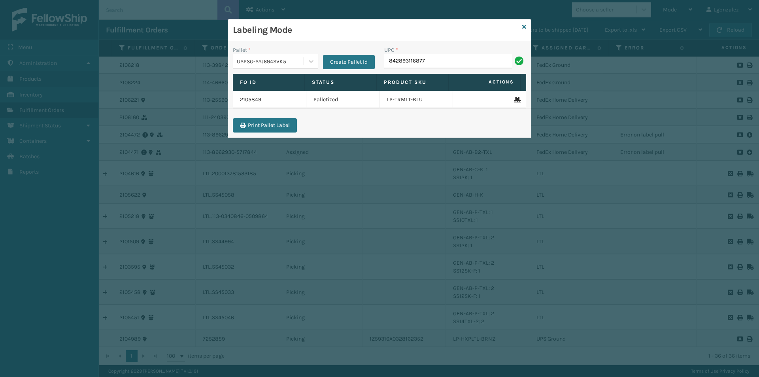
type input "842893116877"
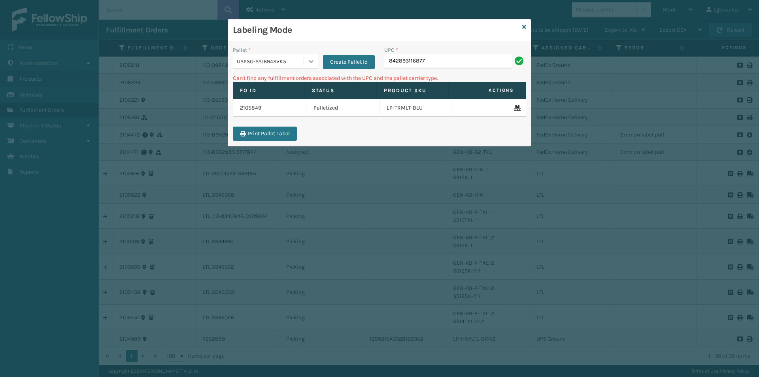
click at [311, 63] on icon at bounding box center [311, 61] width 8 height 8
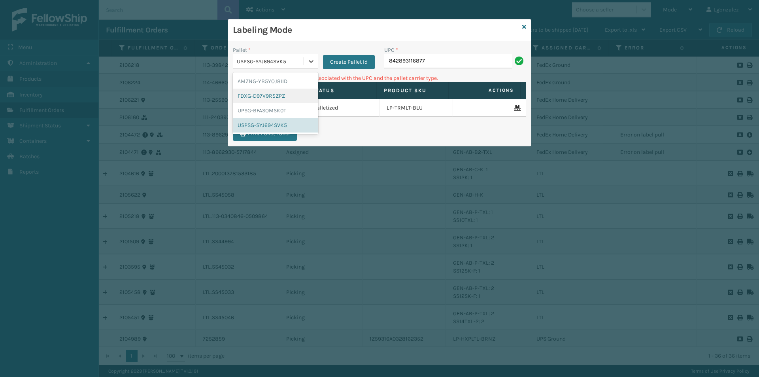
click at [278, 98] on div "FDXG-D97V9R5ZPZ" at bounding box center [275, 96] width 85 height 15
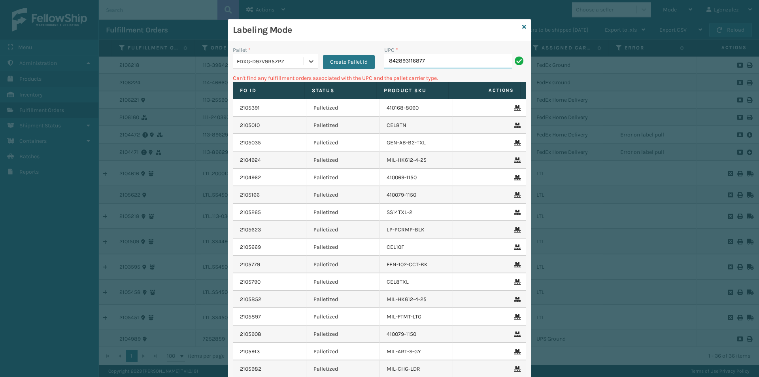
click at [427, 57] on input "842893116877" at bounding box center [448, 61] width 128 height 14
click at [307, 59] on icon at bounding box center [311, 61] width 8 height 8
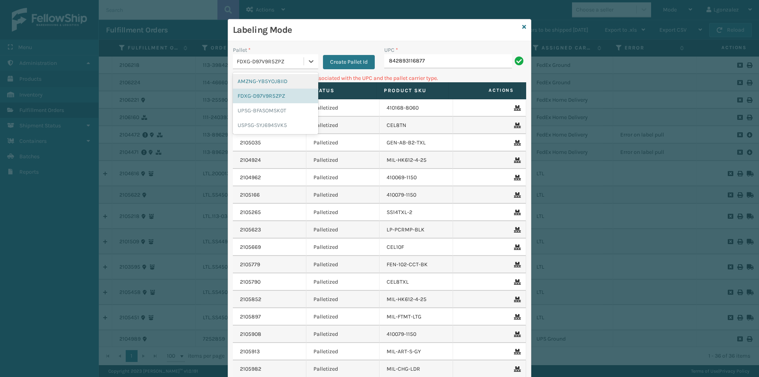
click at [291, 80] on div "AMZNG-YB5YOJ8IID" at bounding box center [275, 81] width 85 height 15
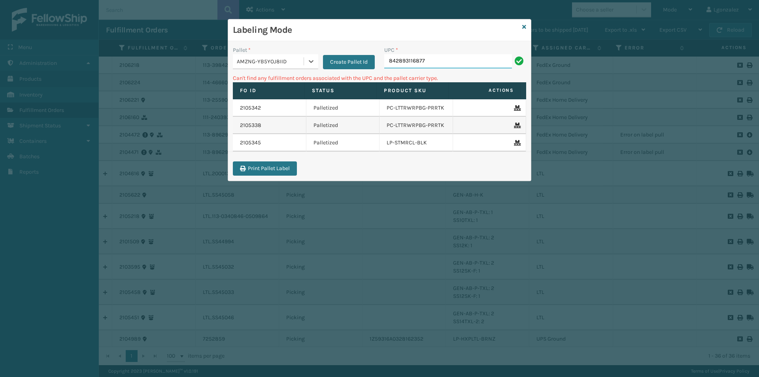
click at [460, 58] on input "842893116877" at bounding box center [448, 61] width 128 height 14
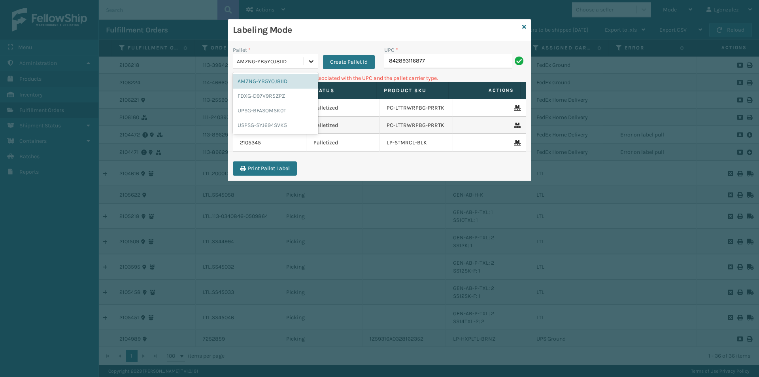
click at [309, 62] on icon at bounding box center [311, 61] width 8 height 8
click at [285, 107] on div "UPSG-BFASOMSK0T" at bounding box center [275, 110] width 85 height 15
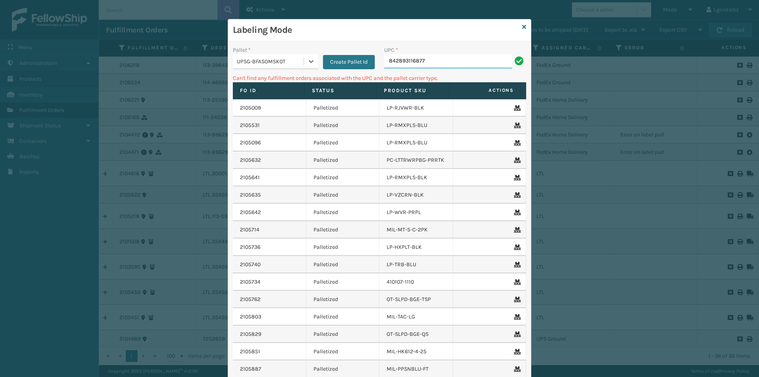
click at [445, 67] on input "842893116877" at bounding box center [448, 61] width 128 height 14
click at [522, 28] on icon at bounding box center [524, 27] width 4 height 6
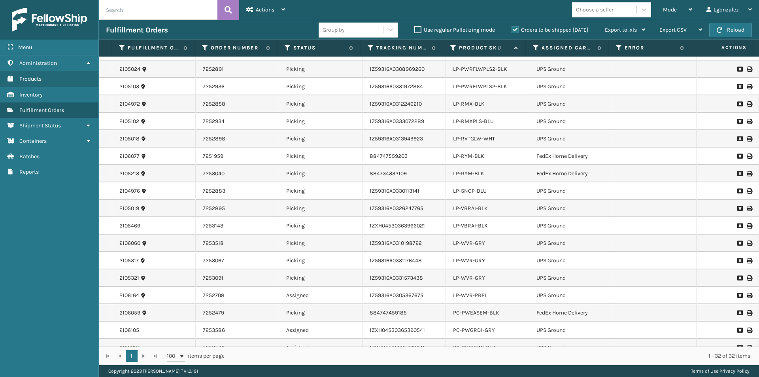
scroll to position [275, 0]
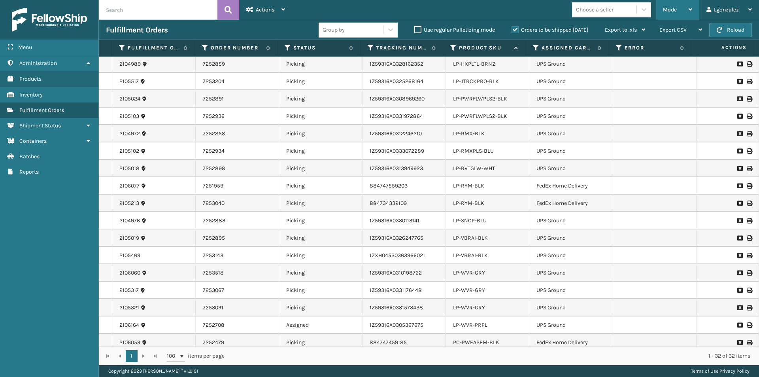
click at [691, 11] on icon at bounding box center [690, 10] width 4 height 6
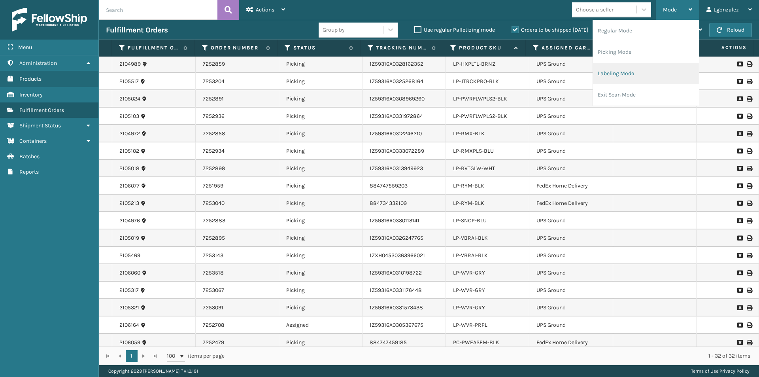
click at [669, 73] on li "Labeling Mode" at bounding box center [646, 73] width 106 height 21
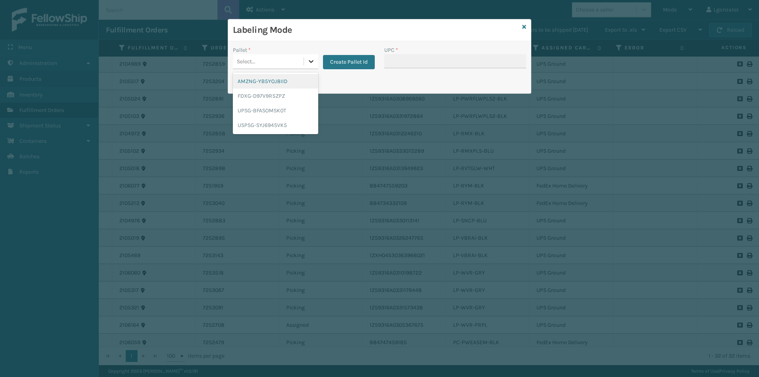
click at [313, 68] on div at bounding box center [311, 61] width 14 height 14
click at [288, 111] on div "UPSG-BFASOMSK0T" at bounding box center [275, 110] width 85 height 15
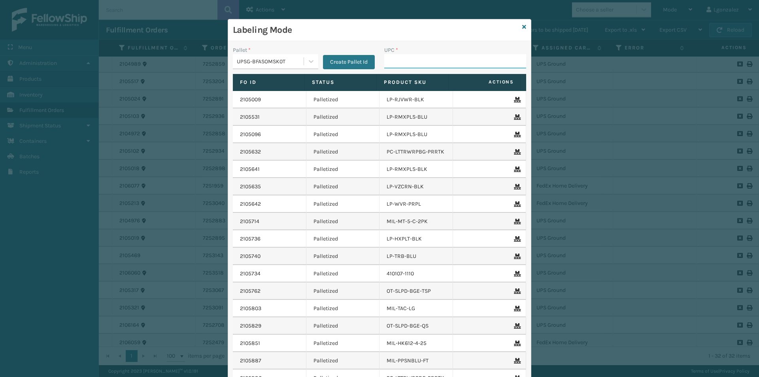
click at [429, 64] on input "UPC *" at bounding box center [455, 61] width 142 height 14
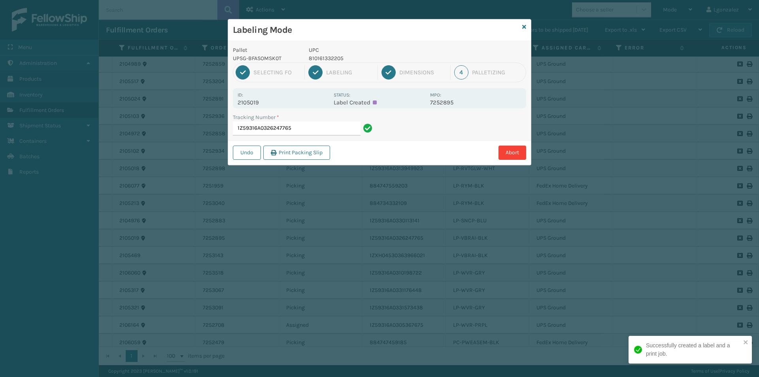
click at [335, 57] on p "810161332205" at bounding box center [367, 58] width 117 height 8
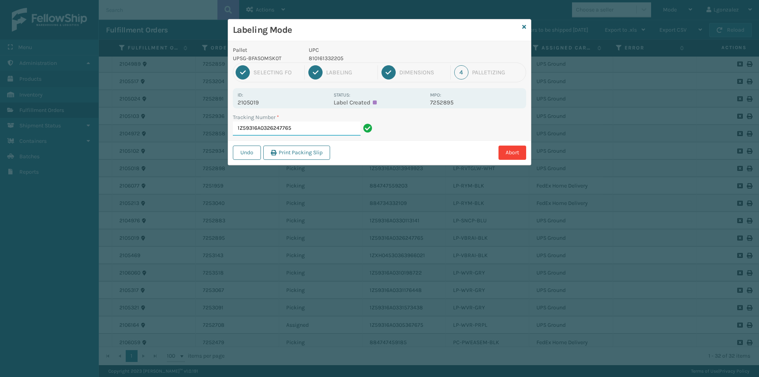
click at [337, 130] on input "1Z59316A0326247765" at bounding box center [297, 128] width 128 height 14
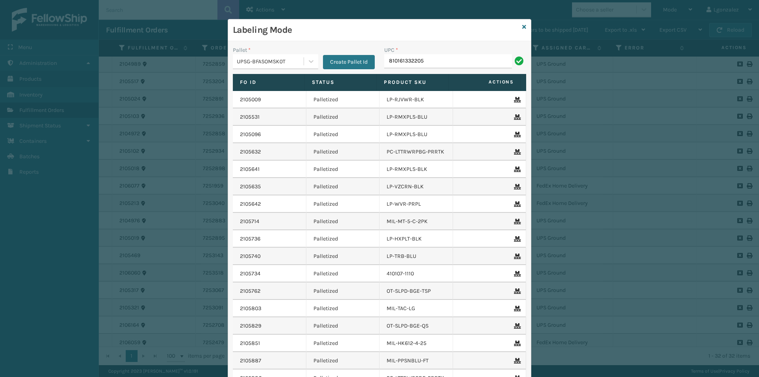
type input "810161332205"
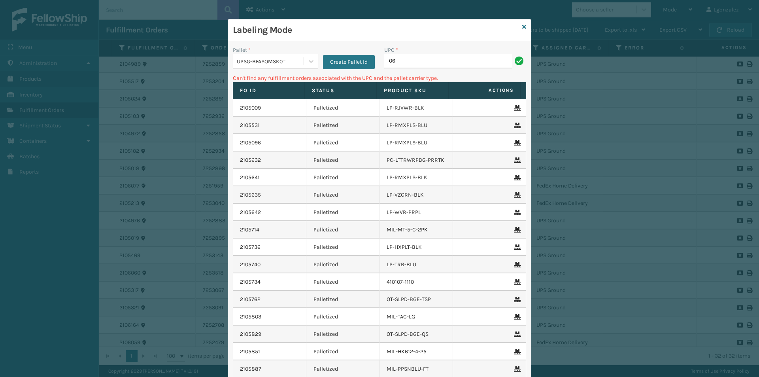
type input "0"
type input "810090932941"
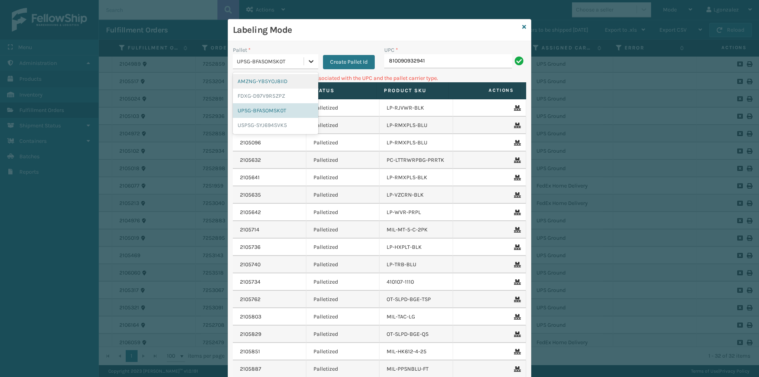
click at [308, 59] on icon at bounding box center [311, 61] width 8 height 8
click at [284, 78] on div "AMZNG-YB5YOJ8IID" at bounding box center [275, 81] width 85 height 15
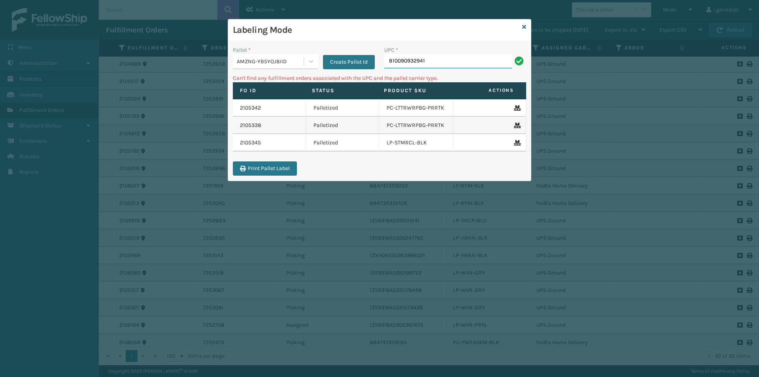
click at [447, 58] on input "810090932941" at bounding box center [448, 61] width 128 height 14
drag, startPoint x: 302, startPoint y: 66, endPoint x: 307, endPoint y: 65, distance: 4.4
click at [304, 65] on div "AMZNG-YB5YOJ8IID" at bounding box center [275, 61] width 85 height 15
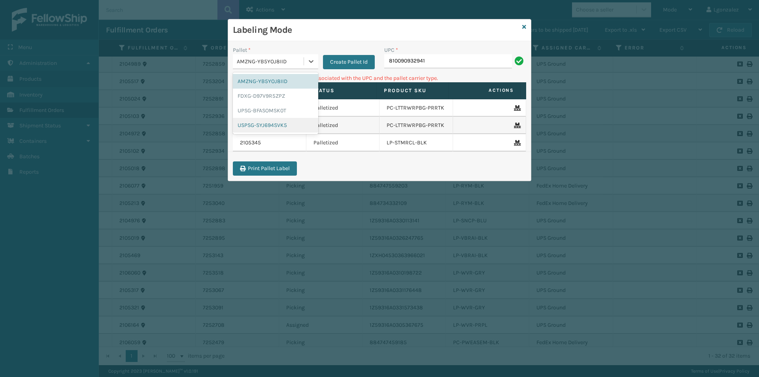
click at [277, 128] on div "USPSG-SYJ694SVK5" at bounding box center [275, 125] width 85 height 15
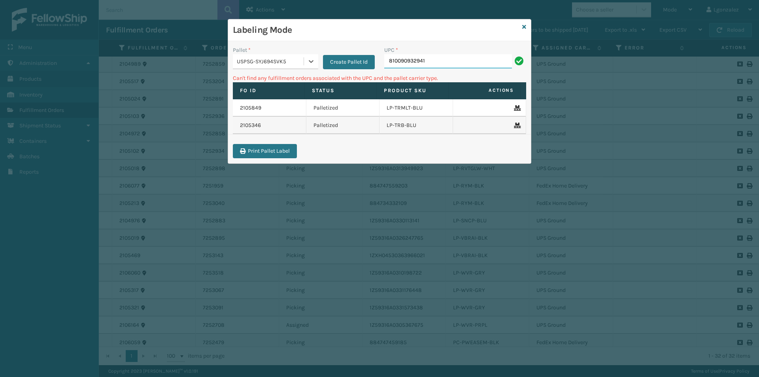
click at [447, 57] on input "810090932941" at bounding box center [448, 61] width 128 height 14
drag, startPoint x: 311, startPoint y: 65, endPoint x: 307, endPoint y: 72, distance: 7.8
click at [311, 65] on icon at bounding box center [311, 61] width 8 height 8
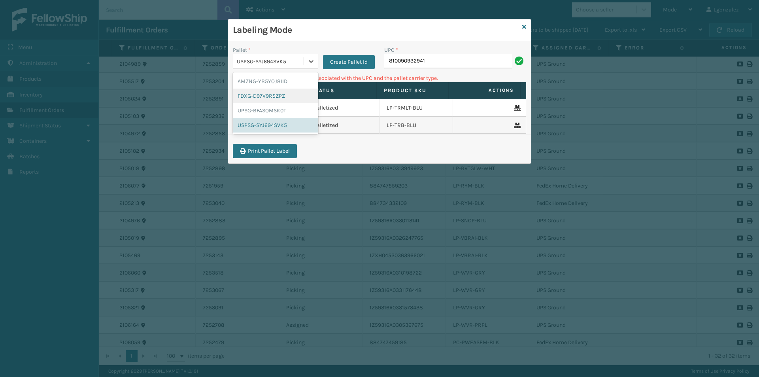
click at [281, 101] on div "FDXG-D97V9R5ZPZ" at bounding box center [275, 96] width 85 height 15
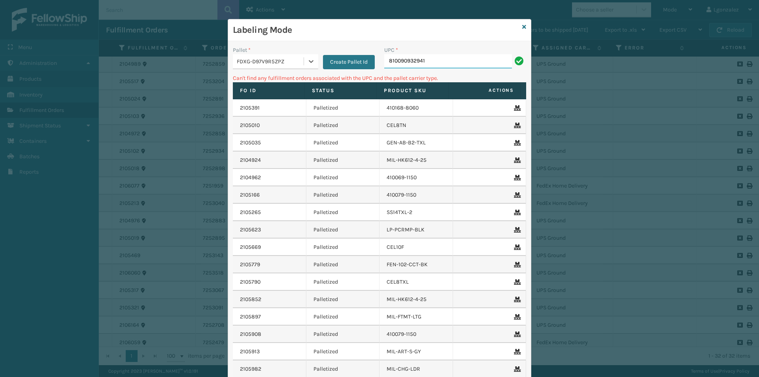
click at [443, 58] on input "810090932941" at bounding box center [448, 61] width 128 height 14
drag, startPoint x: 524, startPoint y: 25, endPoint x: 520, endPoint y: 26, distance: 4.0
click at [522, 25] on div "Labeling Mode Pallet * FDXG-D97V9R5ZPZ Create Pallet Id UPC * 810090932941 Can'…" at bounding box center [379, 228] width 303 height 418
click at [522, 26] on icon at bounding box center [524, 27] width 4 height 6
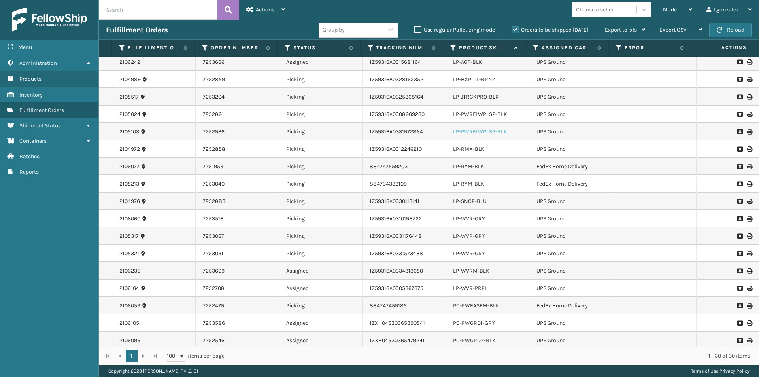
scroll to position [279, 0]
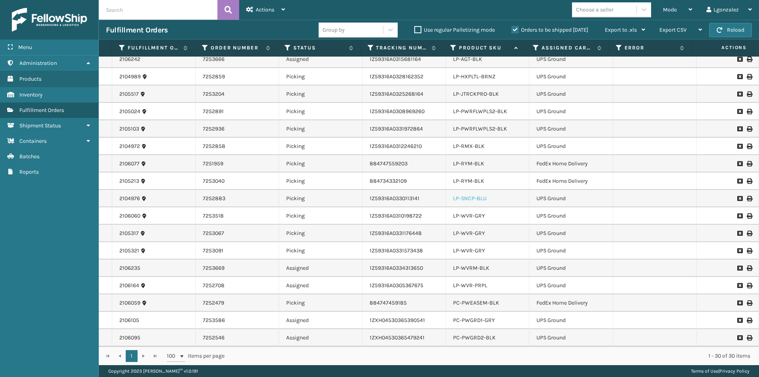
click at [473, 199] on link "LP-SNCP-BLU" at bounding box center [470, 198] width 34 height 7
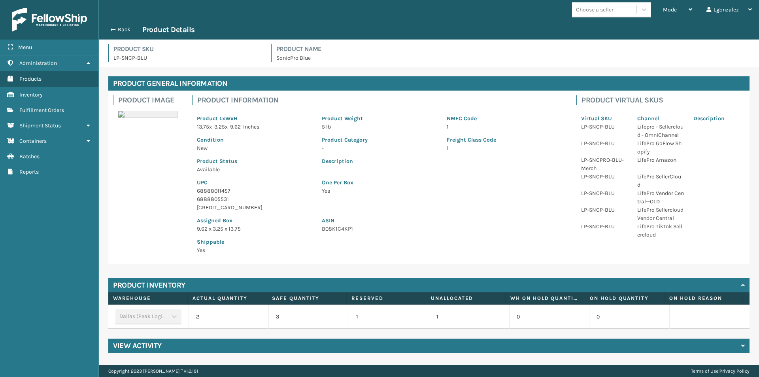
click at [222, 189] on p "68888011457" at bounding box center [254, 191] width 115 height 8
click at [130, 27] on button "Back" at bounding box center [124, 29] width 36 height 7
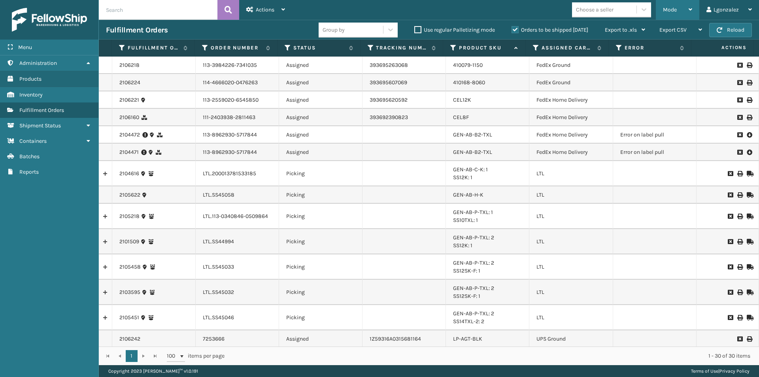
click at [682, 11] on div "Mode" at bounding box center [677, 10] width 29 height 20
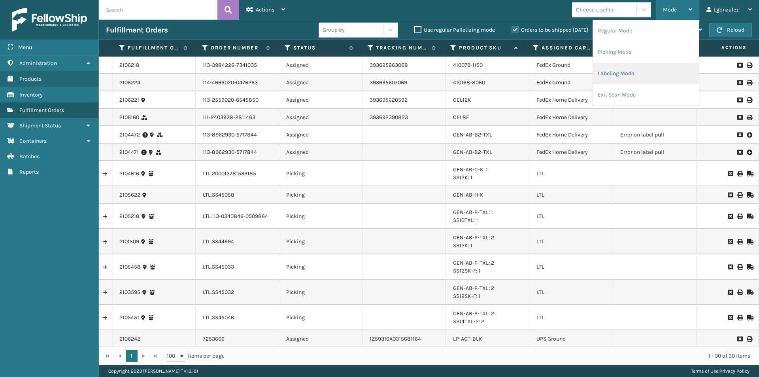
click at [626, 79] on li "Labeling Mode" at bounding box center [646, 73] width 106 height 21
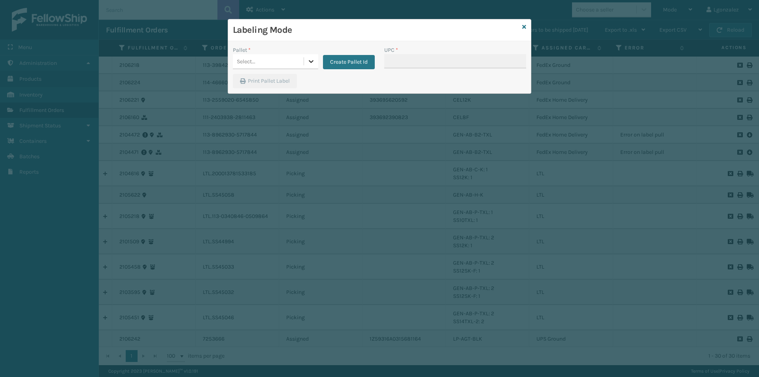
click at [308, 62] on icon at bounding box center [311, 61] width 8 height 8
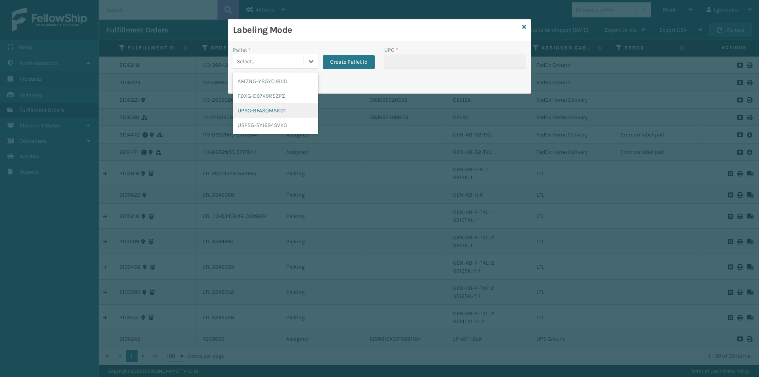
click at [271, 111] on div "UPSG-BFASOMSK0T" at bounding box center [275, 110] width 85 height 15
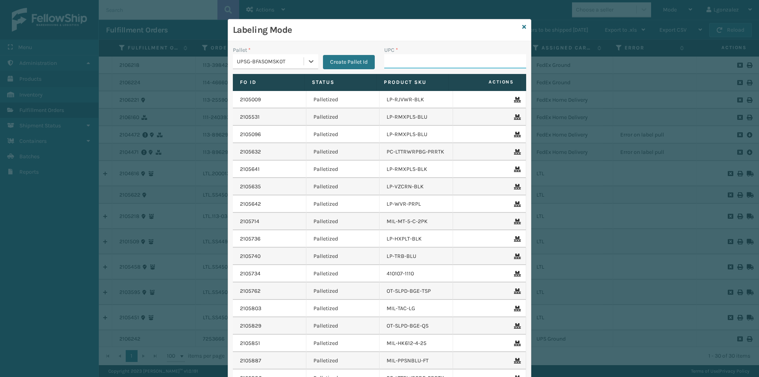
click at [431, 56] on input "UPC *" at bounding box center [455, 61] width 142 height 14
paste input "68888011457"
type input "68888011457"
type input "068888027106"
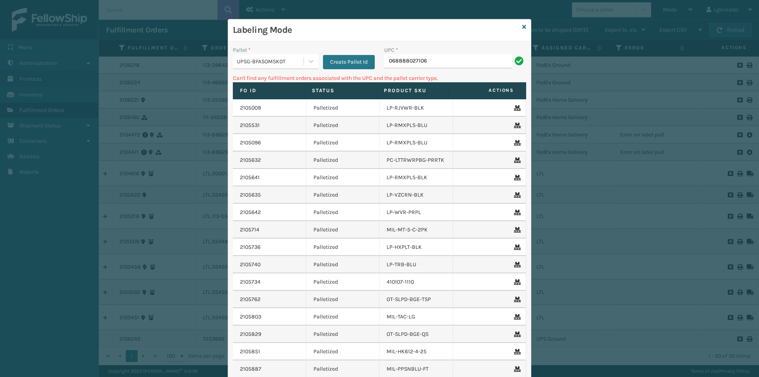
click at [384, 63] on input "068888027106" at bounding box center [448, 61] width 128 height 14
click at [307, 64] on icon at bounding box center [311, 61] width 8 height 8
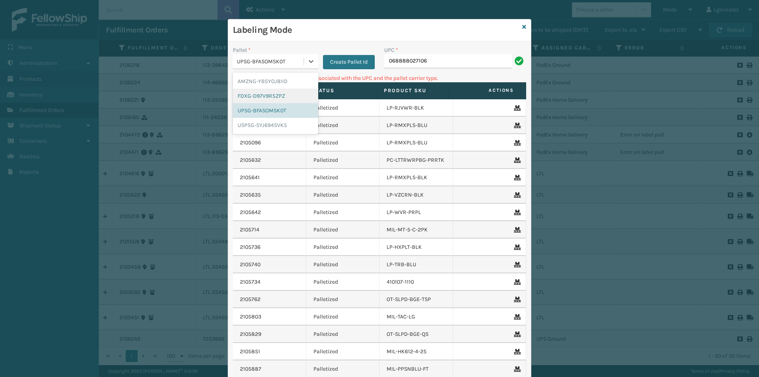
click at [274, 100] on div "FDXG-D97V9R5ZPZ" at bounding box center [275, 96] width 85 height 15
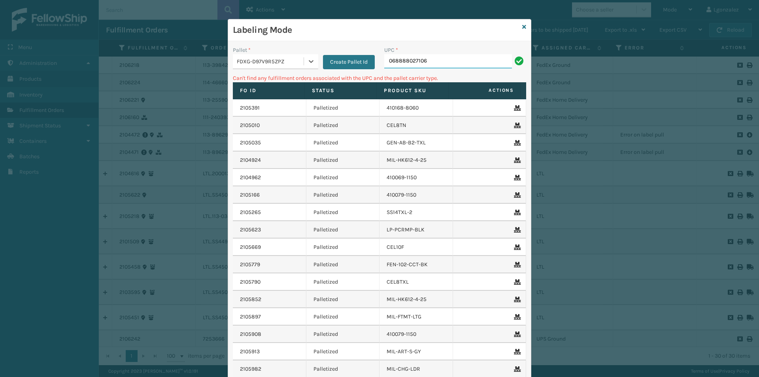
click at [442, 63] on input "068888027106" at bounding box center [448, 61] width 128 height 14
click at [386, 59] on input "068888027106" at bounding box center [448, 61] width 128 height 14
type input "68888027106"
click at [304, 61] on div at bounding box center [311, 61] width 14 height 14
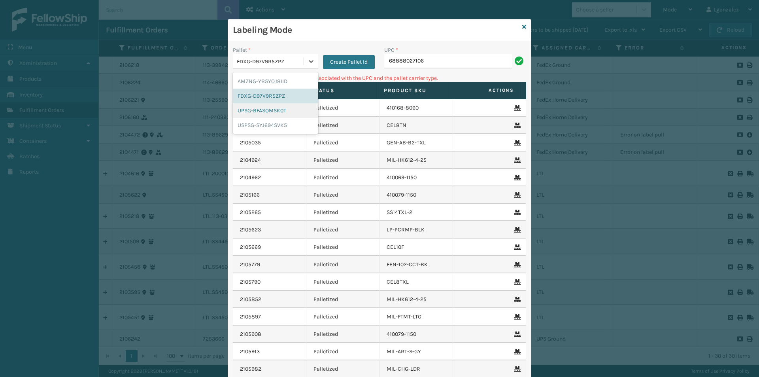
click at [280, 107] on div "UPSG-BFASOMSK0T" at bounding box center [275, 110] width 85 height 15
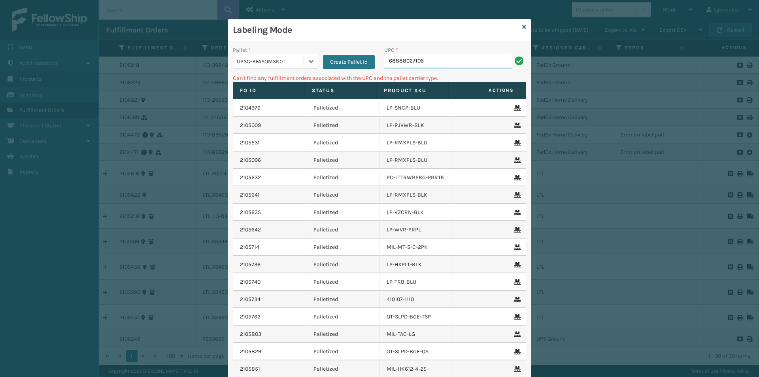
click at [447, 65] on input "68888027106" at bounding box center [448, 61] width 128 height 14
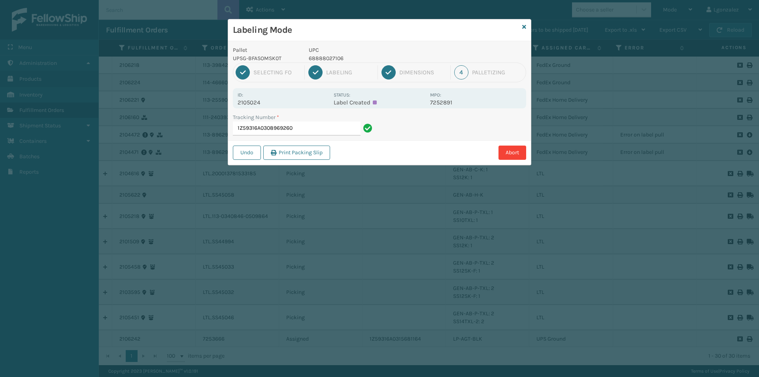
click at [341, 56] on p "68888027106" at bounding box center [367, 58] width 117 height 8
click at [314, 129] on input "1Z59316A0308969260" at bounding box center [297, 128] width 128 height 14
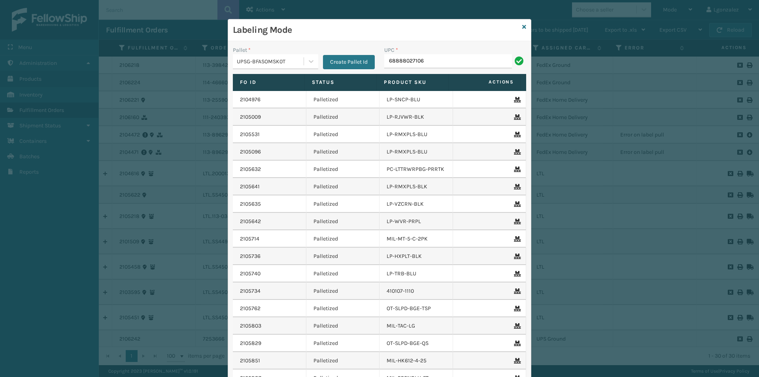
type input "68888027106"
type input "lp"
click at [523, 27] on icon at bounding box center [524, 27] width 4 height 6
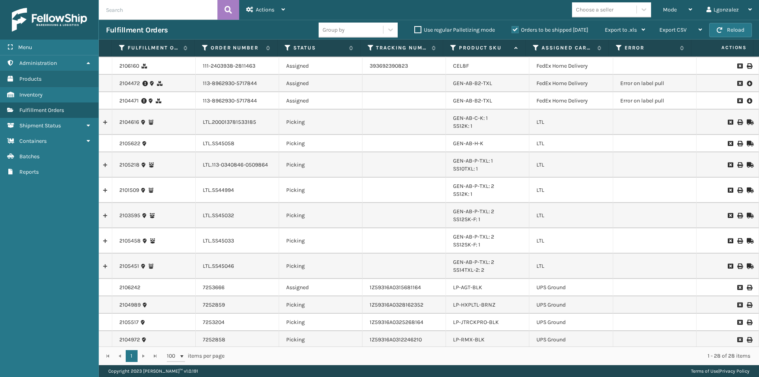
scroll to position [119, 0]
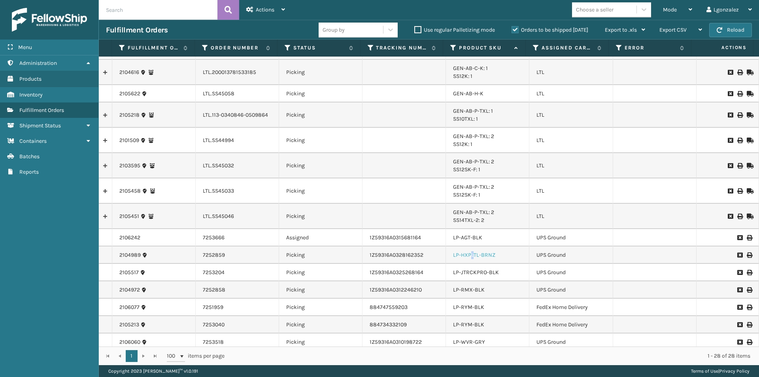
click at [469, 255] on link "LP-HXPLTL-BRNZ" at bounding box center [474, 254] width 42 height 7
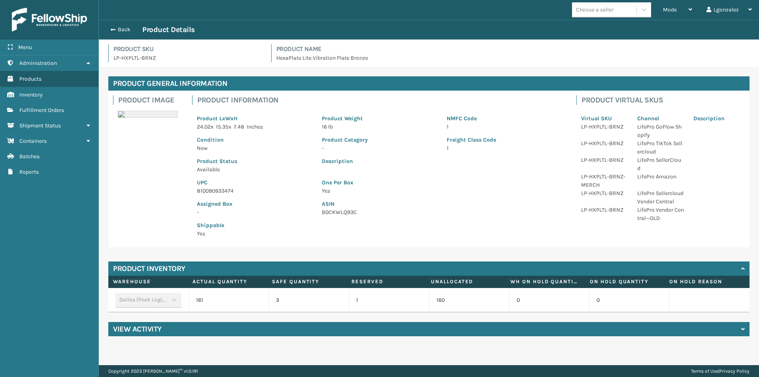
click at [217, 192] on p "810090933474" at bounding box center [254, 191] width 115 height 8
click at [217, 191] on p "810090933474" at bounding box center [254, 191] width 115 height 8
click at [123, 29] on button "Back" at bounding box center [124, 29] width 36 height 7
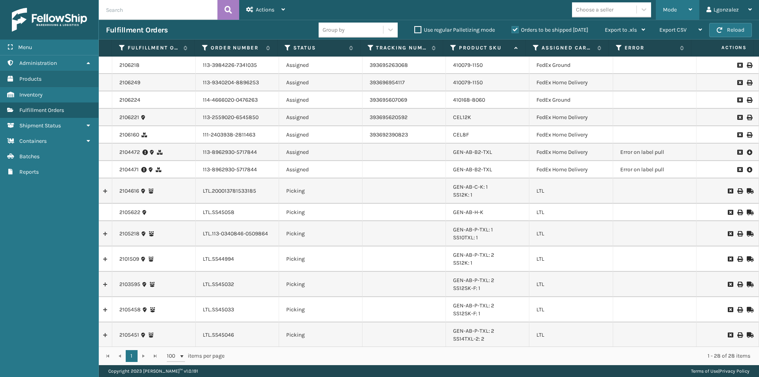
click at [687, 14] on div "Mode" at bounding box center [677, 10] width 29 height 20
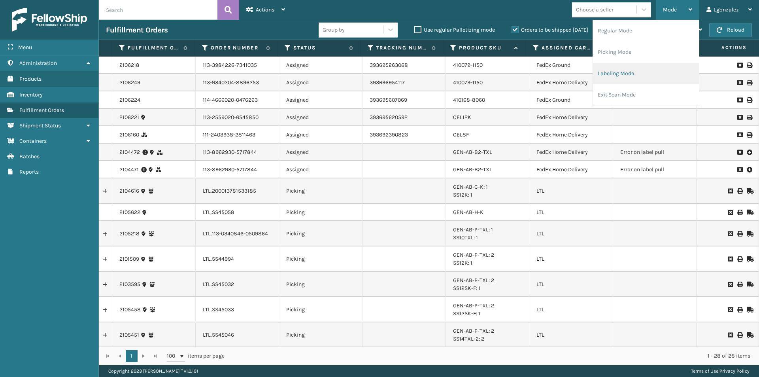
click at [606, 77] on li "Labeling Mode" at bounding box center [646, 73] width 106 height 21
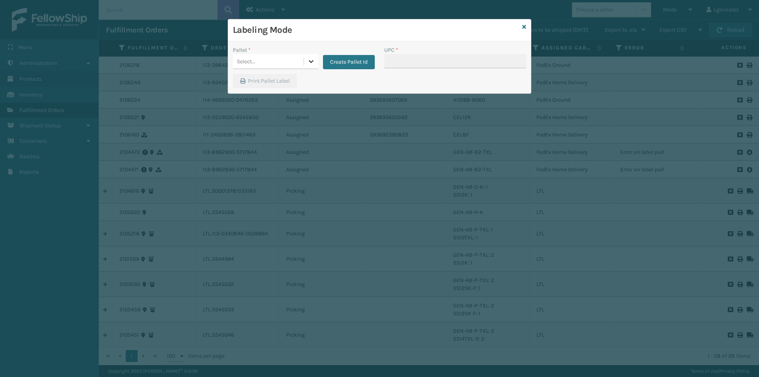
click at [304, 60] on div at bounding box center [311, 61] width 14 height 14
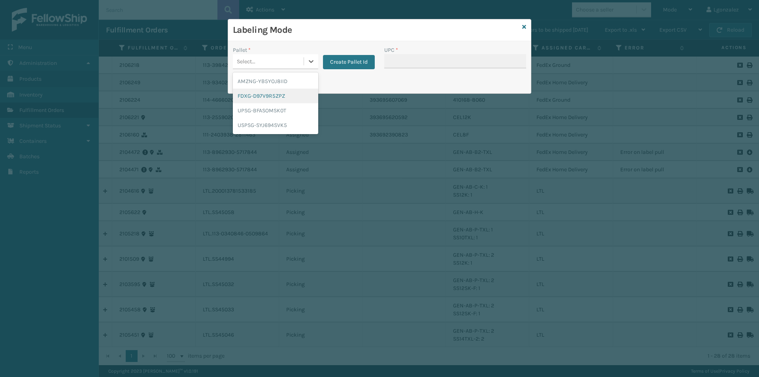
click at [272, 98] on div "FDXG-D97V9R5ZPZ" at bounding box center [275, 96] width 85 height 15
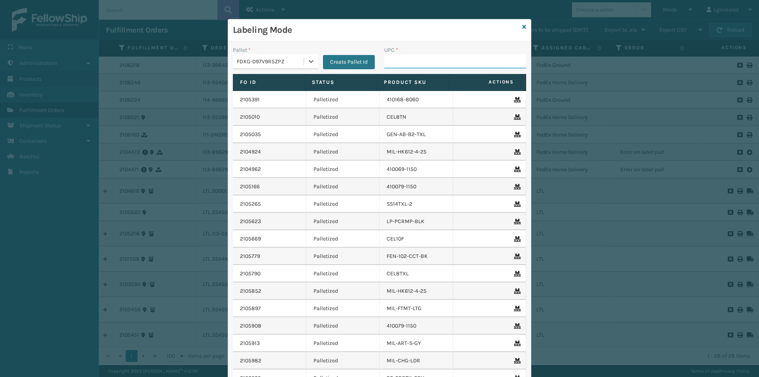
click at [384, 64] on input "UPC *" at bounding box center [455, 61] width 142 height 14
paste input "810090933474"
type input "810090933474"
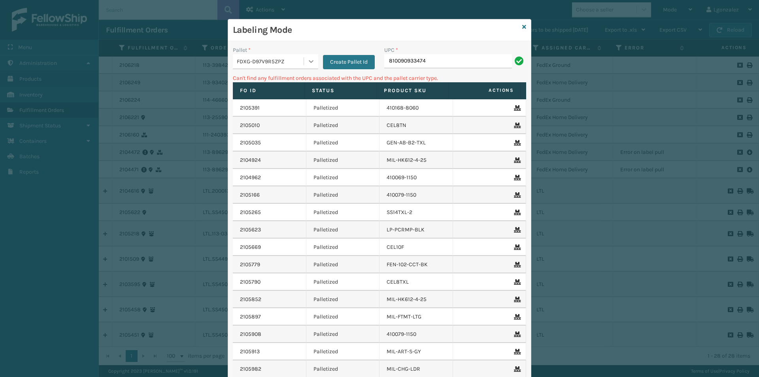
click at [307, 64] on icon at bounding box center [311, 61] width 8 height 8
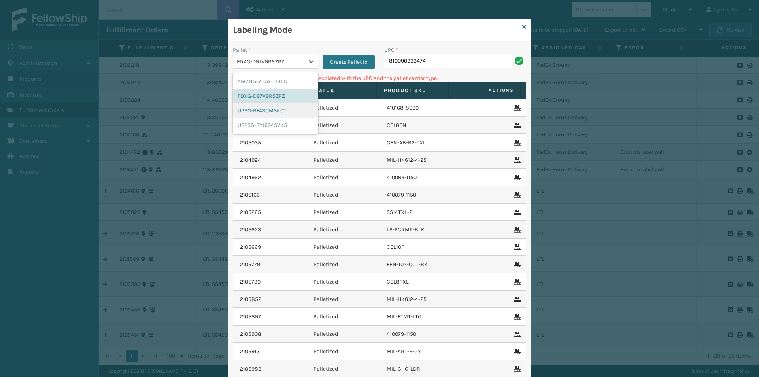
click at [263, 114] on div "UPSG-BFASOMSK0T" at bounding box center [275, 110] width 85 height 15
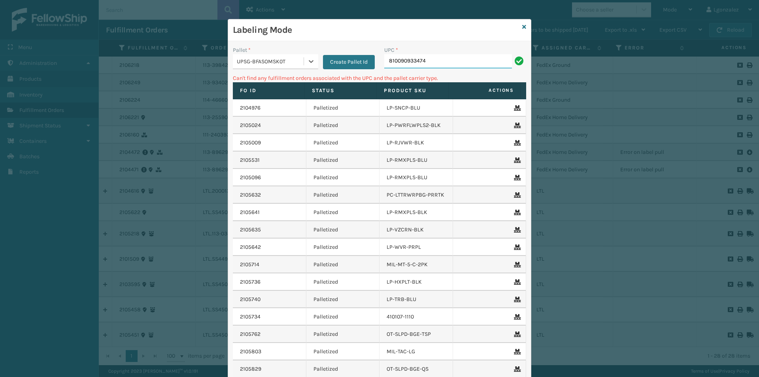
click at [430, 62] on input "810090933474" at bounding box center [448, 61] width 128 height 14
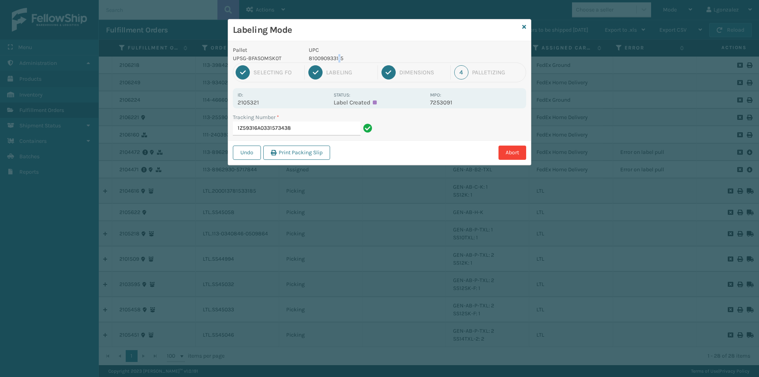
click at [339, 57] on p "810090933115" at bounding box center [367, 58] width 117 height 8
click at [336, 58] on p "810090933115" at bounding box center [367, 58] width 117 height 8
click at [322, 61] on p "810090933115" at bounding box center [367, 58] width 117 height 8
drag, startPoint x: 309, startPoint y: 59, endPoint x: 342, endPoint y: 58, distance: 33.2
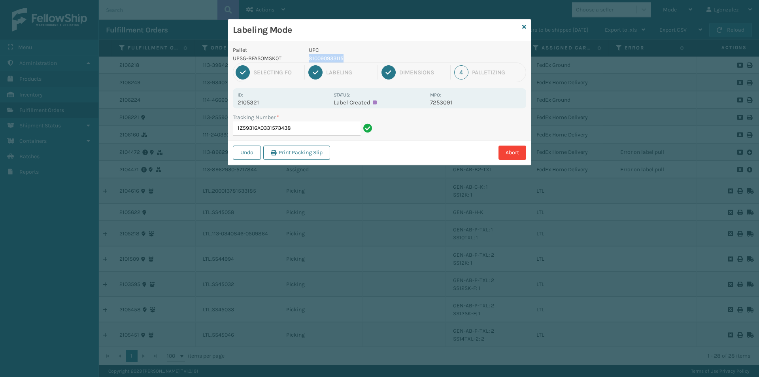
click at [342, 57] on p "810090933115" at bounding box center [367, 58] width 117 height 8
click at [316, 128] on input "1Z59316A0331573438" at bounding box center [297, 128] width 128 height 14
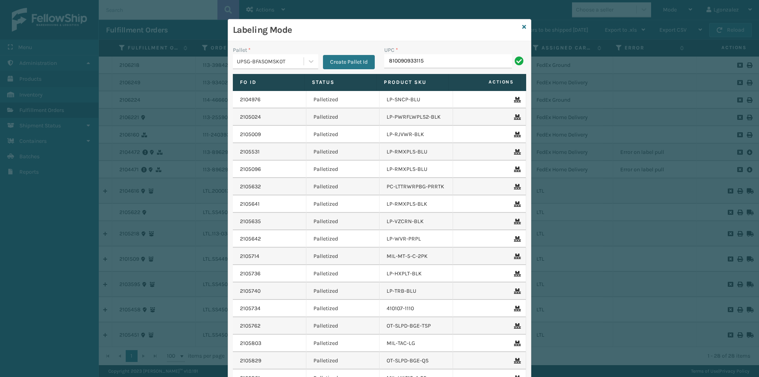
type input "810090933115"
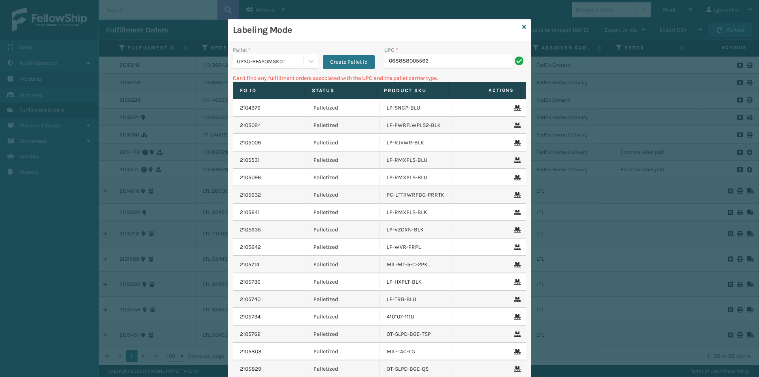
click at [385, 63] on input "068888005562" at bounding box center [448, 61] width 128 height 14
type input "68888005562"
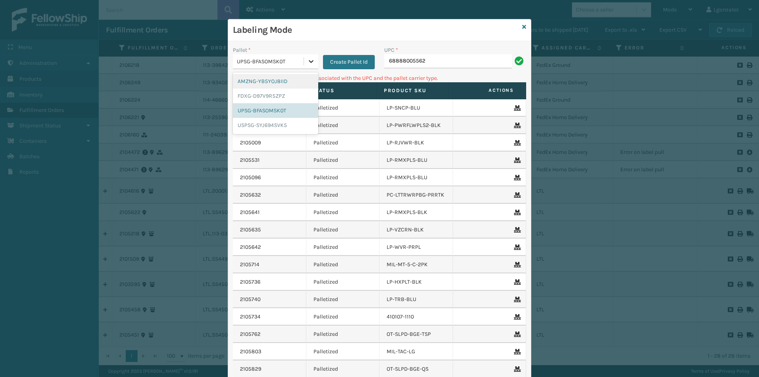
click at [309, 66] on div at bounding box center [311, 61] width 14 height 14
click at [283, 82] on div "AMZNG-YB5YOJ8IID" at bounding box center [275, 81] width 85 height 15
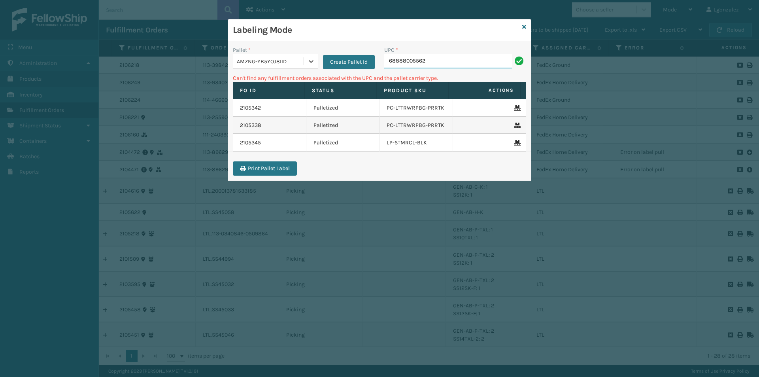
click at [433, 64] on input "68888005562" at bounding box center [448, 61] width 128 height 14
click at [524, 24] on icon at bounding box center [524, 27] width 4 height 6
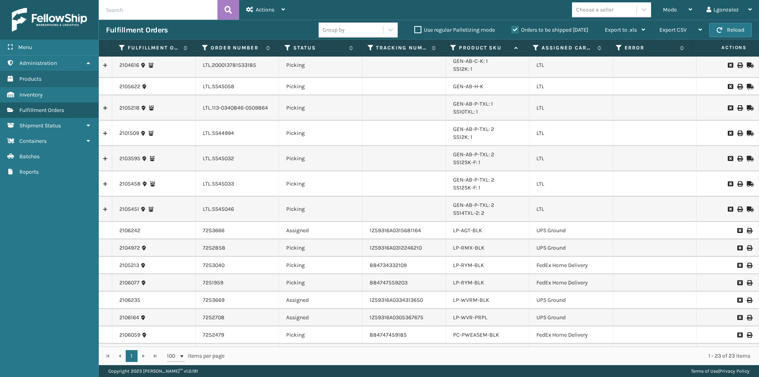
scroll to position [158, 0]
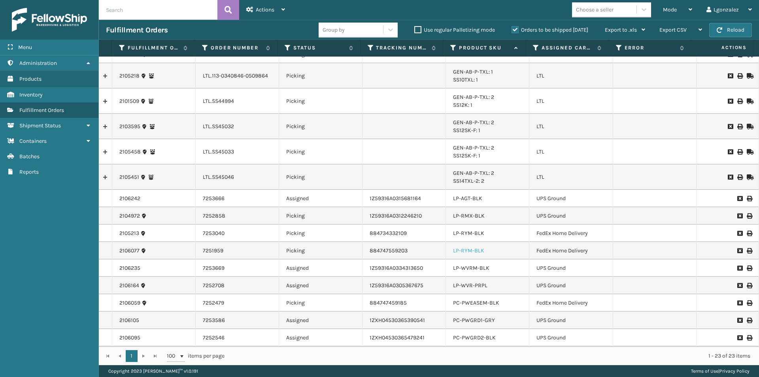
click at [467, 252] on link "LP-RYM-BLK" at bounding box center [468, 250] width 31 height 7
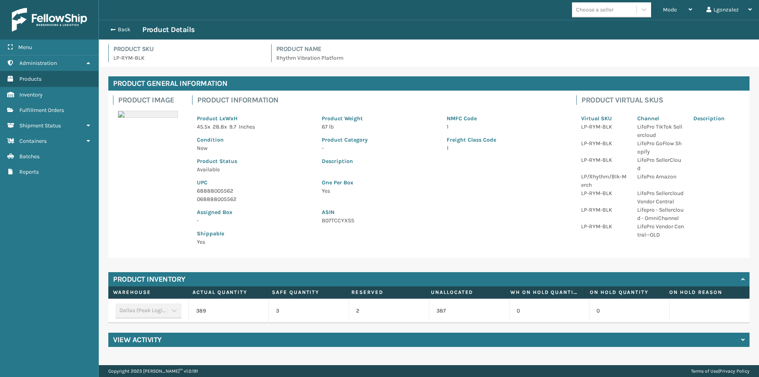
click at [224, 191] on p "68888005562" at bounding box center [254, 191] width 115 height 8
click at [124, 28] on button "Back" at bounding box center [124, 29] width 36 height 7
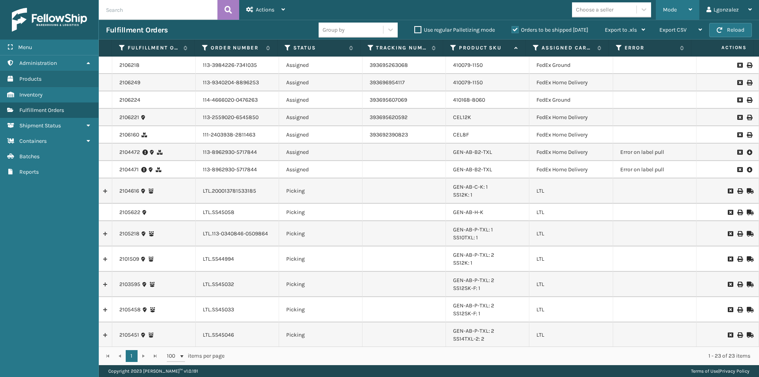
click at [690, 7] on icon at bounding box center [690, 10] width 4 height 6
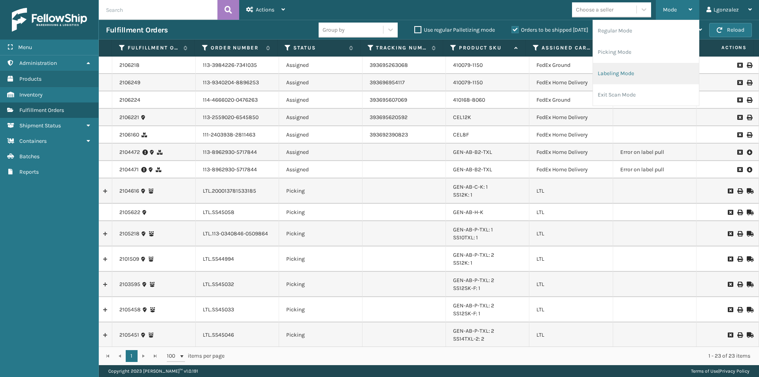
click at [617, 71] on li "Labeling Mode" at bounding box center [646, 73] width 106 height 21
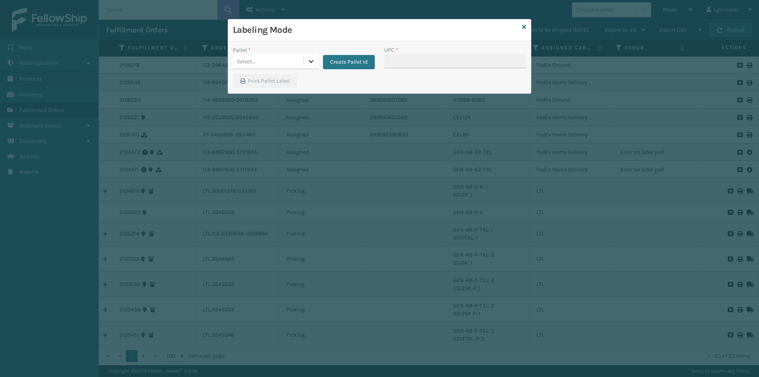
click at [310, 61] on icon at bounding box center [311, 61] width 5 height 3
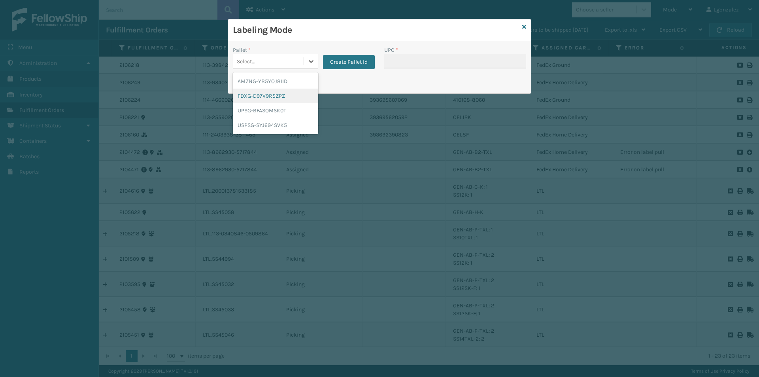
click at [284, 96] on div "FDXG-D97V9R5ZPZ" at bounding box center [275, 96] width 85 height 15
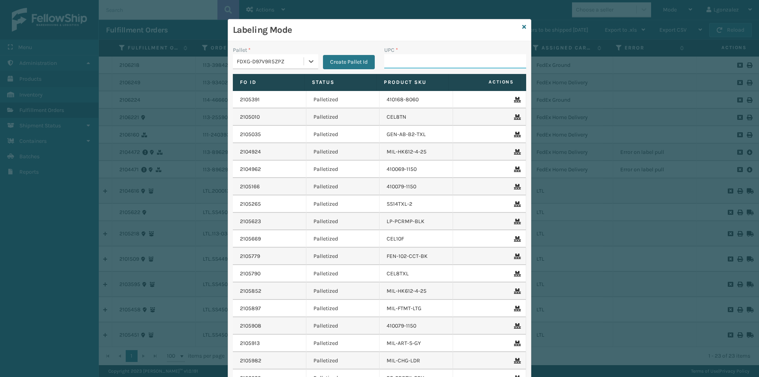
click at [407, 64] on input "UPC *" at bounding box center [455, 61] width 142 height 14
paste input "68888005562"
type input "68888005562"
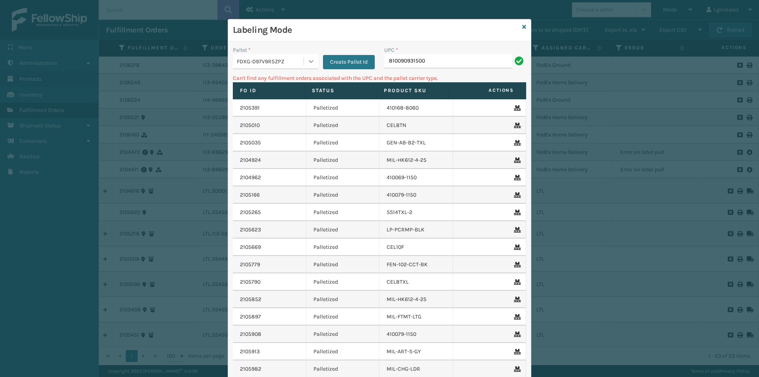
click at [311, 61] on icon at bounding box center [311, 61] width 8 height 8
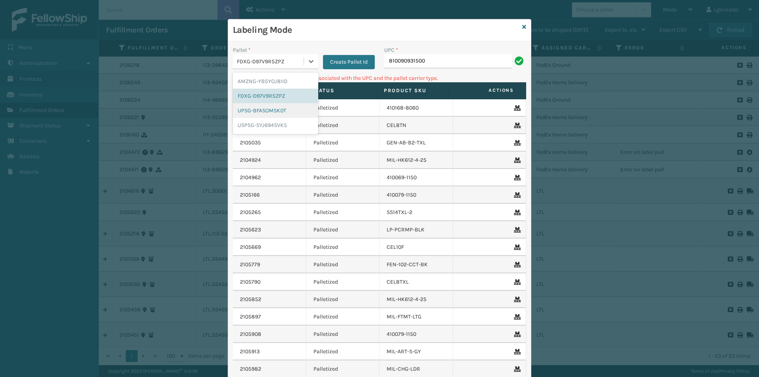
click at [281, 109] on div "UPSG-BFASOMSK0T" at bounding box center [275, 110] width 85 height 15
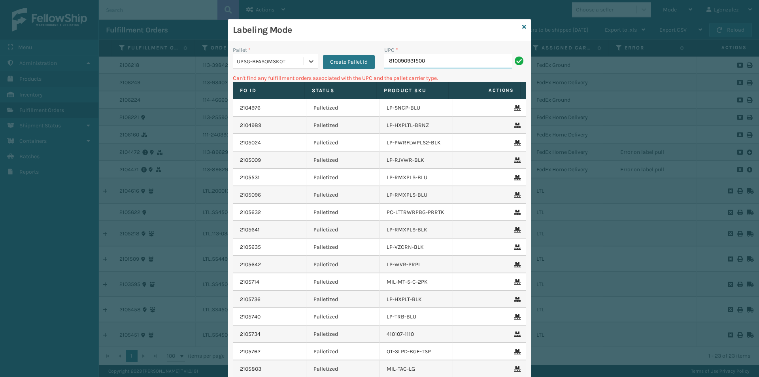
click at [434, 57] on input "810090931500" at bounding box center [448, 61] width 128 height 14
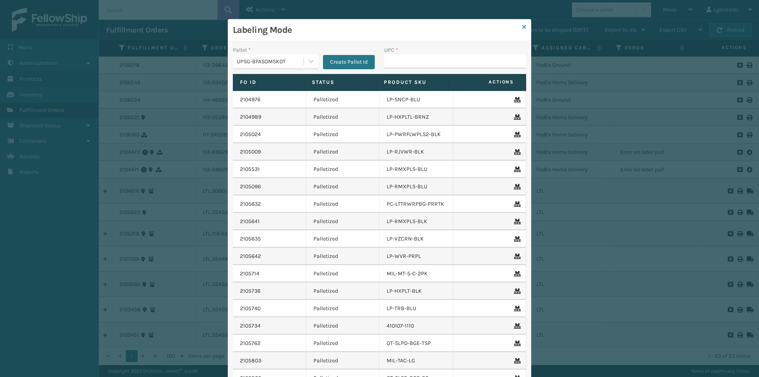
click at [523, 27] on icon at bounding box center [524, 27] width 4 height 6
